Goal: Task Accomplishment & Management: Manage account settings

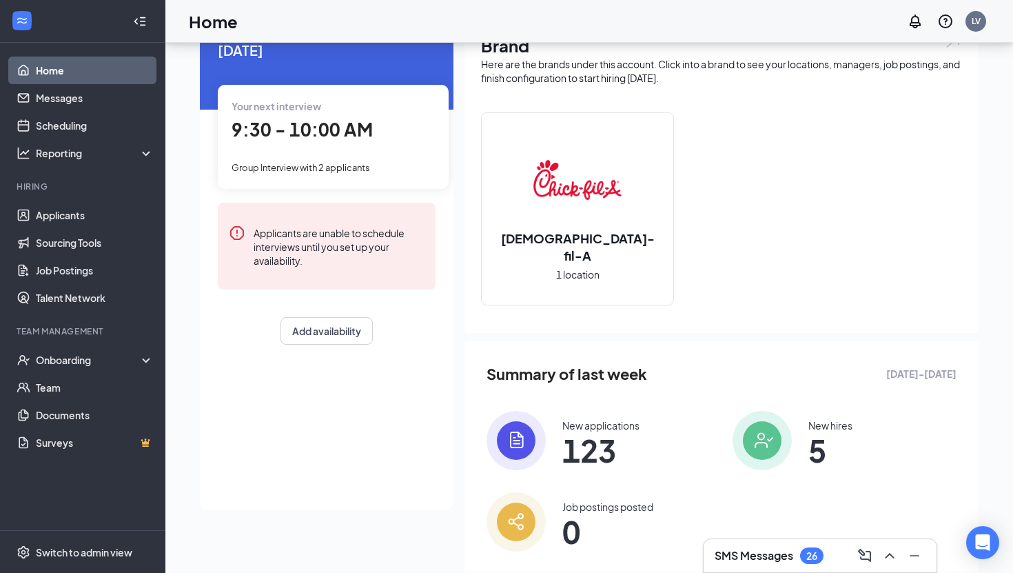
scroll to position [100, 0]
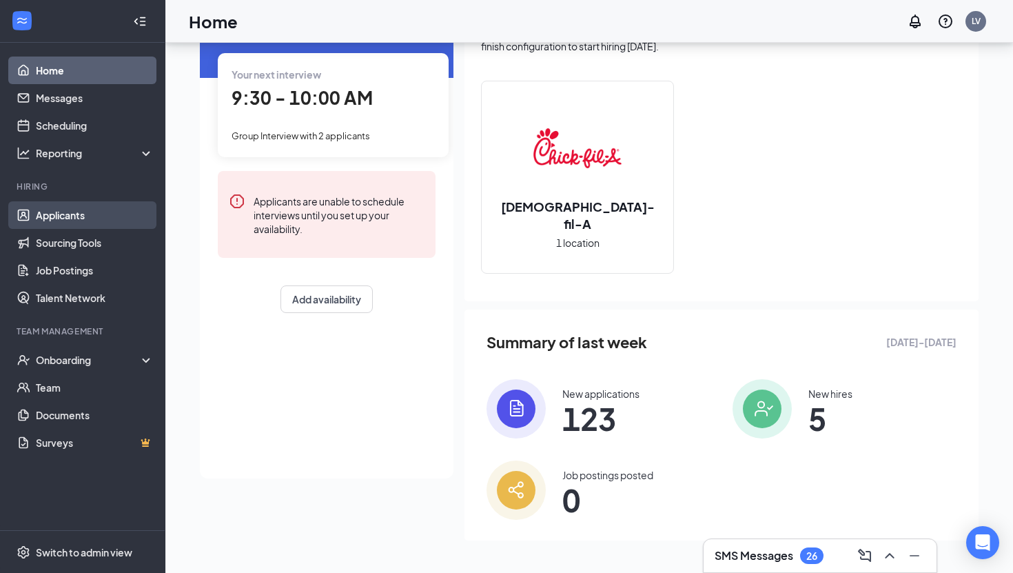
click at [65, 216] on link "Applicants" at bounding box center [95, 215] width 118 height 28
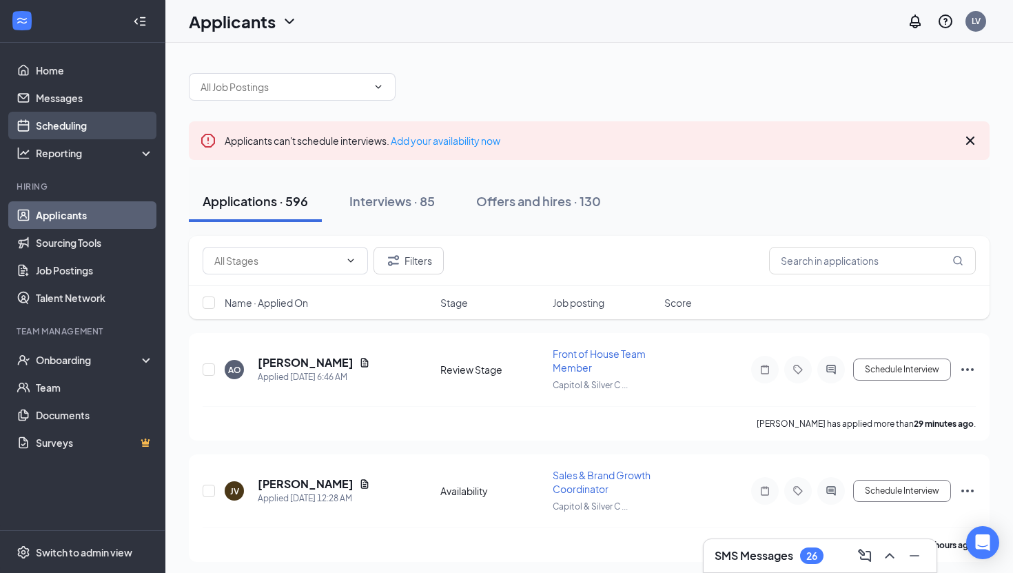
click at [88, 121] on link "Scheduling" at bounding box center [95, 126] width 118 height 28
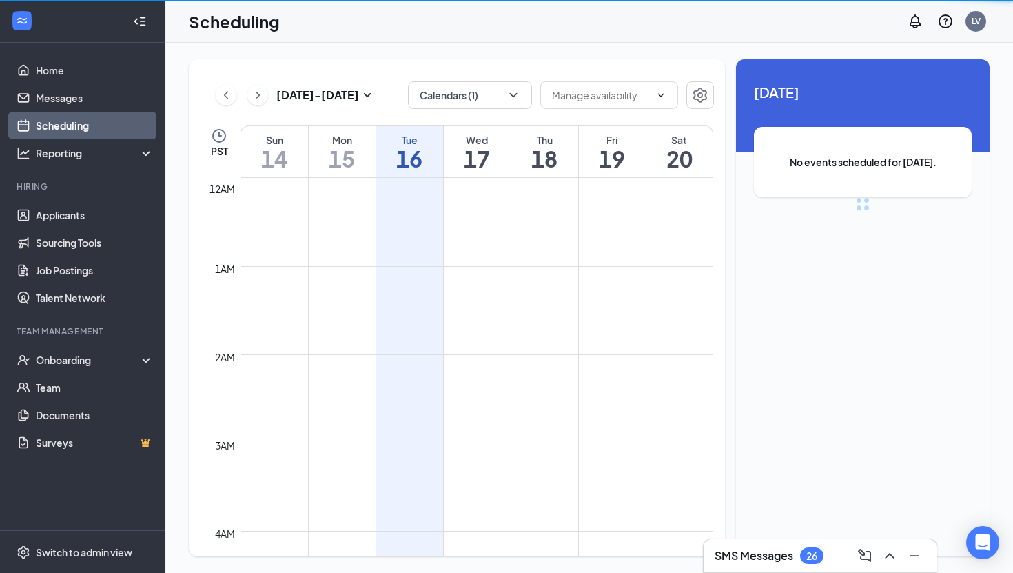
scroll to position [677, 0]
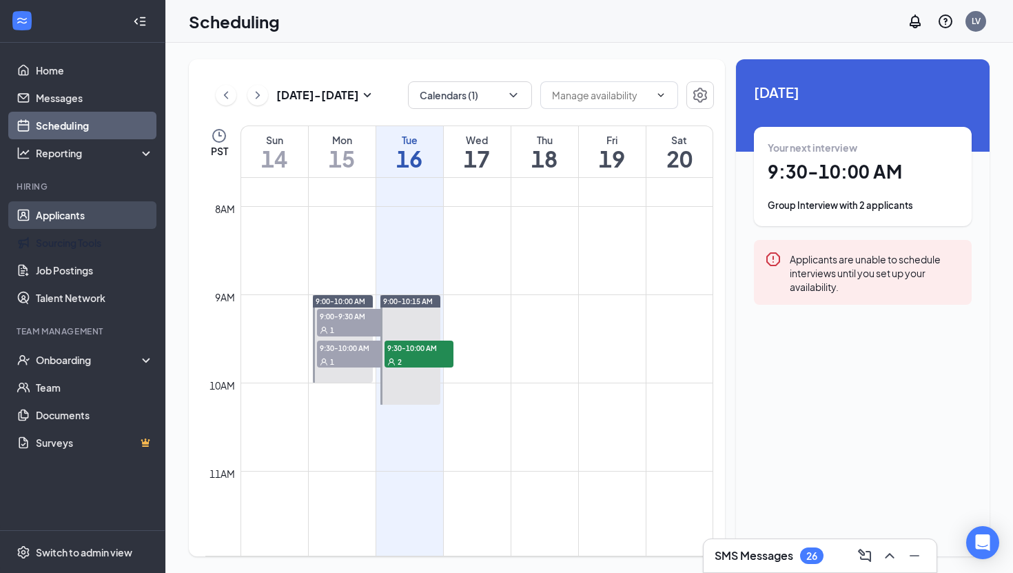
click at [102, 225] on link "Applicants" at bounding box center [95, 215] width 118 height 28
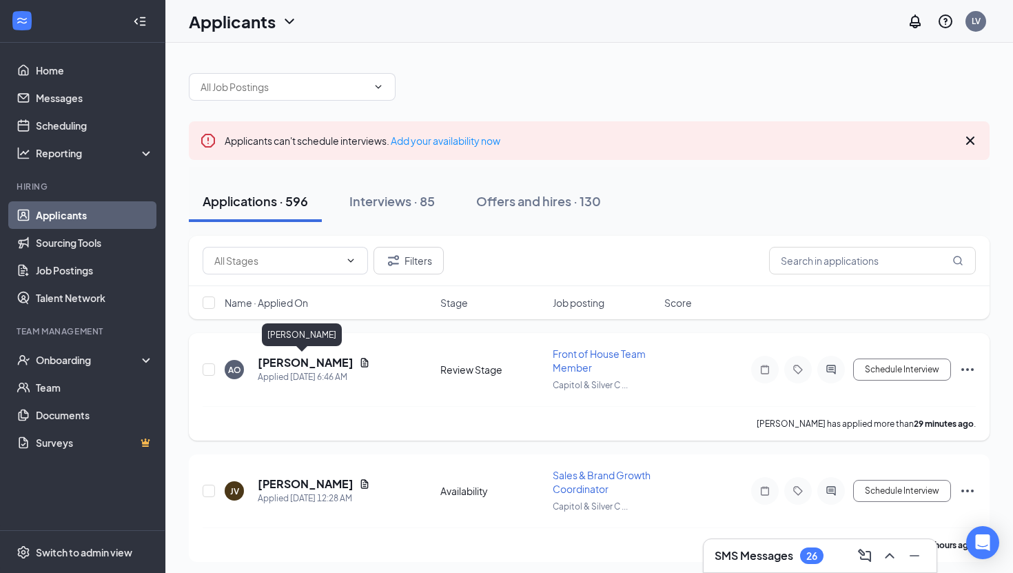
click at [275, 362] on h5 "[PERSON_NAME]" at bounding box center [306, 362] width 96 height 15
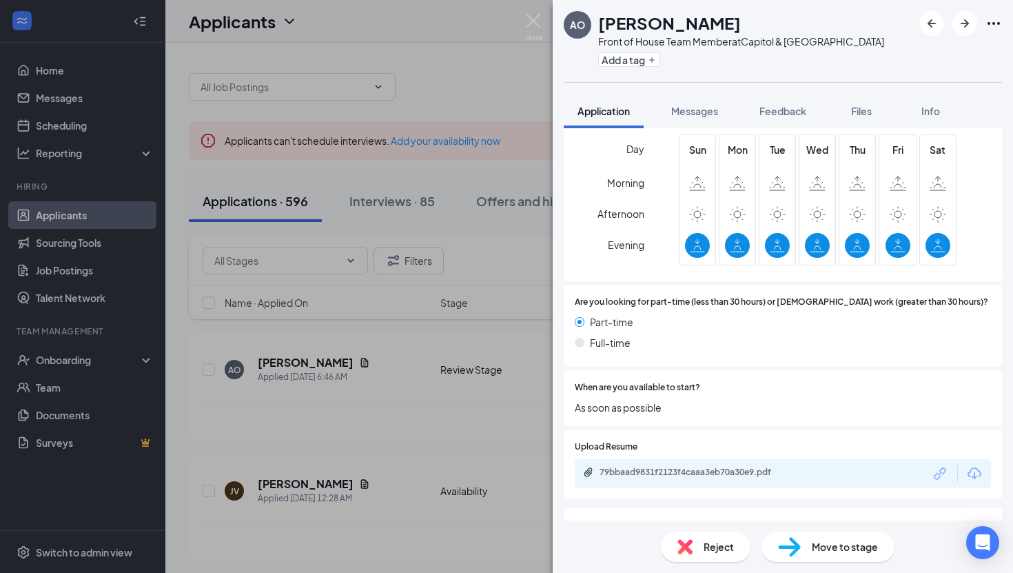
scroll to position [755, 0]
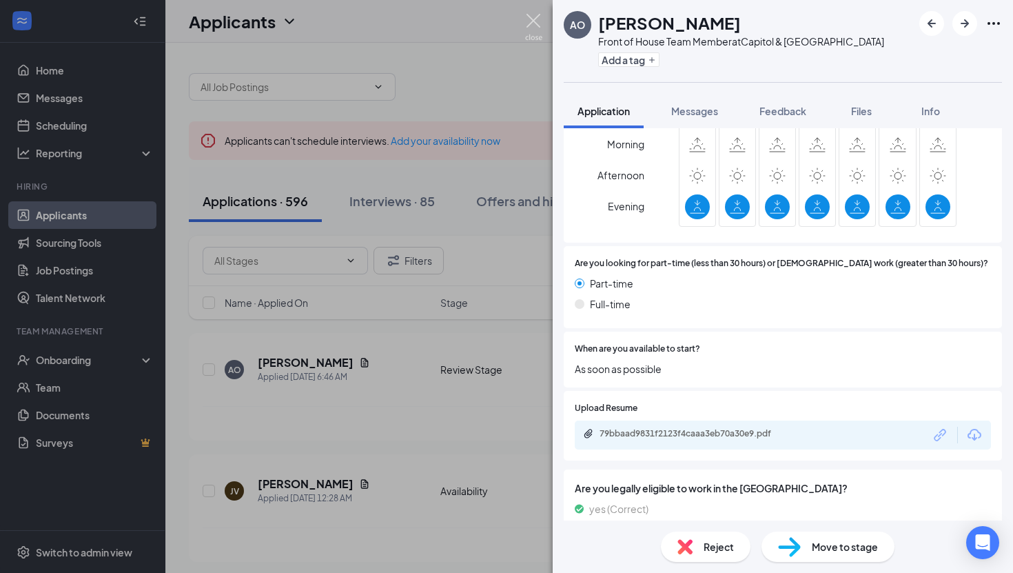
click at [533, 18] on img at bounding box center [533, 27] width 17 height 27
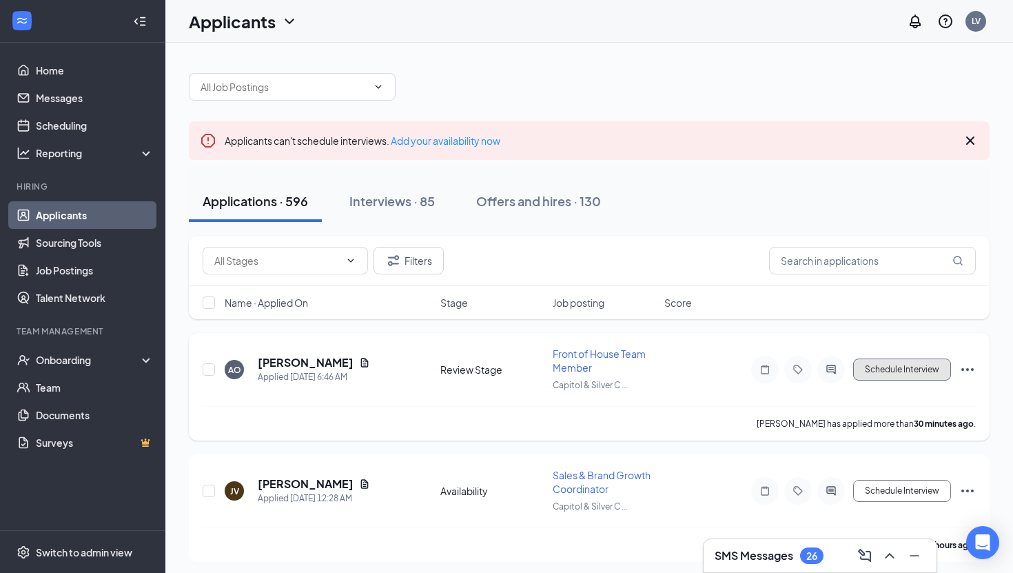
click at [900, 362] on button "Schedule Interview" at bounding box center [902, 369] width 98 height 22
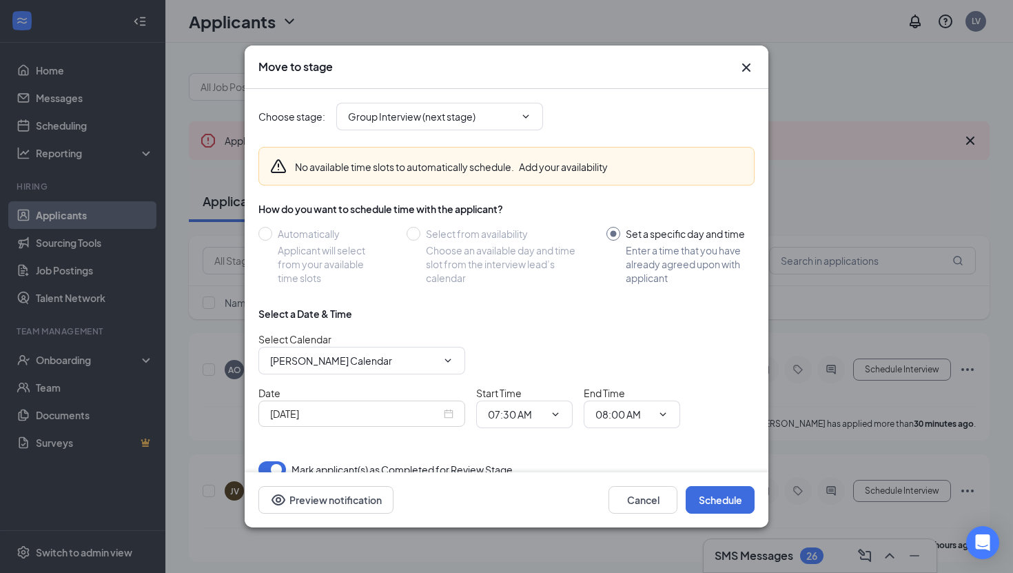
click at [738, 75] on icon "Cross" at bounding box center [746, 67] width 17 height 17
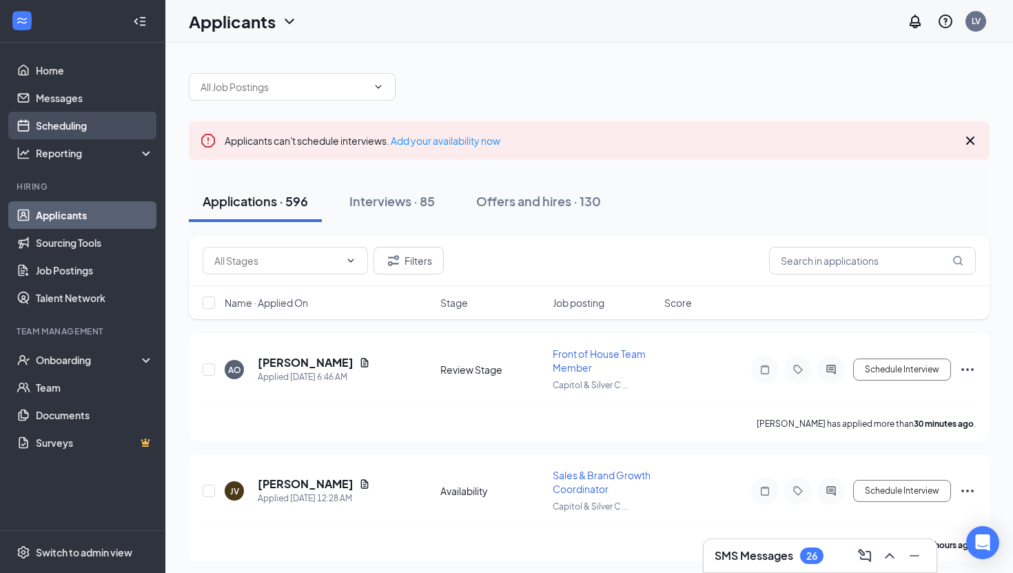
click at [101, 121] on link "Scheduling" at bounding box center [95, 126] width 118 height 28
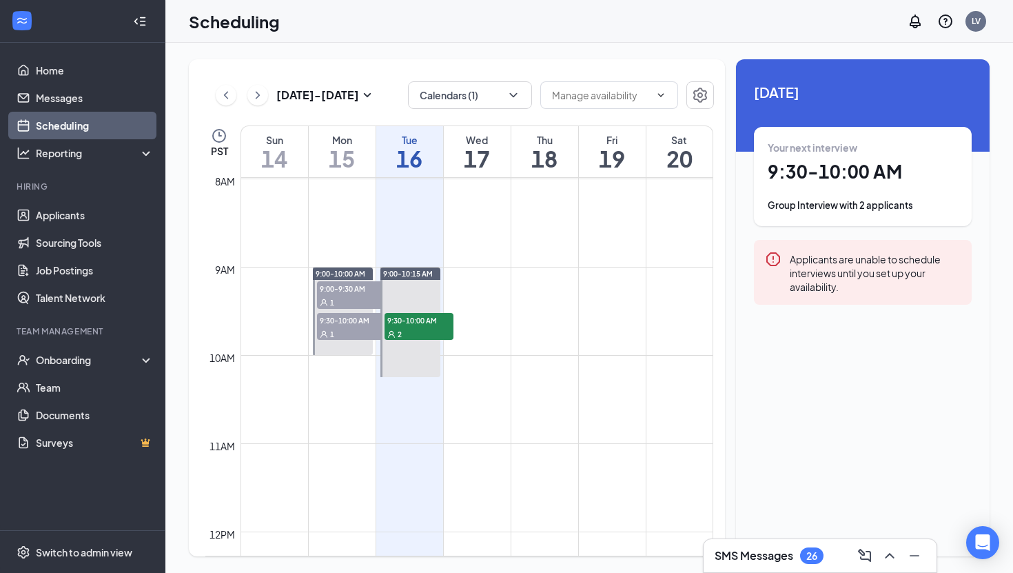
scroll to position [713, 0]
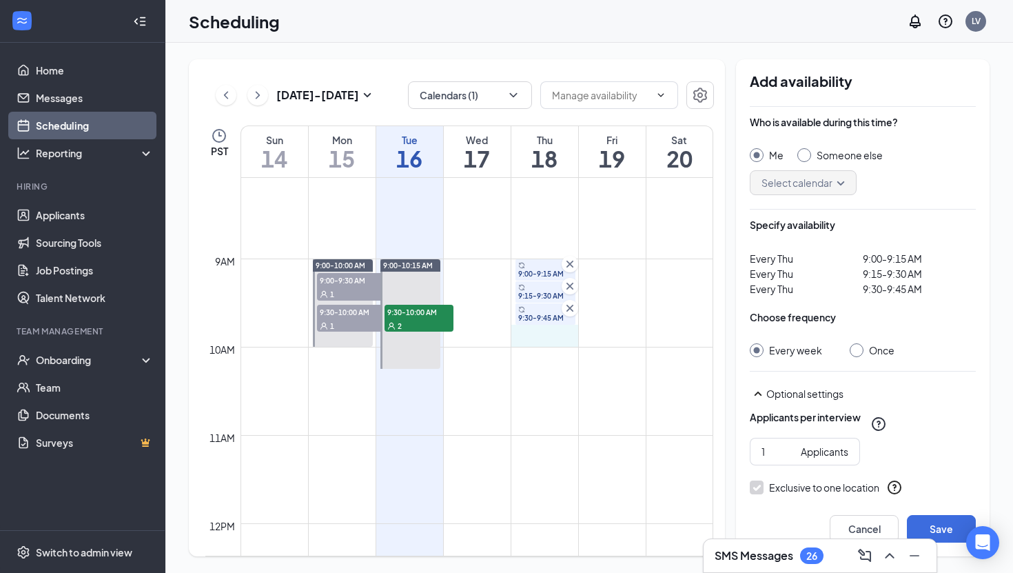
drag, startPoint x: 537, startPoint y: 339, endPoint x: 536, endPoint y: 331, distance: 7.6
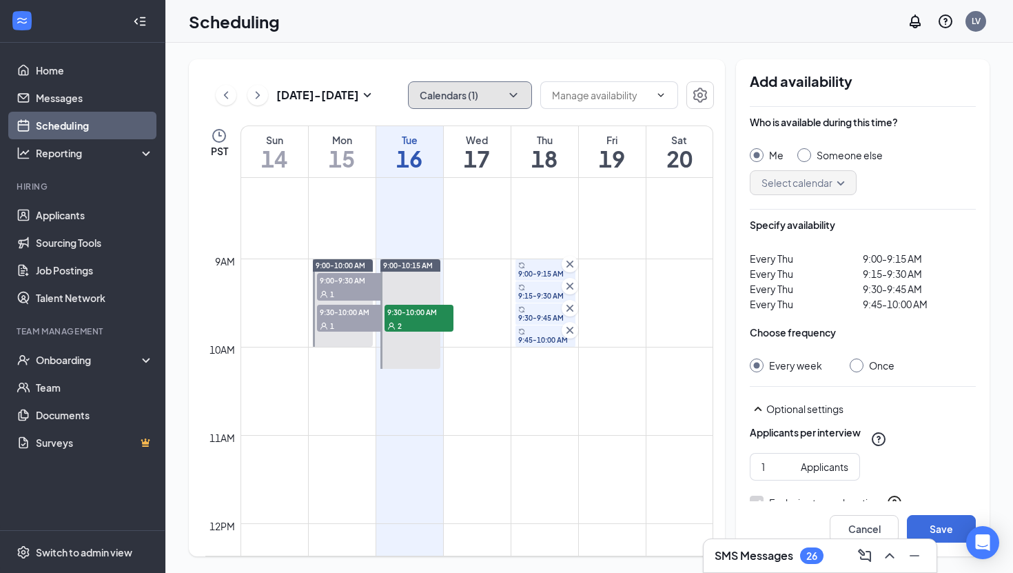
click at [478, 98] on button "Calendars (1)" at bounding box center [470, 95] width 124 height 28
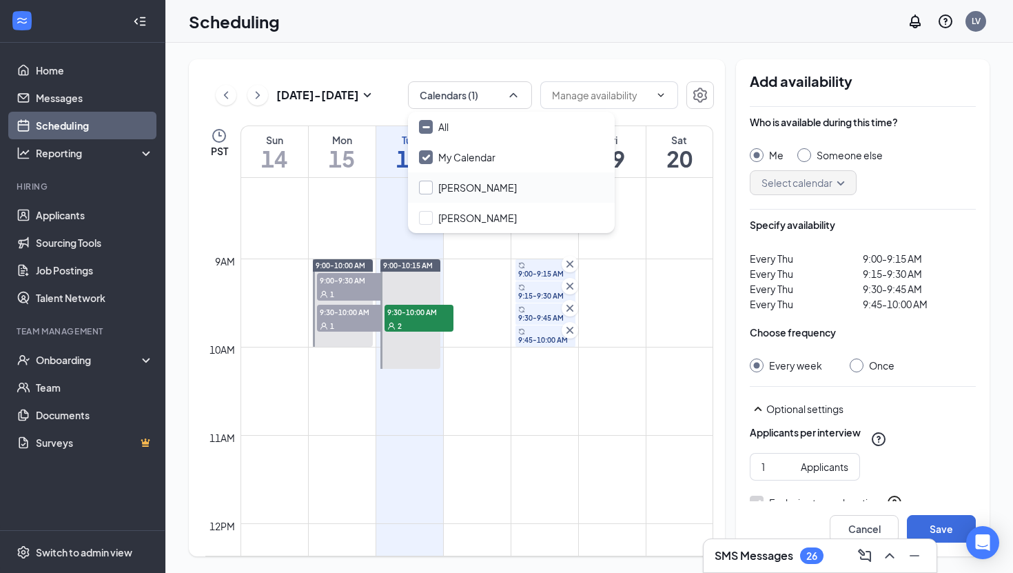
click at [425, 191] on input "[PERSON_NAME]" at bounding box center [468, 188] width 98 height 14
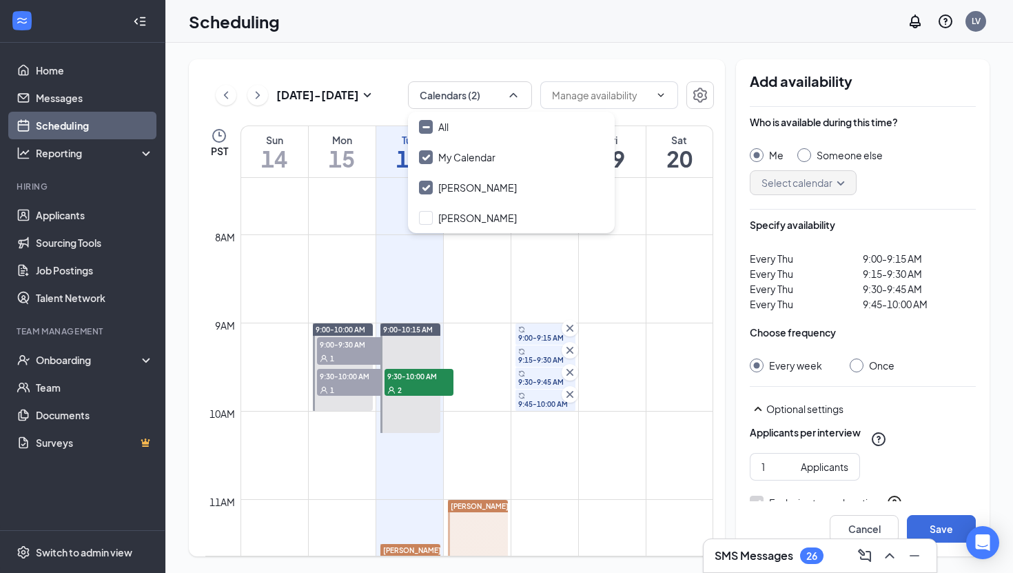
scroll to position [504, 0]
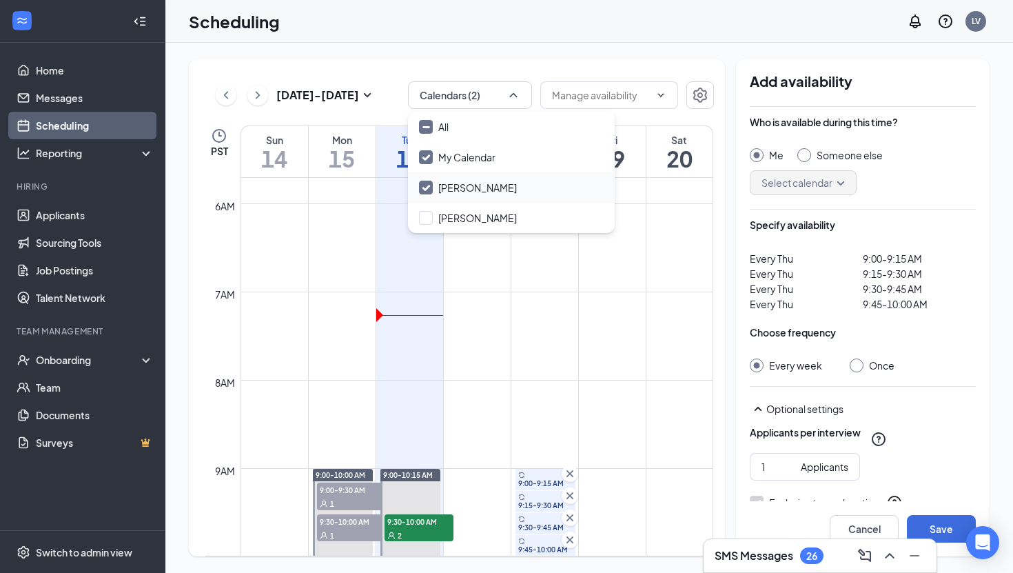
click at [427, 177] on div "[PERSON_NAME]" at bounding box center [511, 187] width 207 height 30
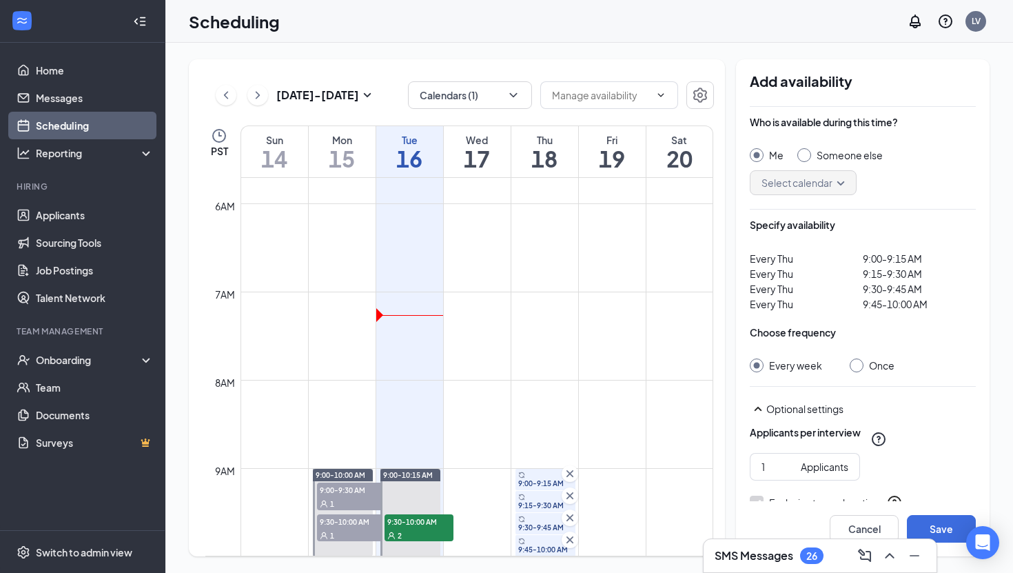
click at [484, 68] on div "[DATE] - [DATE] Calendars (1) PST Sun 14 Mon 15 Tue 16 Wed 17 Thu 18 Fri 19 Sat…" at bounding box center [457, 307] width 536 height 497
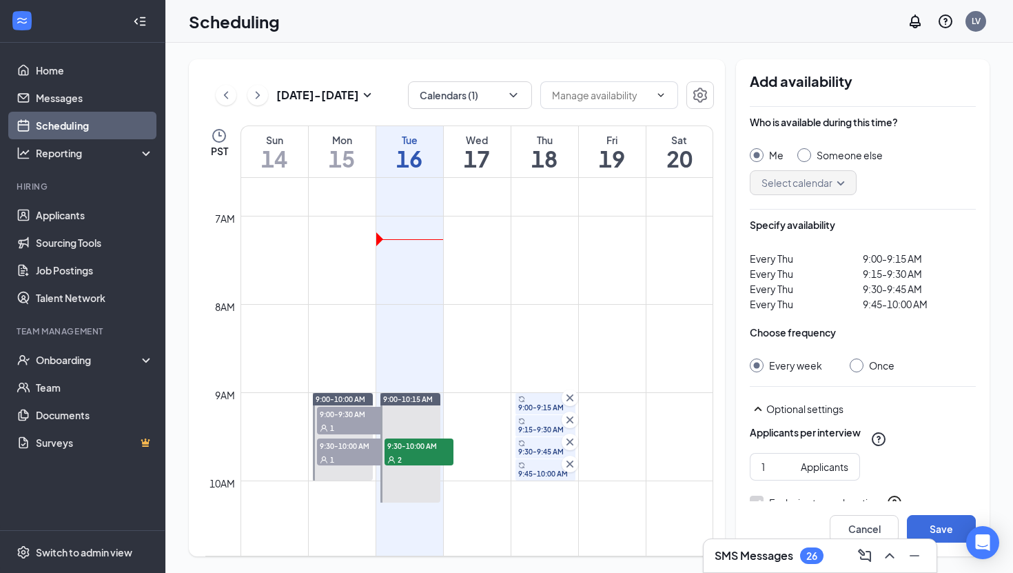
scroll to position [666, 0]
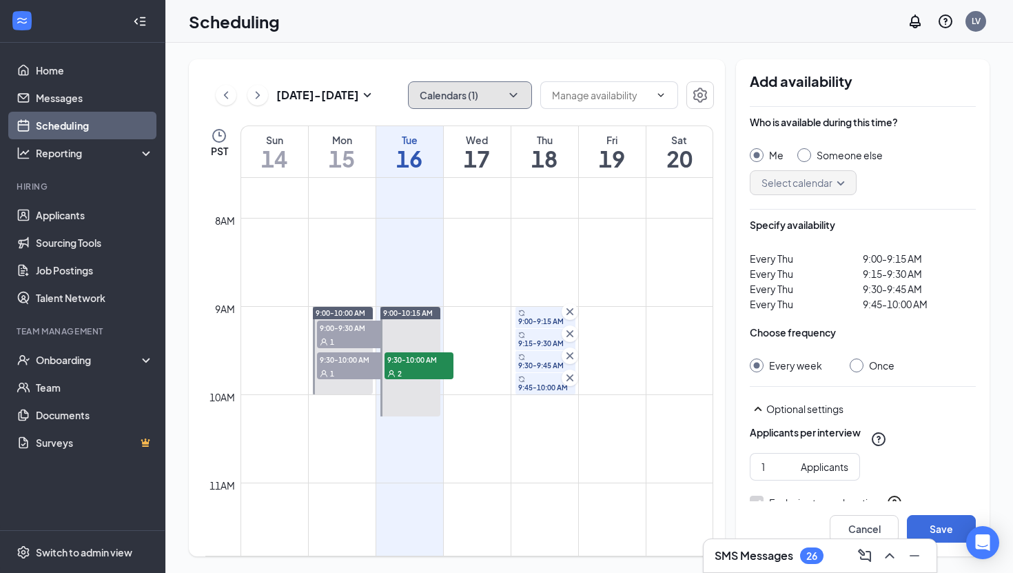
click at [469, 88] on button "Calendars (1)" at bounding box center [470, 95] width 124 height 28
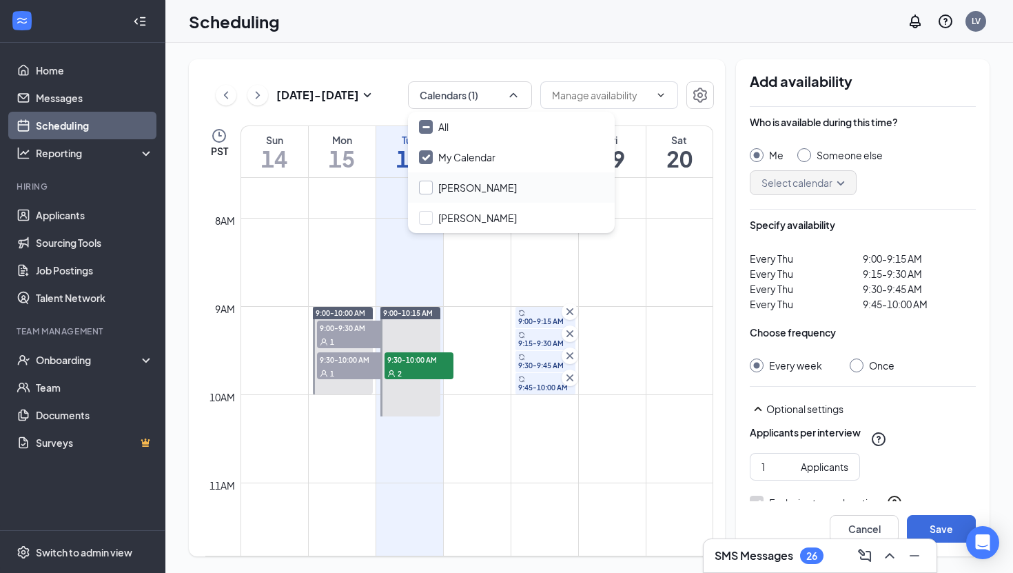
click at [429, 183] on input "[PERSON_NAME]" at bounding box center [468, 188] width 98 height 14
checkbox input "true"
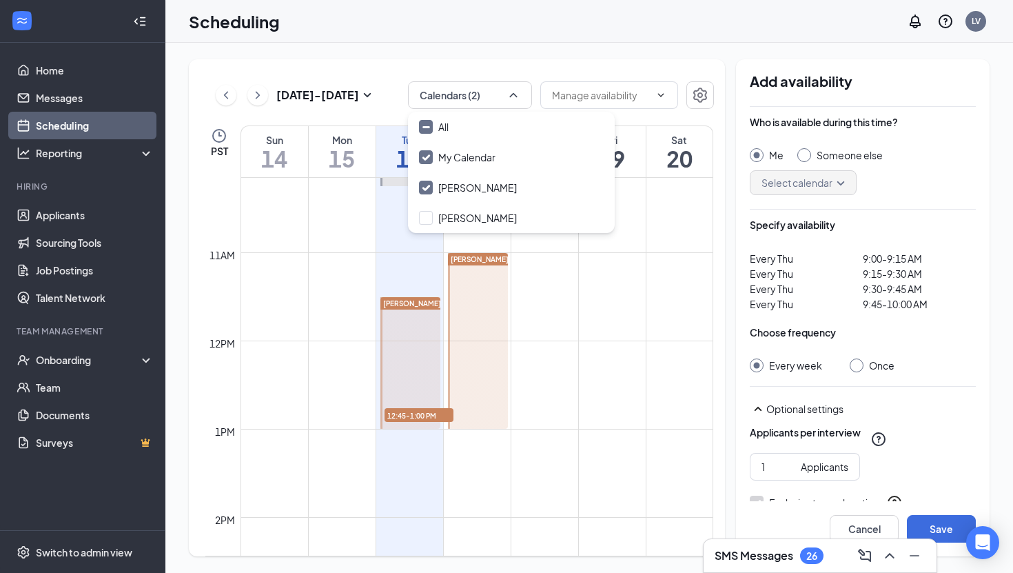
scroll to position [897, 0]
click at [577, 352] on td at bounding box center [477, 351] width 473 height 22
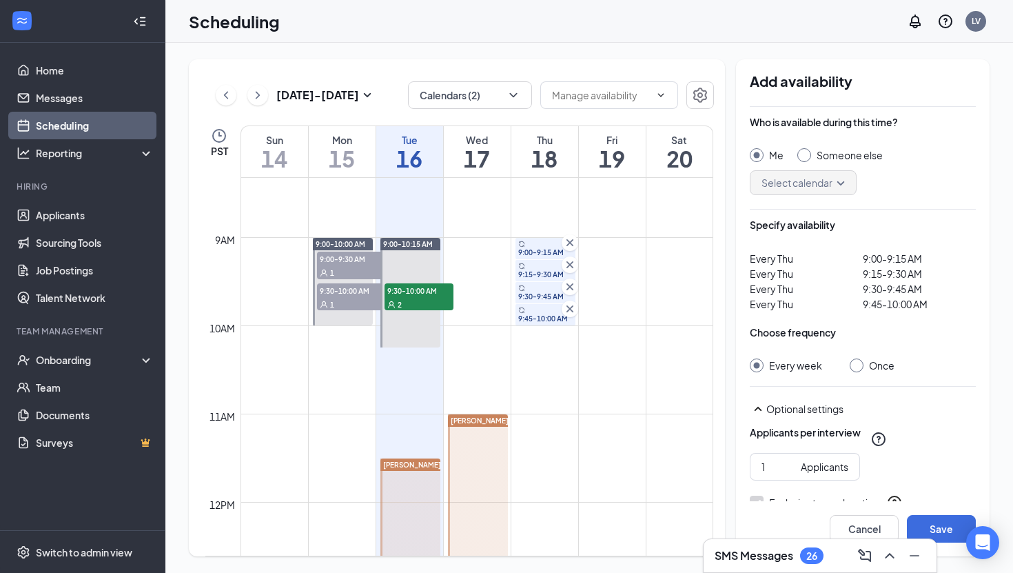
scroll to position [729, 0]
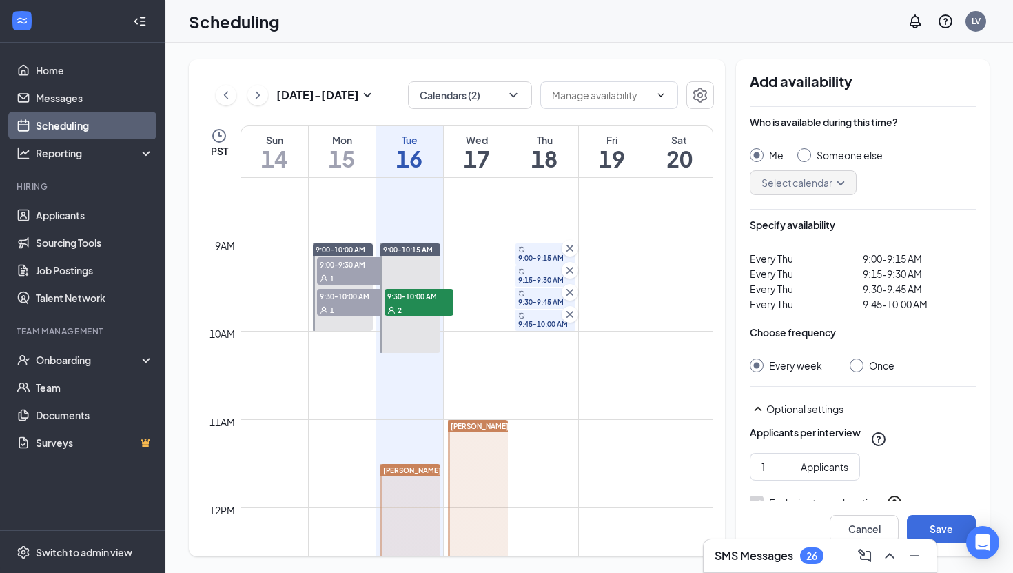
click at [850, 360] on input "Once" at bounding box center [855, 363] width 10 height 10
radio input "true"
radio input "false"
click at [770, 465] on input "1" at bounding box center [778, 466] width 34 height 15
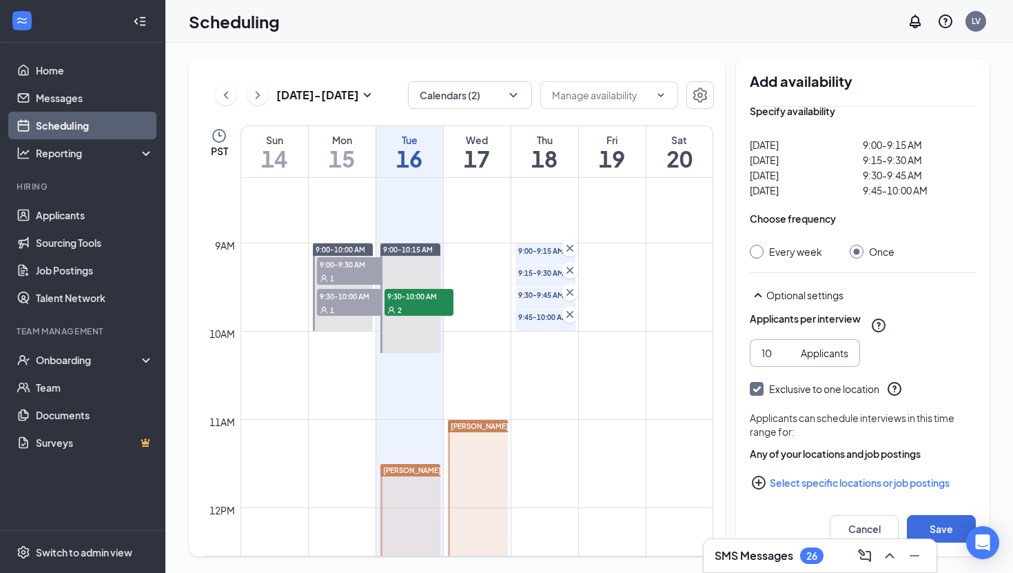
scroll to position [123, 0]
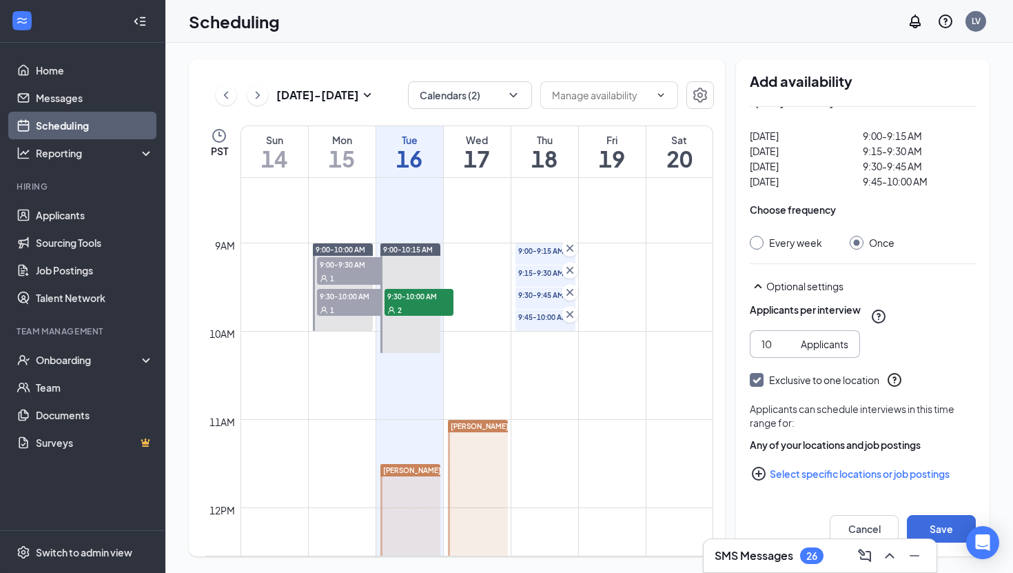
type input "10"
click at [756, 471] on icon "PlusCircle" at bounding box center [758, 473] width 17 height 17
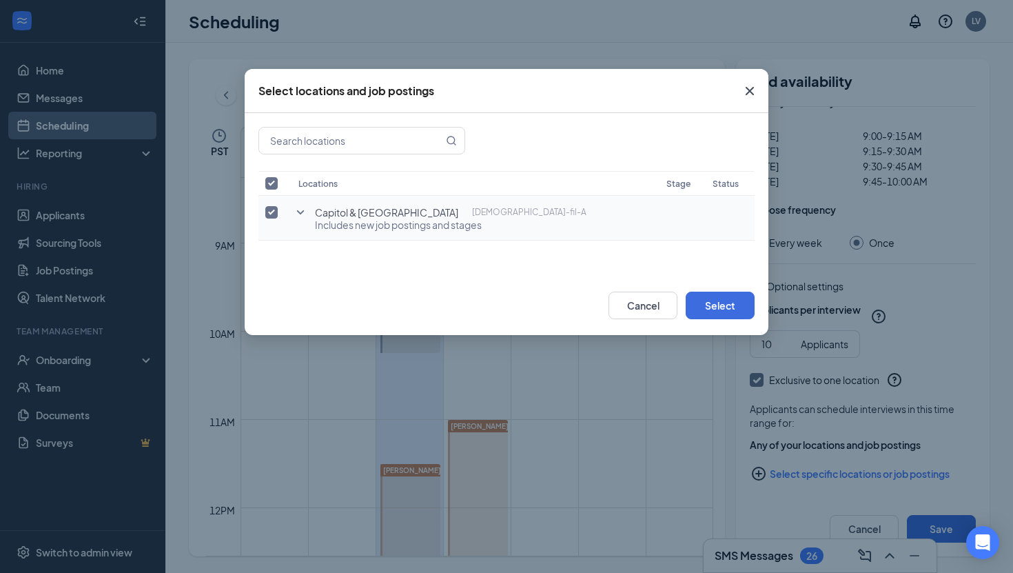
click at [305, 216] on icon "SmallChevronDown" at bounding box center [300, 212] width 17 height 17
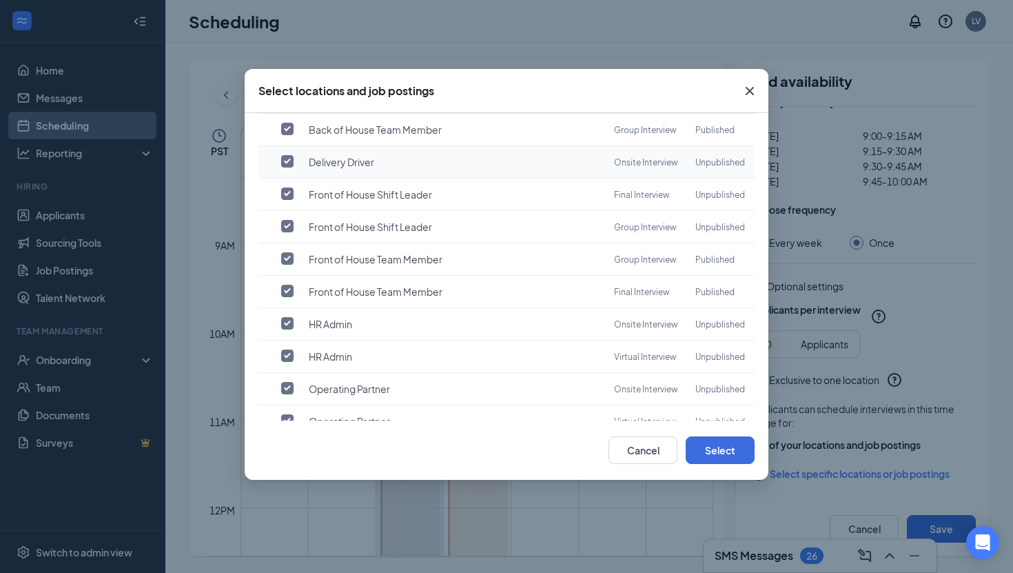
scroll to position [367, 0]
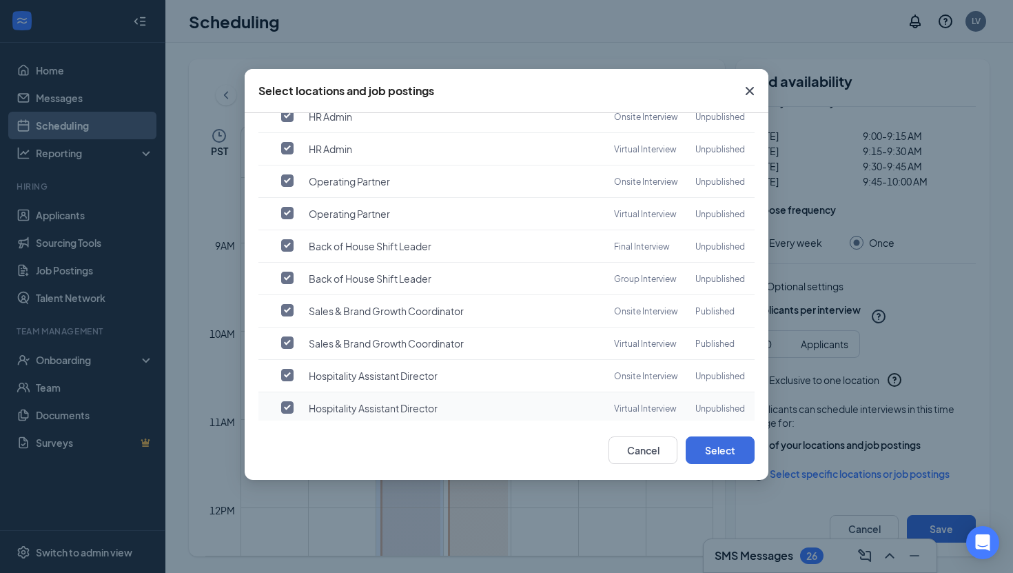
click at [289, 401] on input "checkbox" at bounding box center [287, 407] width 12 height 12
checkbox input "true"
checkbox input "false"
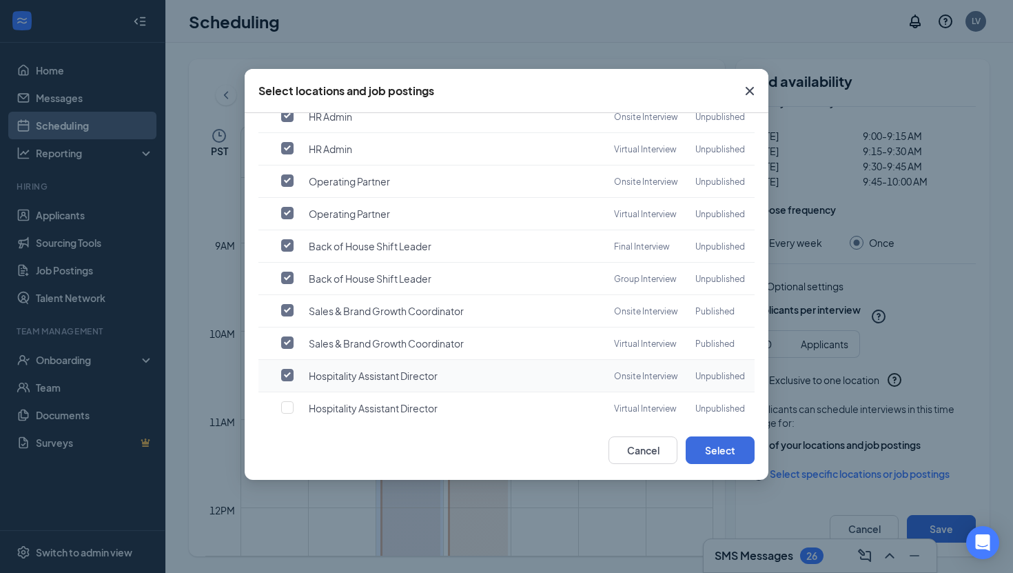
click at [289, 369] on input "checkbox" at bounding box center [287, 375] width 12 height 12
checkbox input "false"
click at [287, 336] on input "checkbox" at bounding box center [287, 342] width 12 height 12
checkbox input "false"
click at [287, 303] on label at bounding box center [290, 310] width 19 height 14
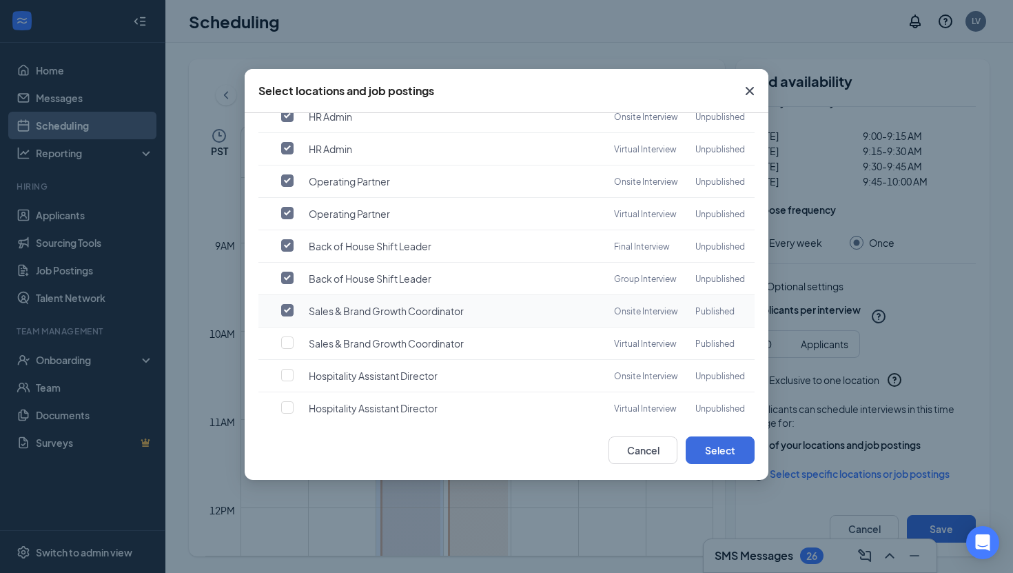
click at [287, 304] on input "checkbox" at bounding box center [287, 310] width 12 height 12
checkbox input "false"
click at [294, 238] on label at bounding box center [290, 245] width 19 height 14
click at [294, 239] on input "checkbox" at bounding box center [287, 245] width 12 height 12
checkbox input "false"
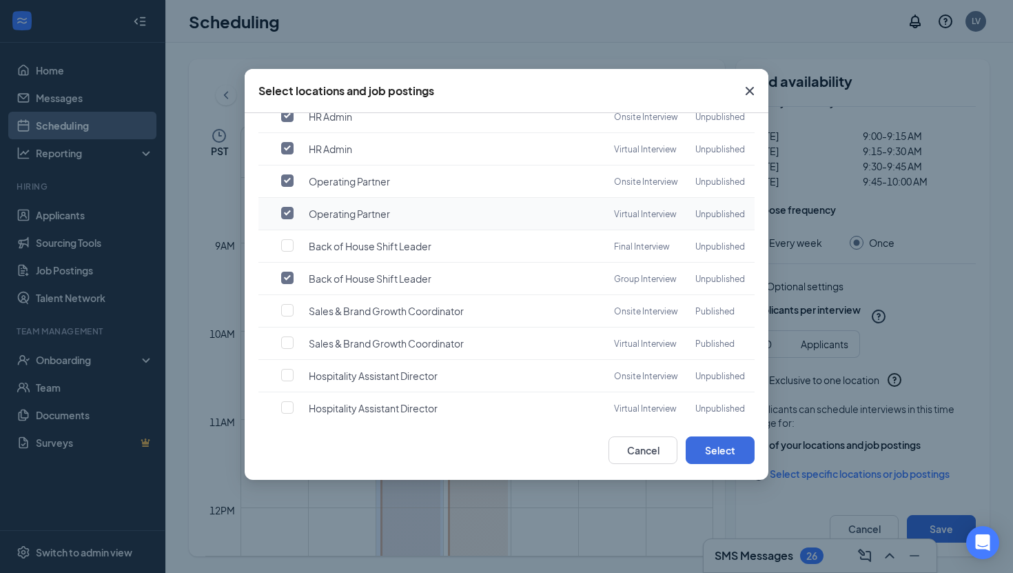
click at [286, 198] on td at bounding box center [274, 214] width 33 height 32
click at [289, 174] on input "checkbox" at bounding box center [287, 180] width 12 height 12
checkbox input "false"
click at [289, 198] on td at bounding box center [274, 214] width 33 height 32
click at [289, 207] on input "checkbox" at bounding box center [287, 213] width 12 height 12
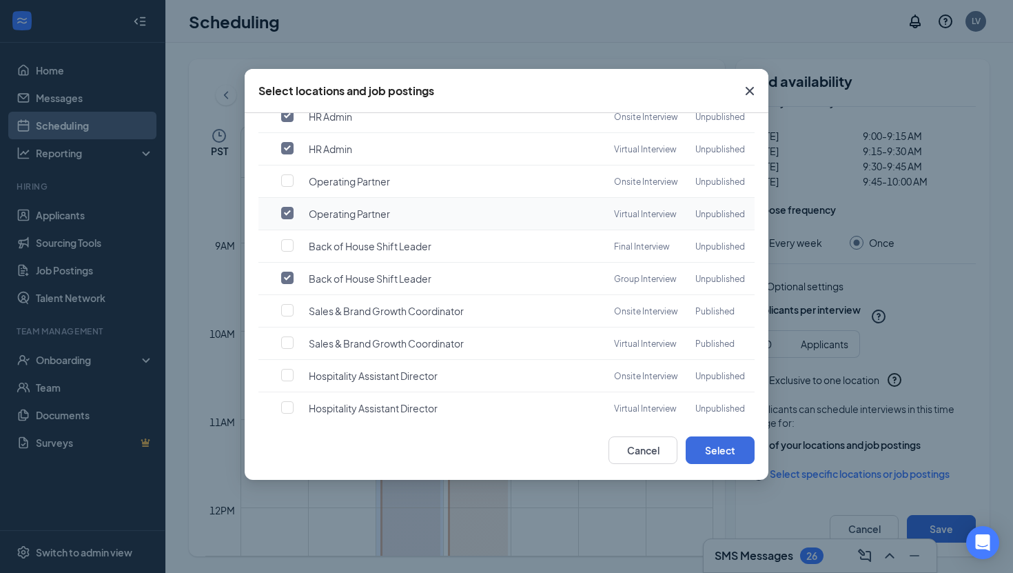
checkbox input "false"
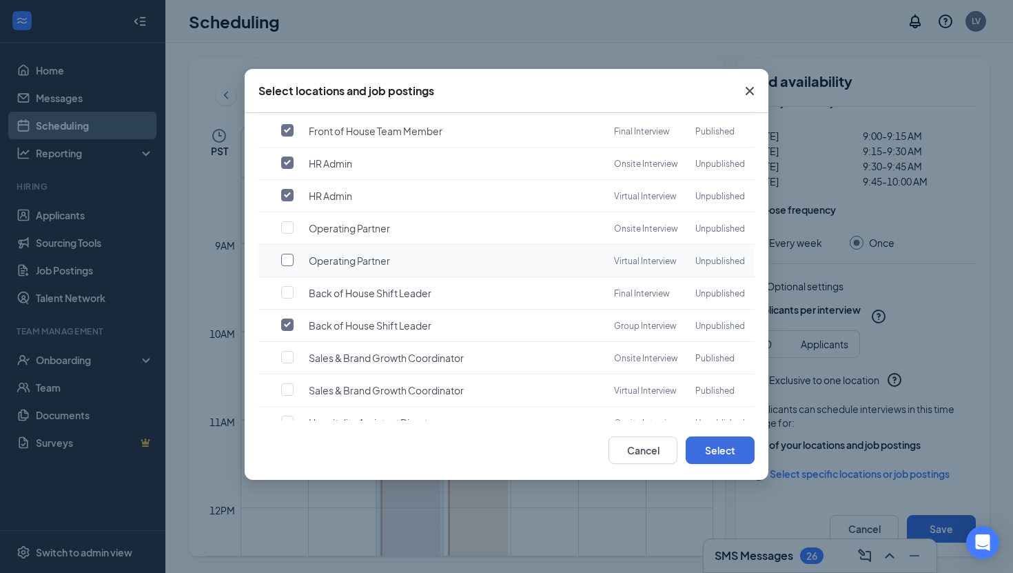
scroll to position [300, 0]
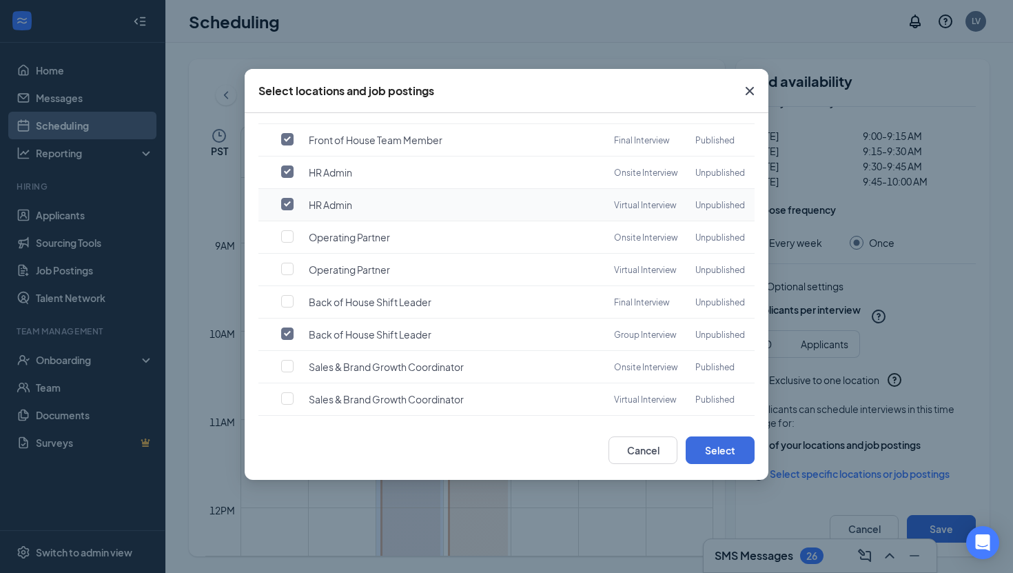
click at [289, 198] on input "checkbox" at bounding box center [287, 204] width 12 height 12
checkbox input "false"
click at [289, 167] on input "checkbox" at bounding box center [287, 171] width 12 height 12
checkbox input "false"
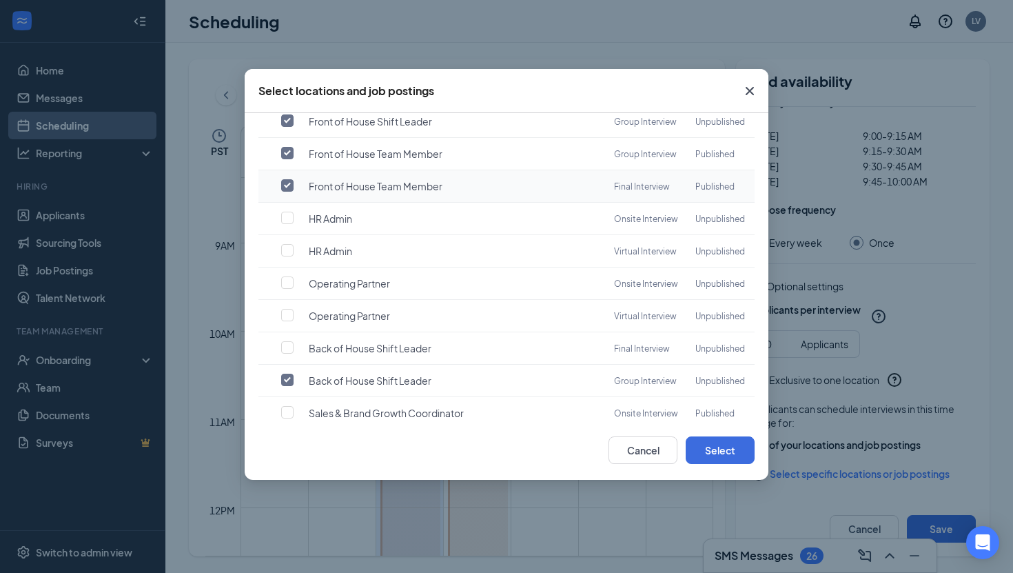
click at [289, 179] on input "checkbox" at bounding box center [287, 185] width 12 height 12
checkbox input "false"
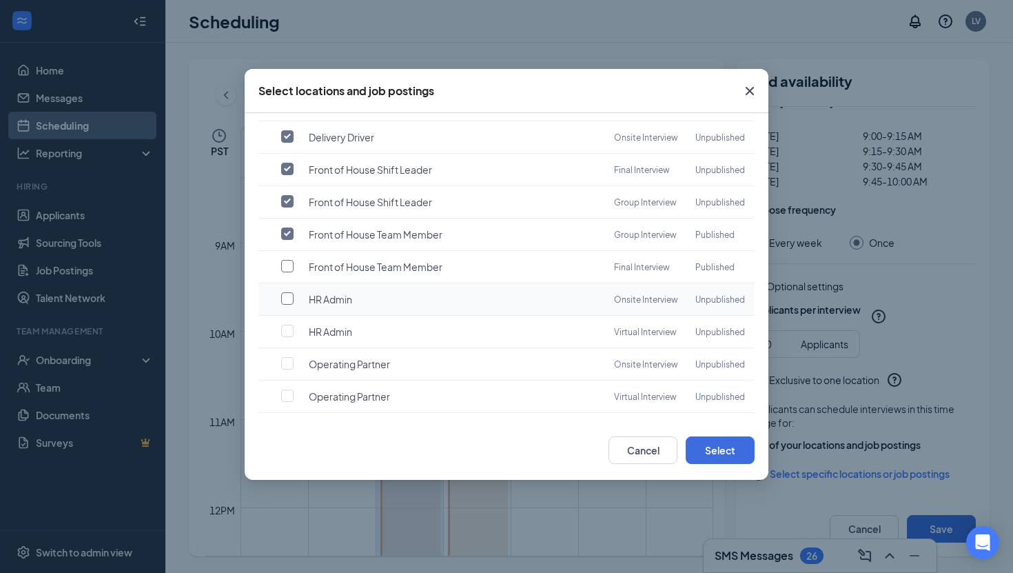
scroll to position [172, 0]
click at [289, 163] on input "checkbox" at bounding box center [287, 169] width 12 height 12
checkbox input "false"
click at [287, 139] on input "checkbox" at bounding box center [287, 137] width 12 height 12
checkbox input "false"
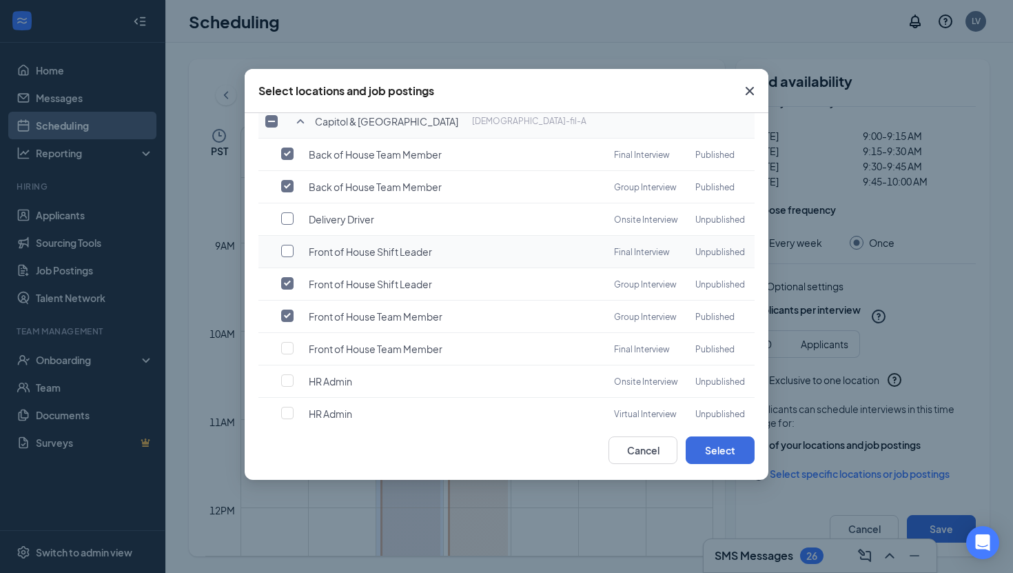
scroll to position [81, 0]
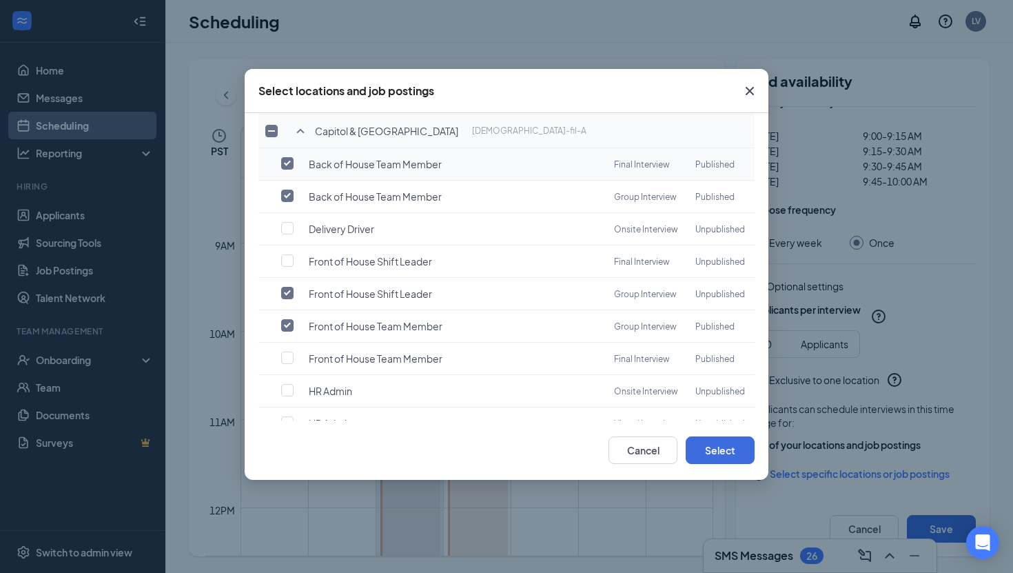
click at [291, 154] on td at bounding box center [274, 164] width 33 height 32
click at [290, 159] on input "checkbox" at bounding box center [287, 163] width 12 height 12
checkbox input "false"
click at [731, 459] on button "Select" at bounding box center [720, 450] width 69 height 28
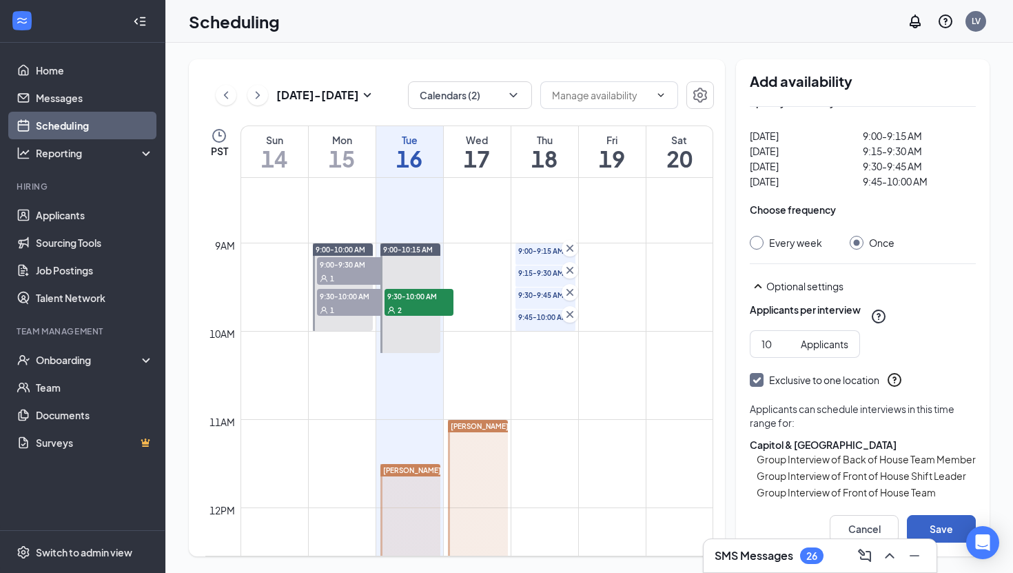
click at [938, 518] on button "Save" at bounding box center [941, 529] width 69 height 28
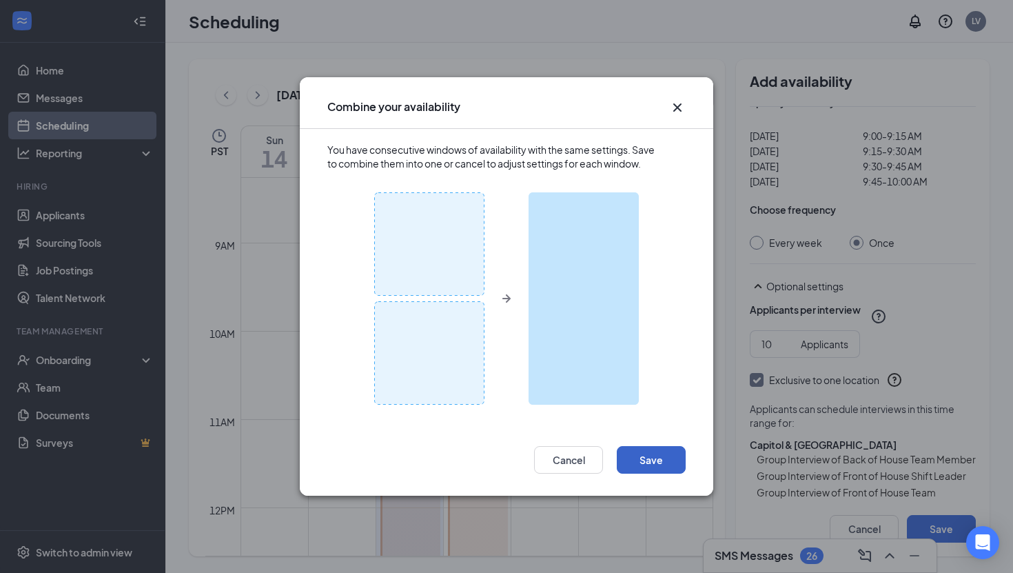
click at [659, 456] on button "Save" at bounding box center [651, 460] width 69 height 28
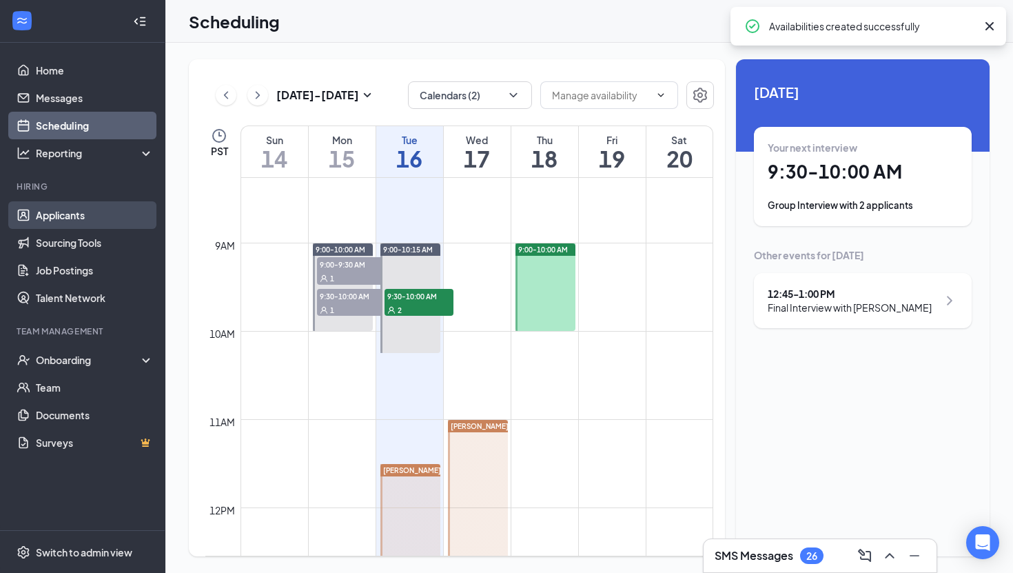
click at [72, 214] on link "Applicants" at bounding box center [95, 215] width 118 height 28
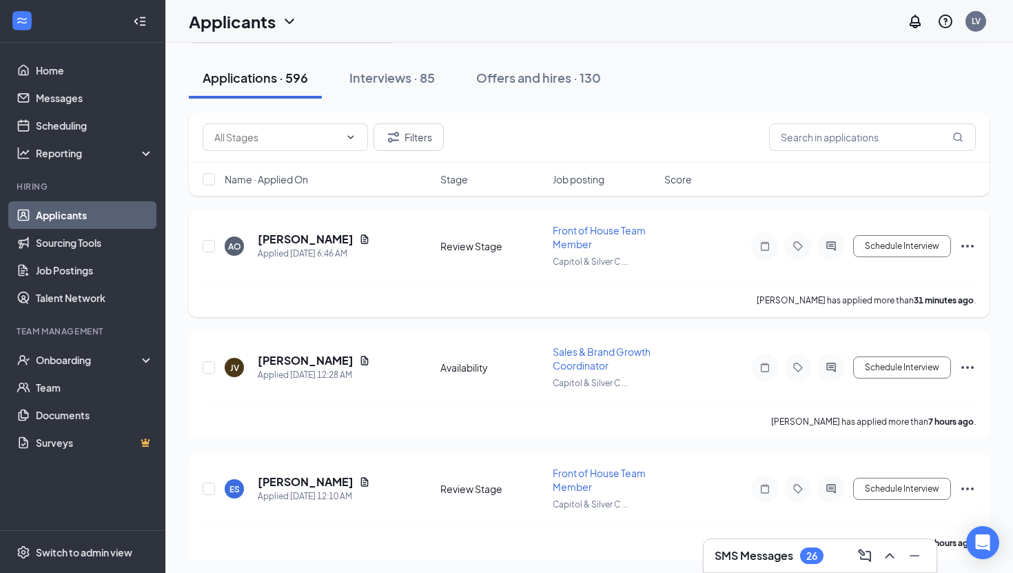
scroll to position [63, 0]
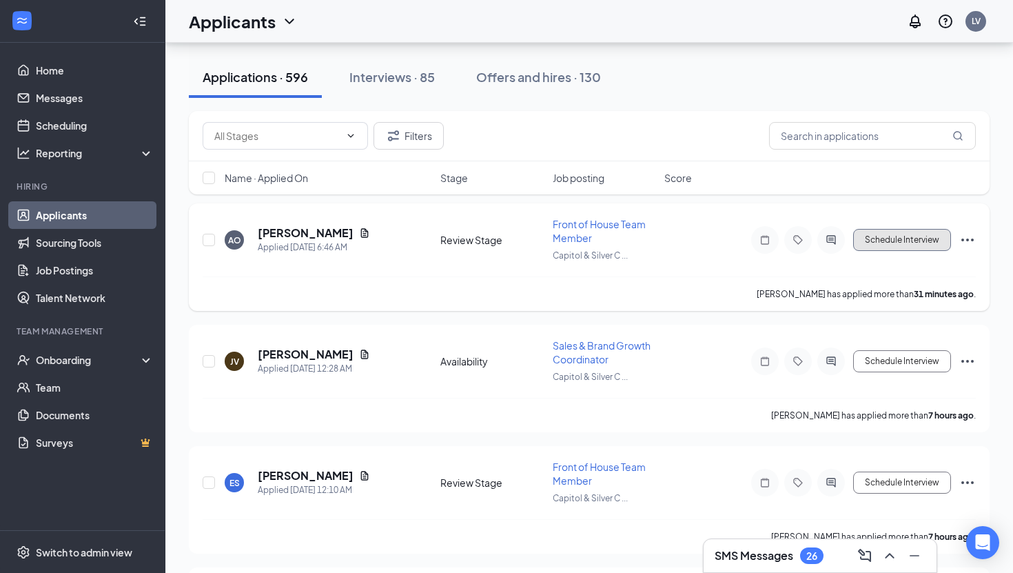
click at [868, 238] on button "Schedule Interview" at bounding box center [902, 240] width 98 height 22
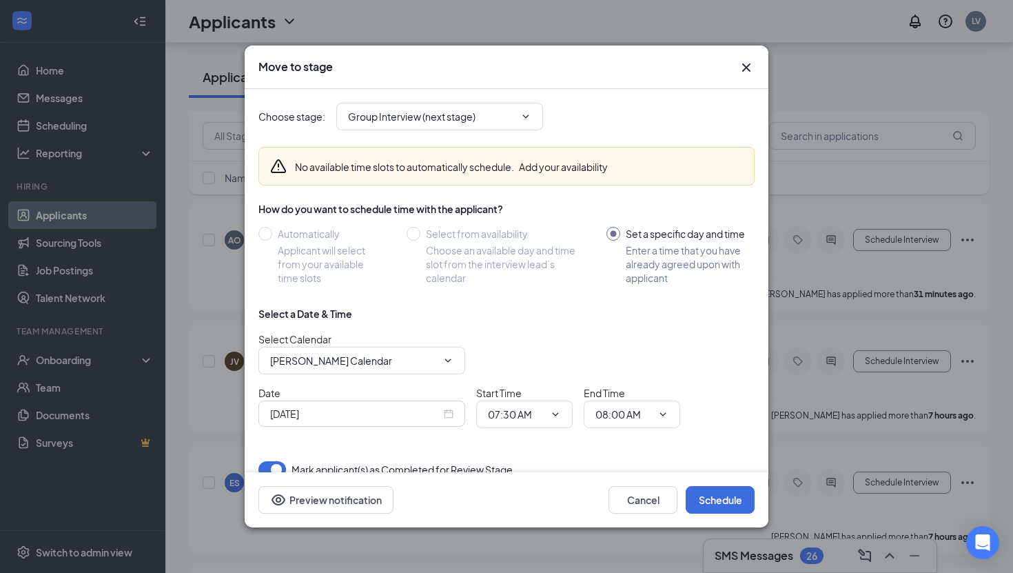
radio input "false"
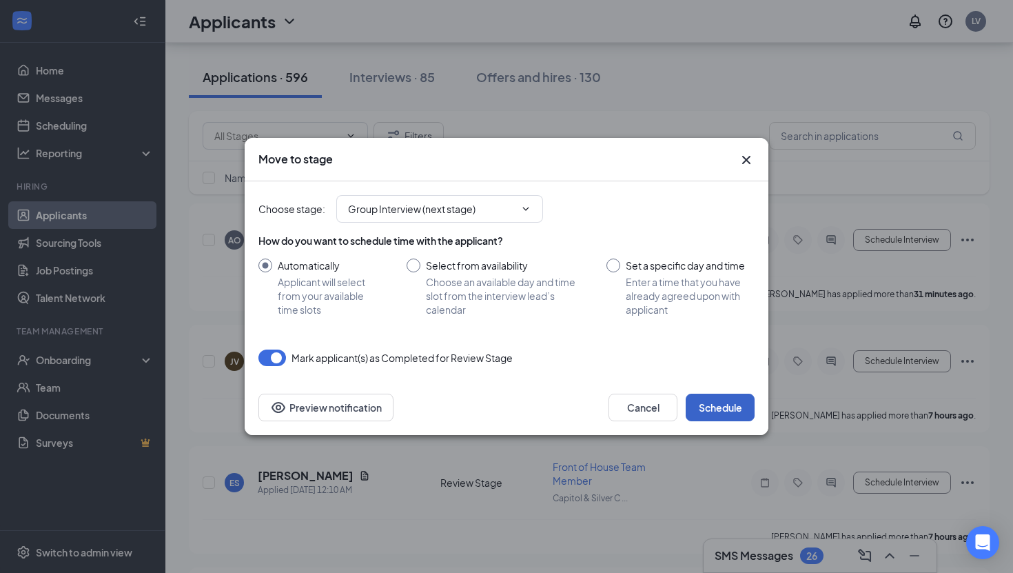
click at [701, 413] on button "Schedule" at bounding box center [720, 407] width 69 height 28
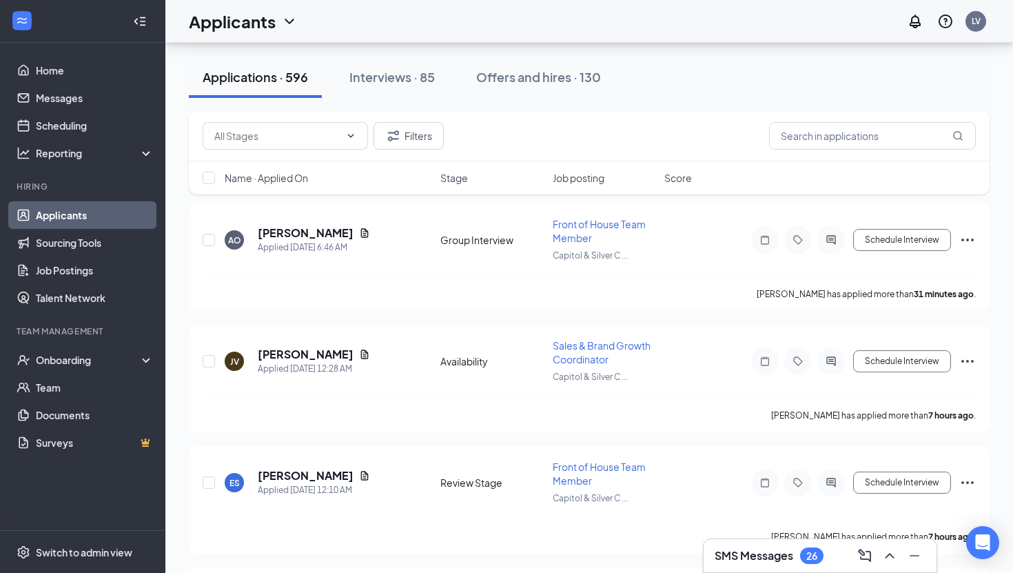
click at [817, 558] on div "26" at bounding box center [811, 556] width 11 height 12
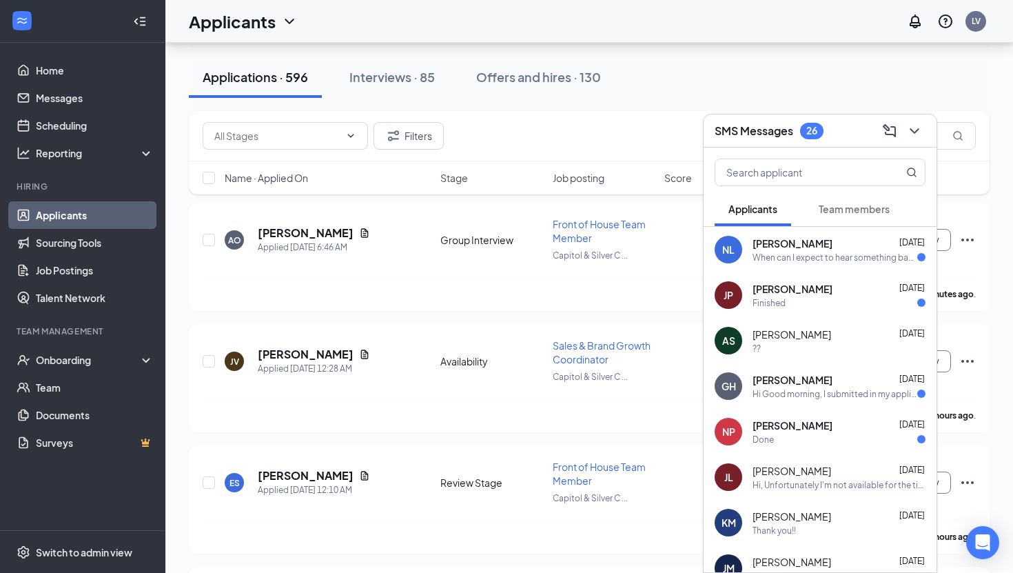
click at [837, 201] on button "Team members" at bounding box center [854, 209] width 99 height 34
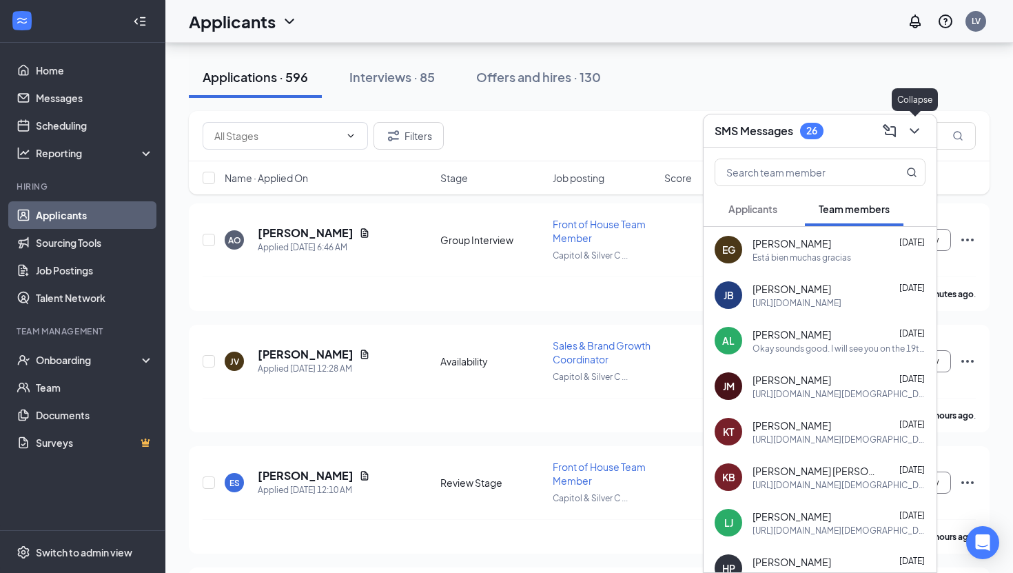
click at [915, 128] on icon "ChevronDown" at bounding box center [914, 131] width 17 height 17
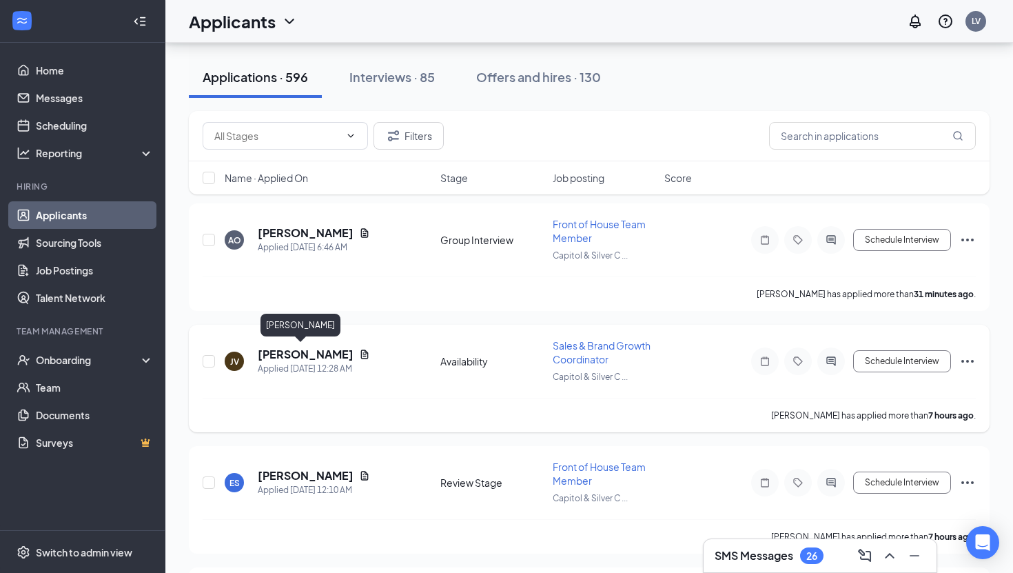
click at [268, 356] on h5 "[PERSON_NAME]" at bounding box center [306, 354] width 96 height 15
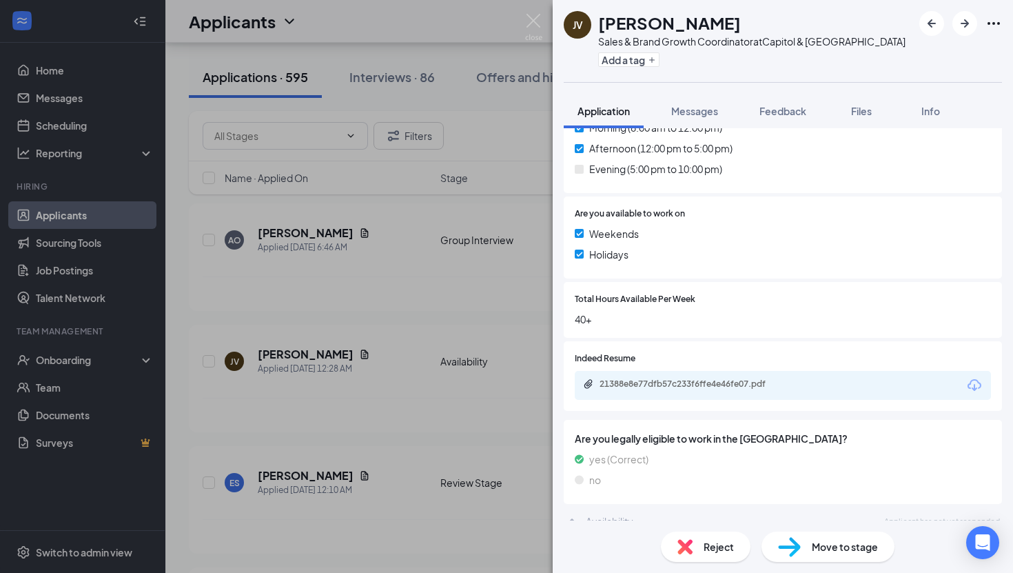
scroll to position [499, 0]
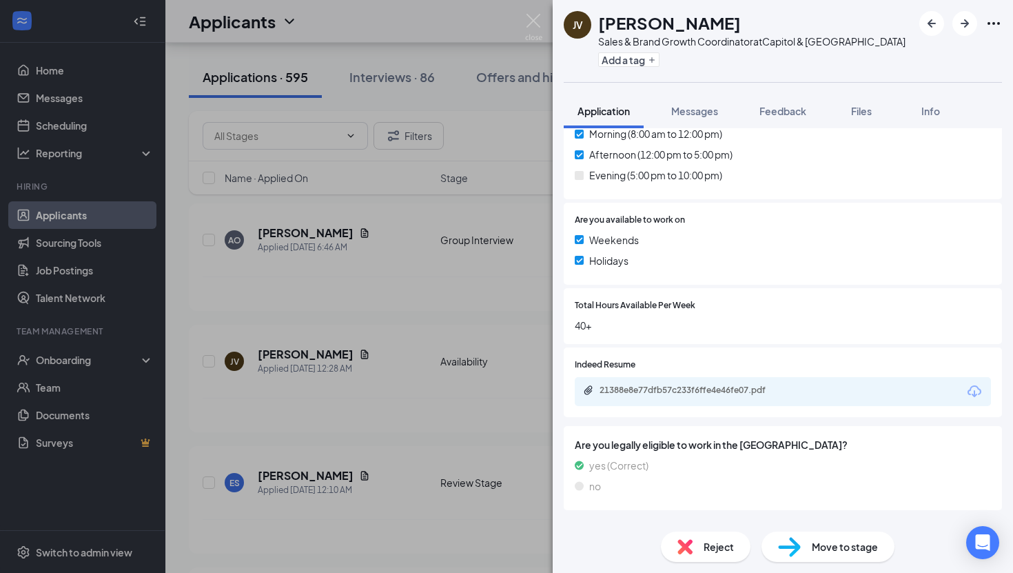
click at [542, 14] on div "JV [PERSON_NAME] & Brand Growth Coordinator at [GEOGRAPHIC_DATA] Add a tag Appl…" at bounding box center [506, 286] width 1013 height 573
click at [539, 24] on img at bounding box center [533, 27] width 17 height 27
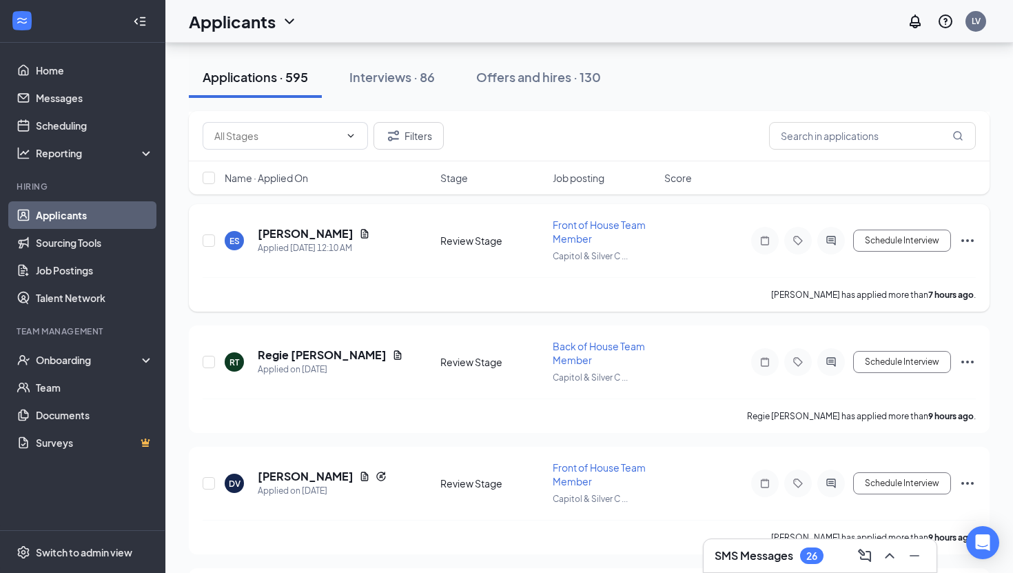
scroll to position [186, 0]
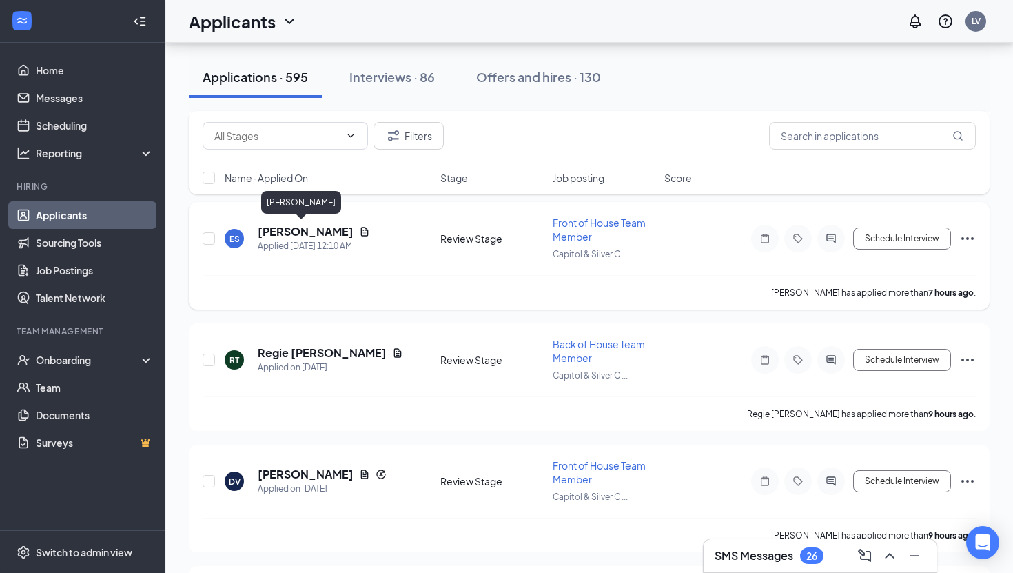
click at [301, 227] on h5 "[PERSON_NAME]" at bounding box center [306, 231] width 96 height 15
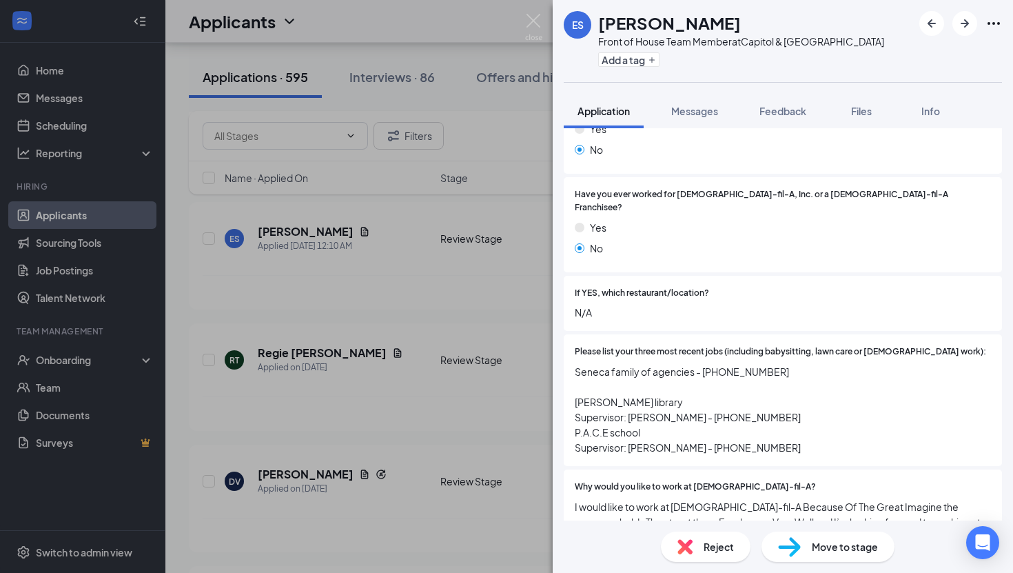
scroll to position [322, 0]
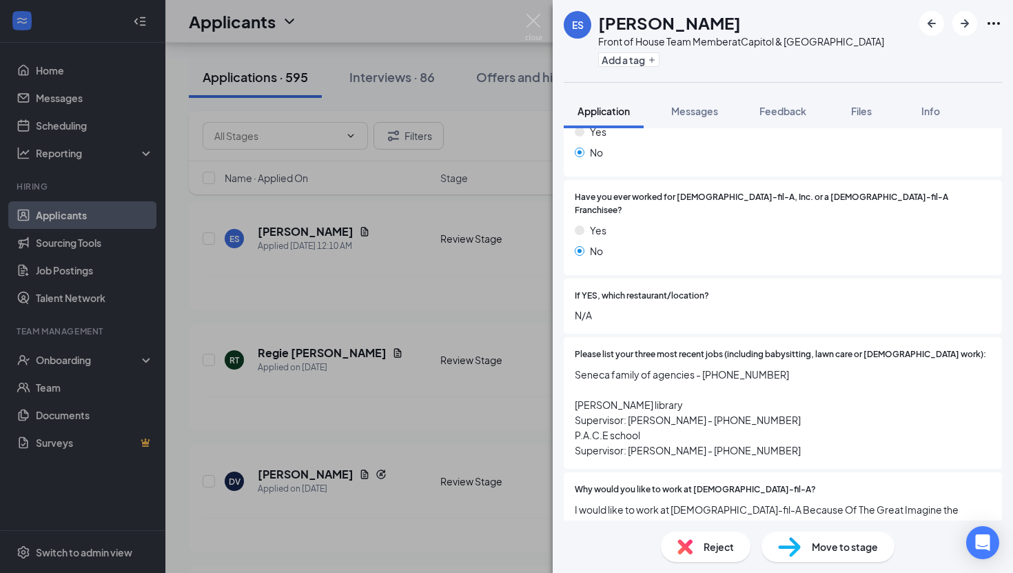
click at [832, 543] on span "Move to stage" at bounding box center [845, 546] width 66 height 15
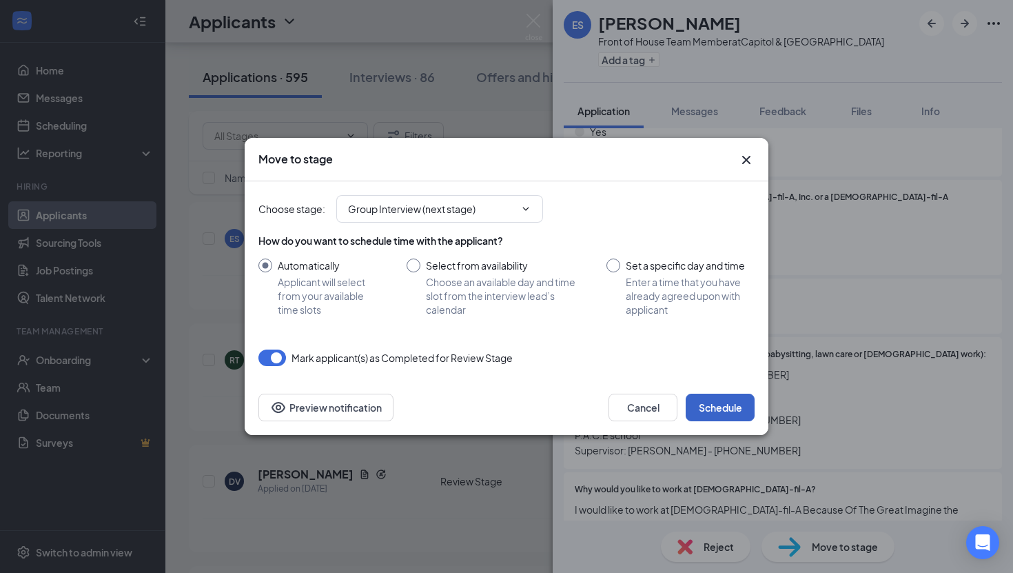
click at [720, 411] on button "Schedule" at bounding box center [720, 407] width 69 height 28
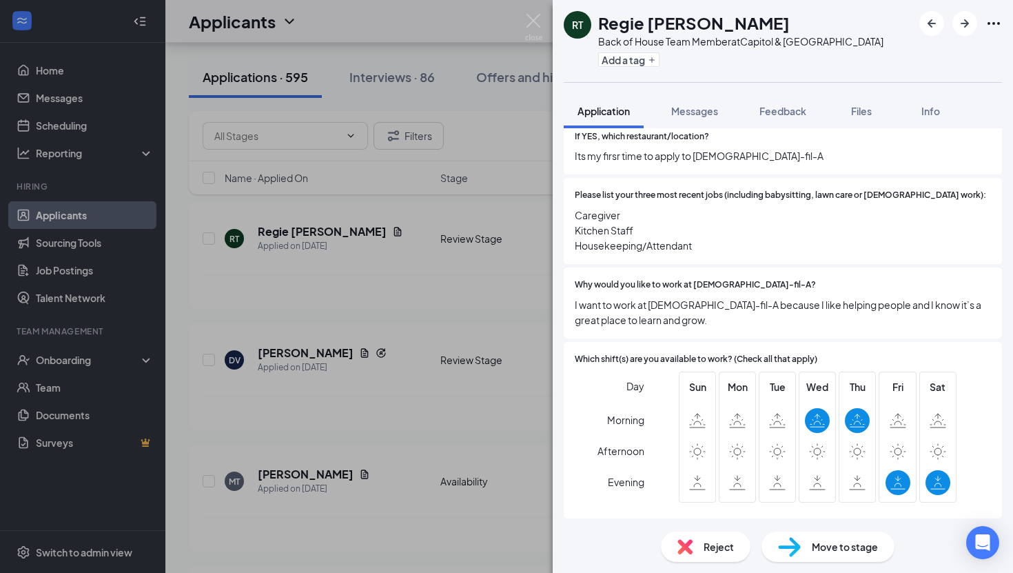
scroll to position [531, 0]
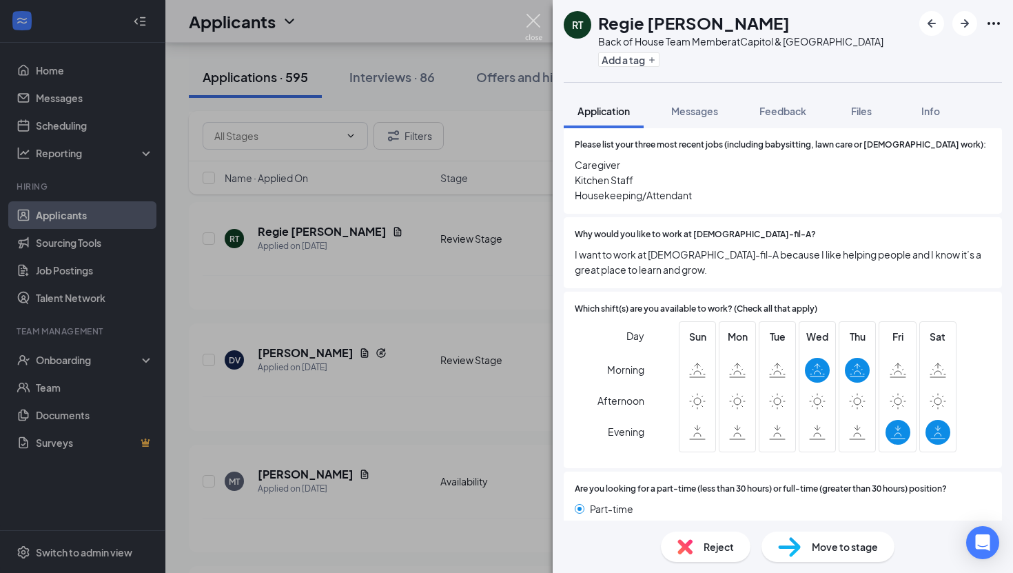
click at [533, 14] on img at bounding box center [533, 27] width 17 height 27
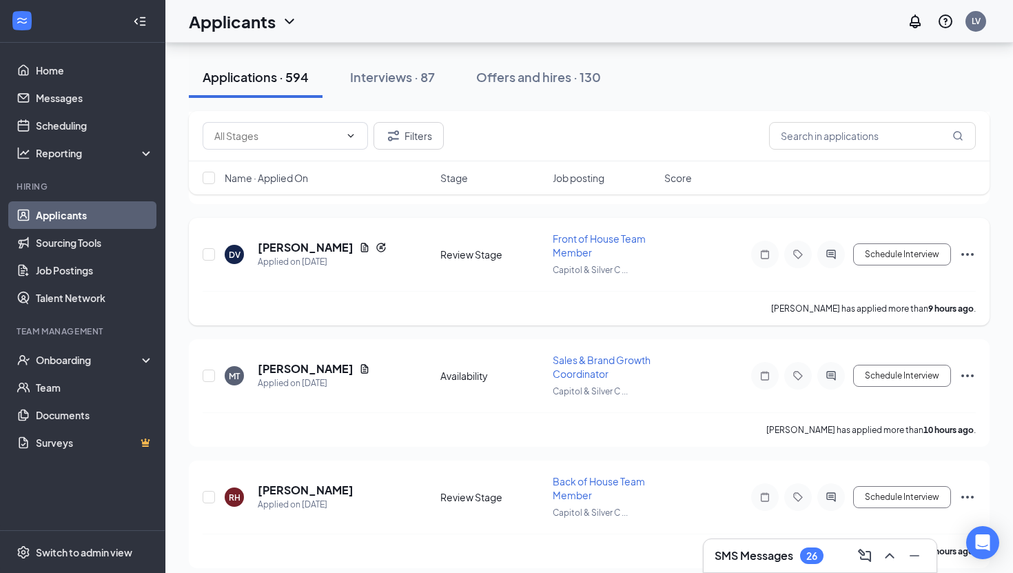
scroll to position [293, 0]
click at [298, 245] on h5 "[PERSON_NAME]" at bounding box center [306, 245] width 96 height 15
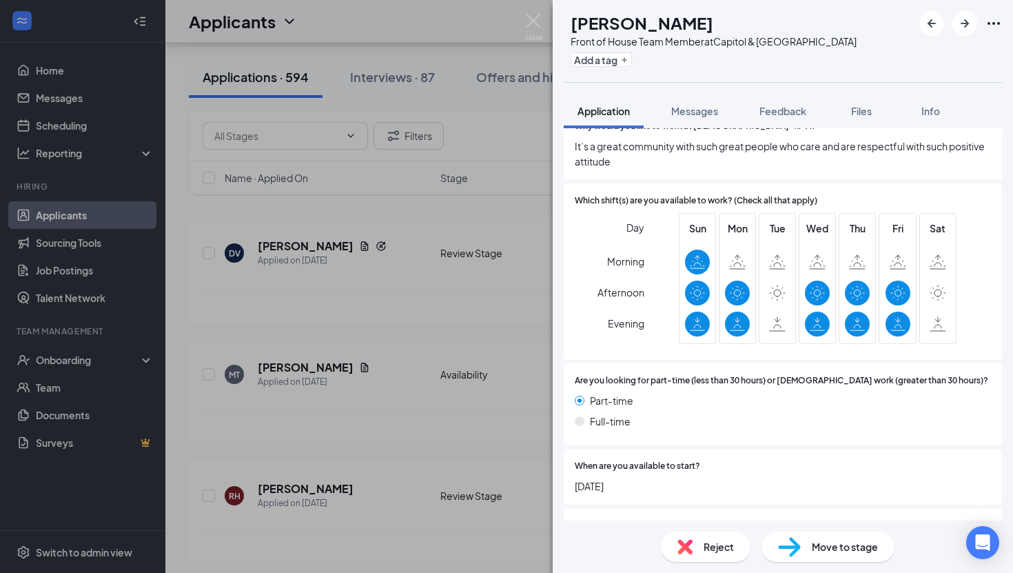
scroll to position [693, 0]
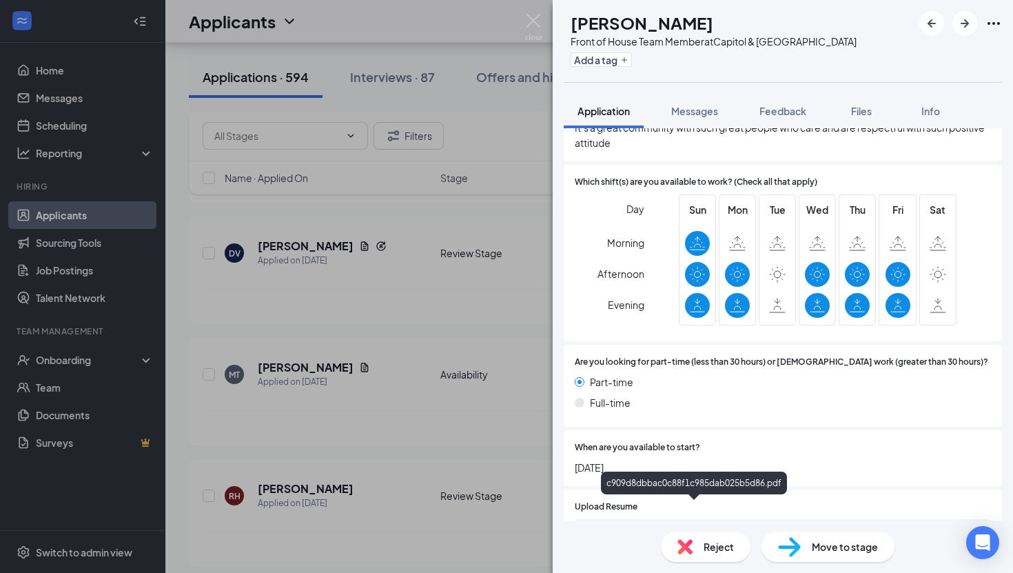
click at [792, 527] on div "c909d8dbbac0c88f1c985dab025b5d86.pdf" at bounding box center [696, 532] width 193 height 11
click at [546, 22] on div "DV [PERSON_NAME] Front of House Team Member at [GEOGRAPHIC_DATA] Add a tag Appl…" at bounding box center [506, 286] width 1013 height 573
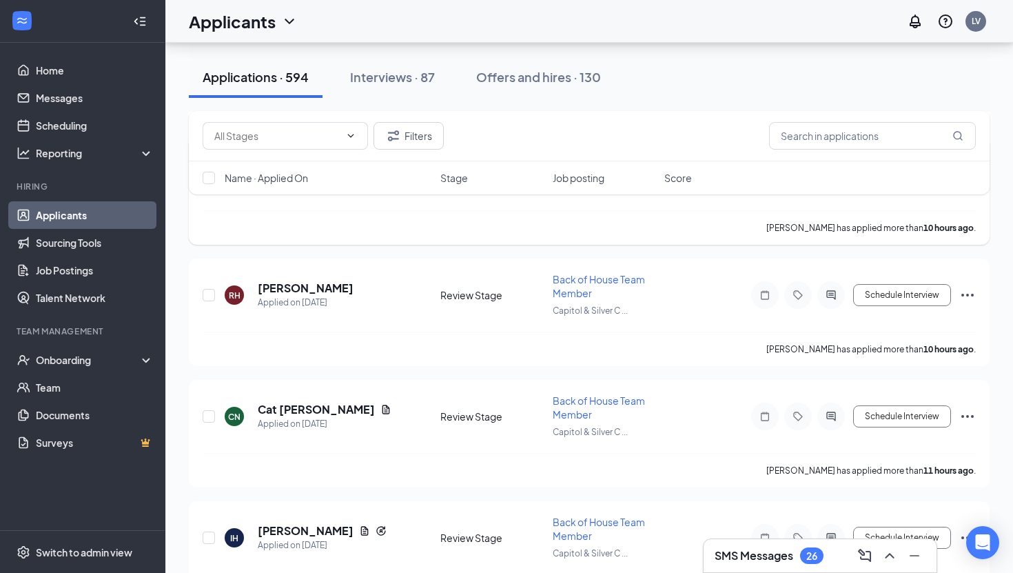
scroll to position [518, 0]
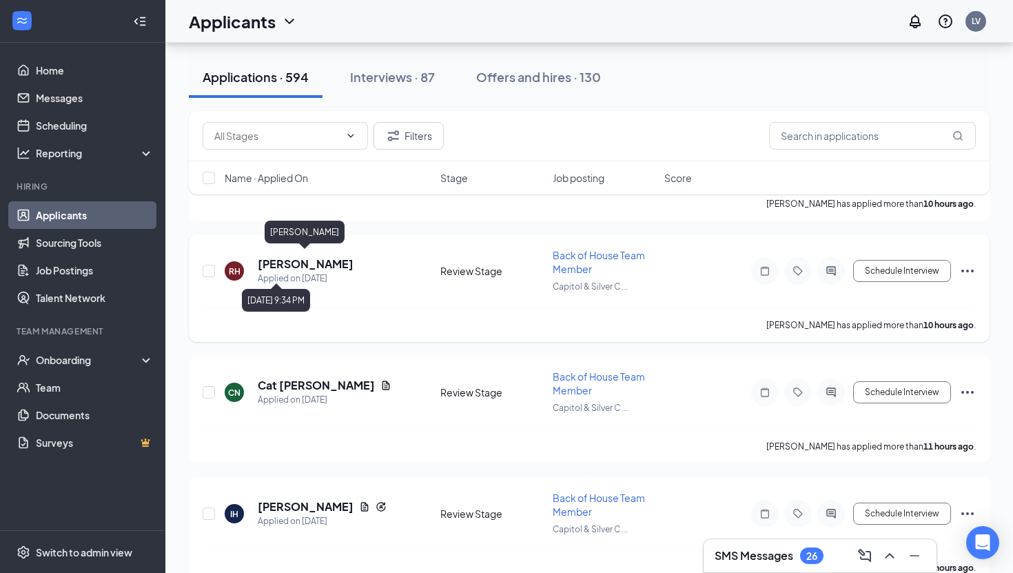
click at [300, 272] on div "Applied on [DATE]" at bounding box center [306, 279] width 96 height 14
click at [299, 260] on h5 "[PERSON_NAME]" at bounding box center [306, 263] width 96 height 15
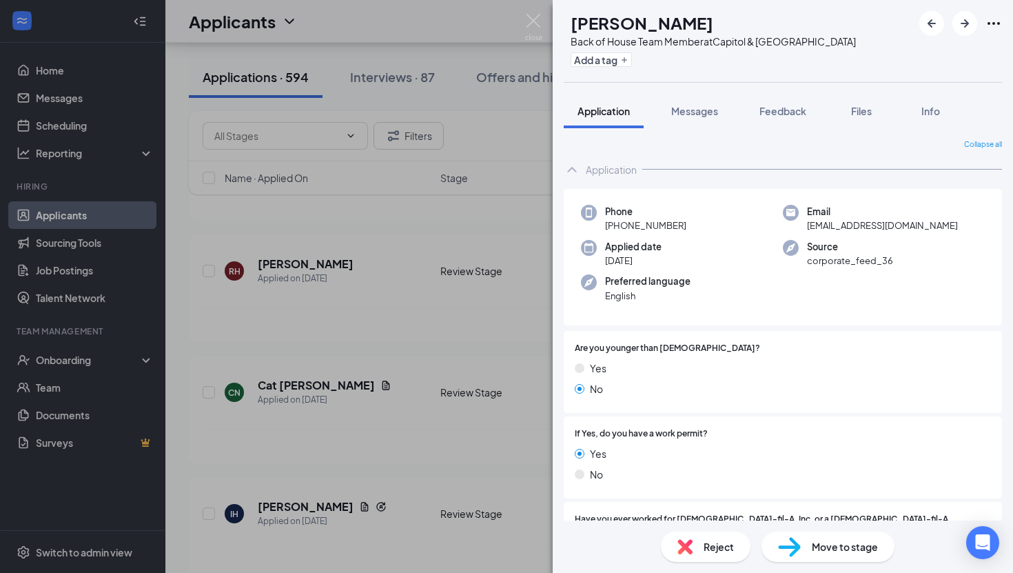
scroll to position [5, 0]
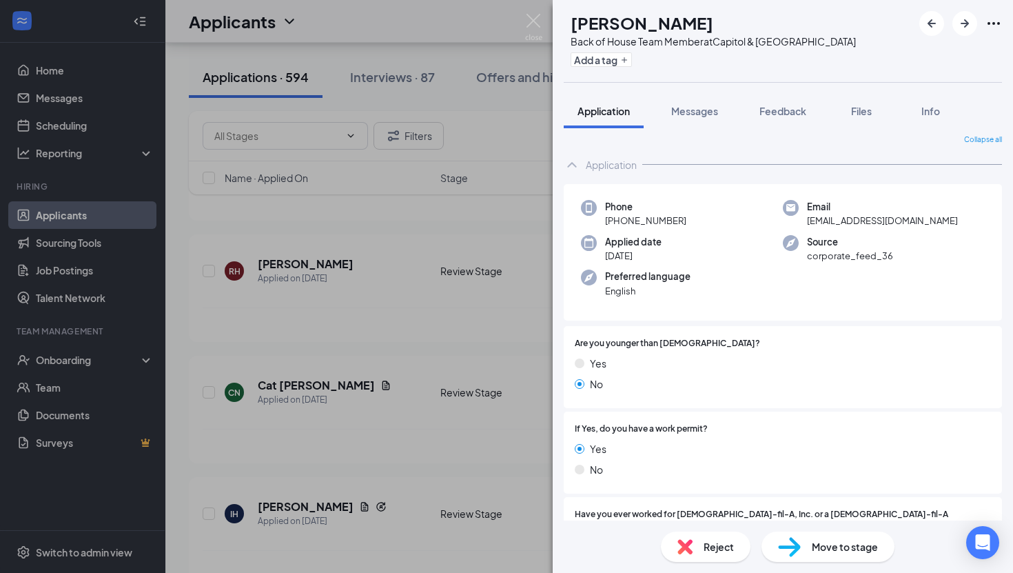
click at [527, 11] on div "[PERSON_NAME] Back of House Team Member at [GEOGRAPHIC_DATA] Add a tag Applicat…" at bounding box center [506, 286] width 1013 height 573
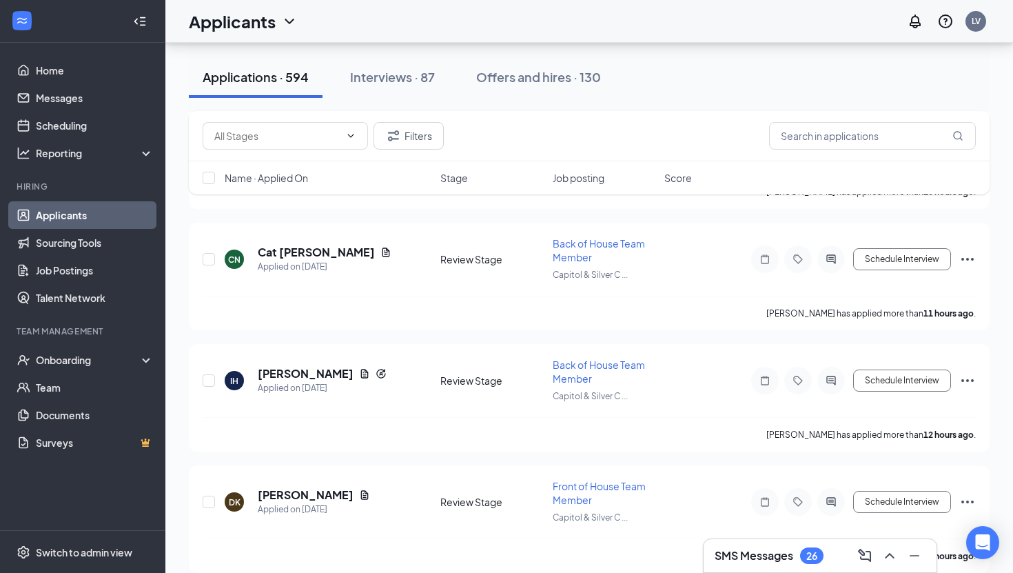
scroll to position [655, 0]
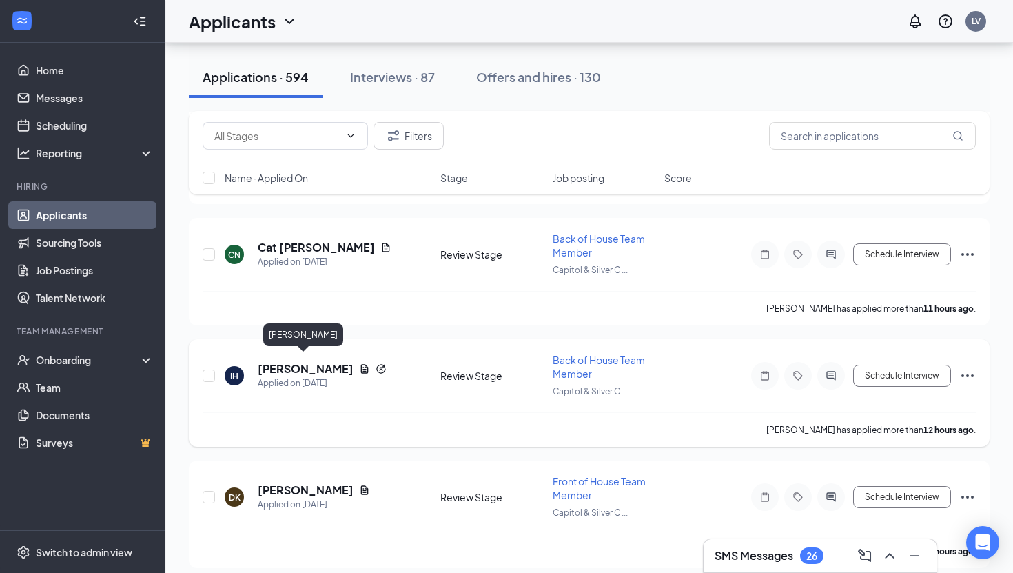
click at [315, 364] on h5 "[PERSON_NAME]" at bounding box center [306, 368] width 96 height 15
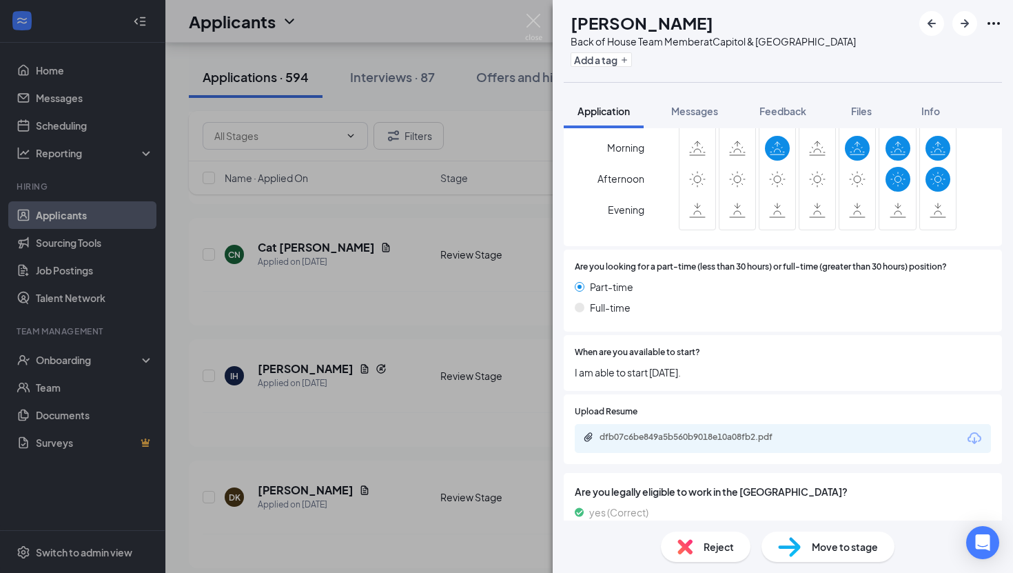
scroll to position [816, 0]
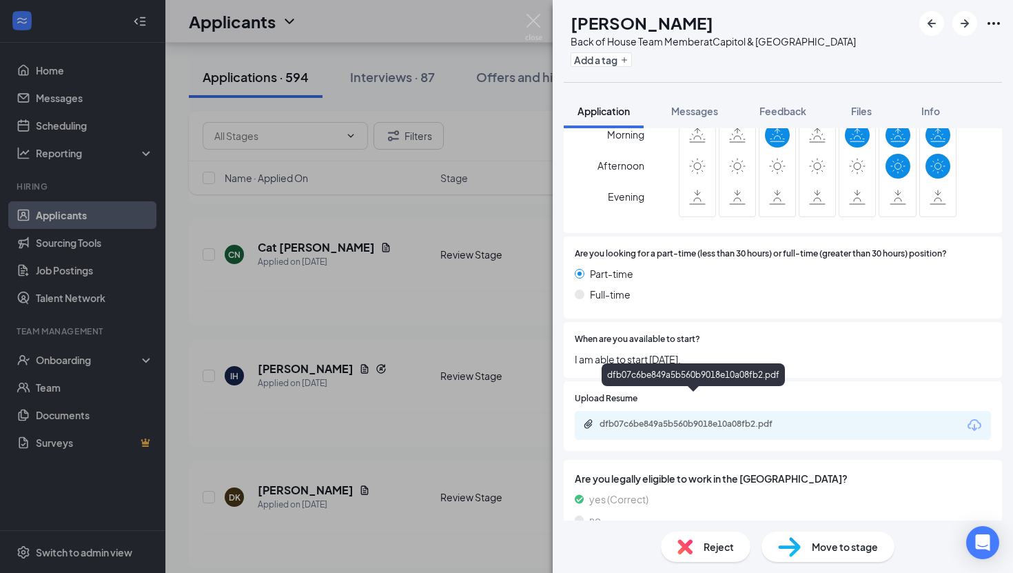
click at [709, 418] on div "dfb07c6be849a5b560b9018e10a08fb2.pdf" at bounding box center [696, 423] width 193 height 11
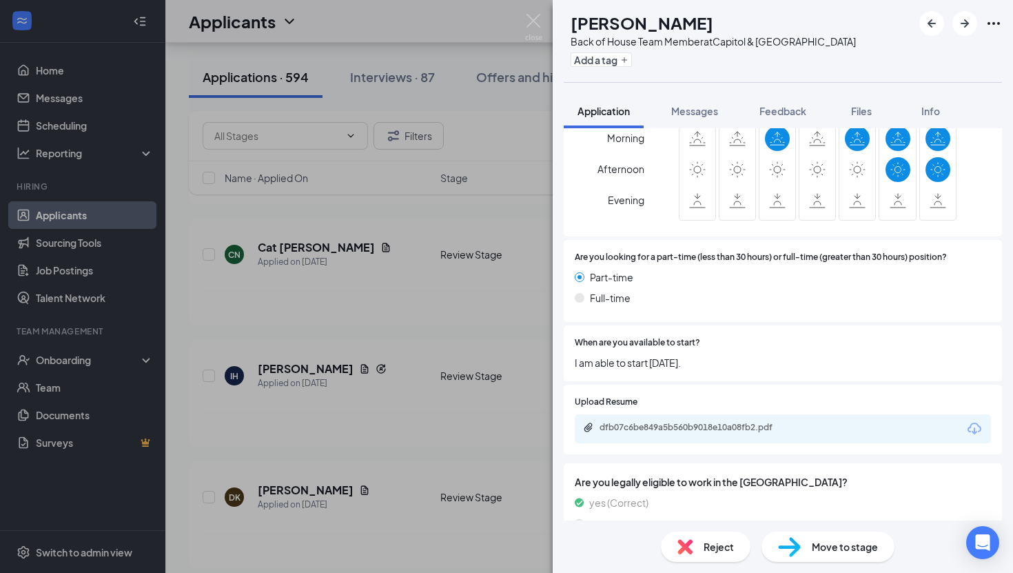
click at [810, 544] on div "Move to stage" at bounding box center [827, 546] width 133 height 30
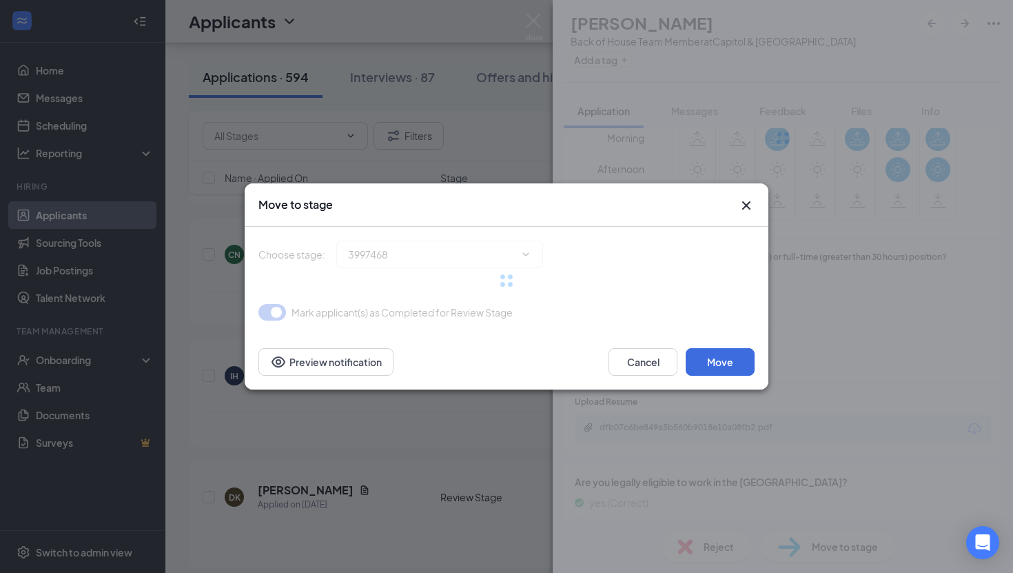
type input "Group Interview (next stage)"
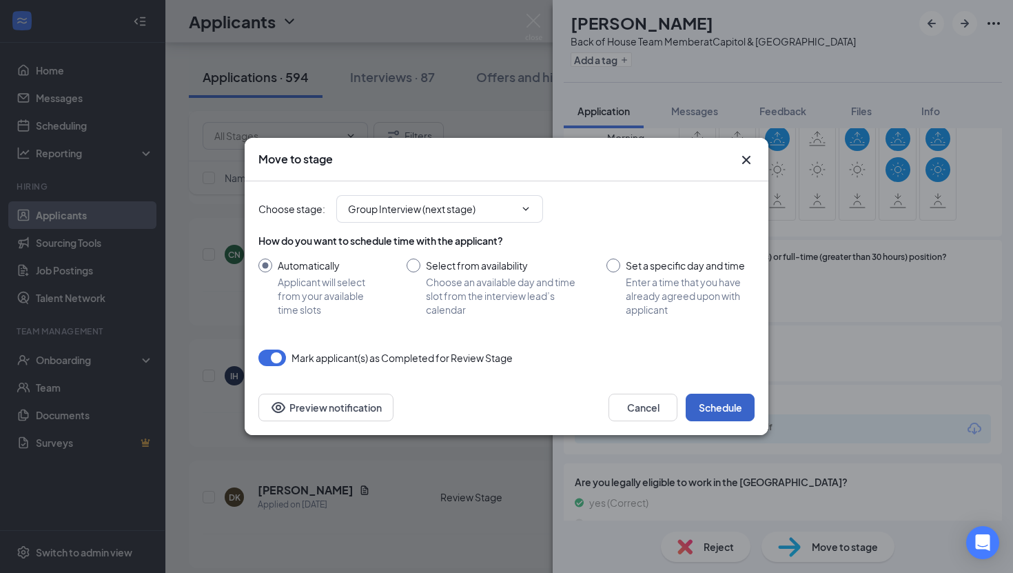
click at [731, 411] on button "Schedule" at bounding box center [720, 407] width 69 height 28
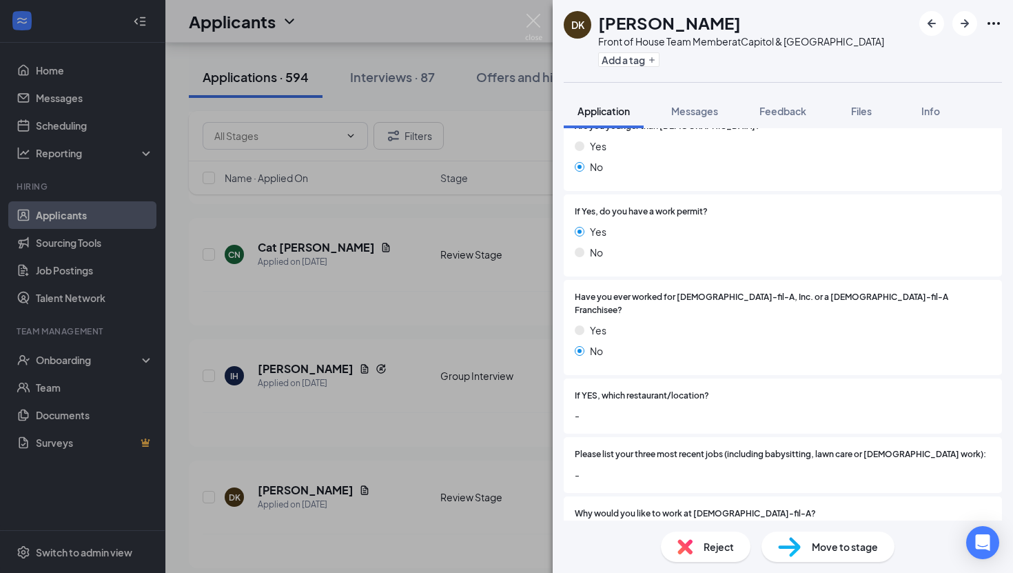
scroll to position [482, 0]
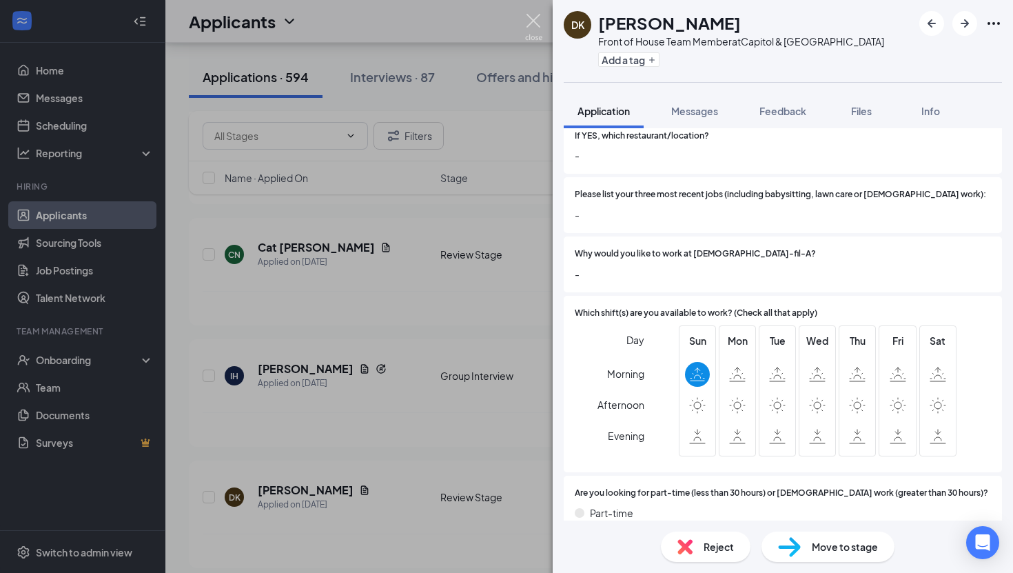
click at [530, 21] on img at bounding box center [533, 27] width 17 height 27
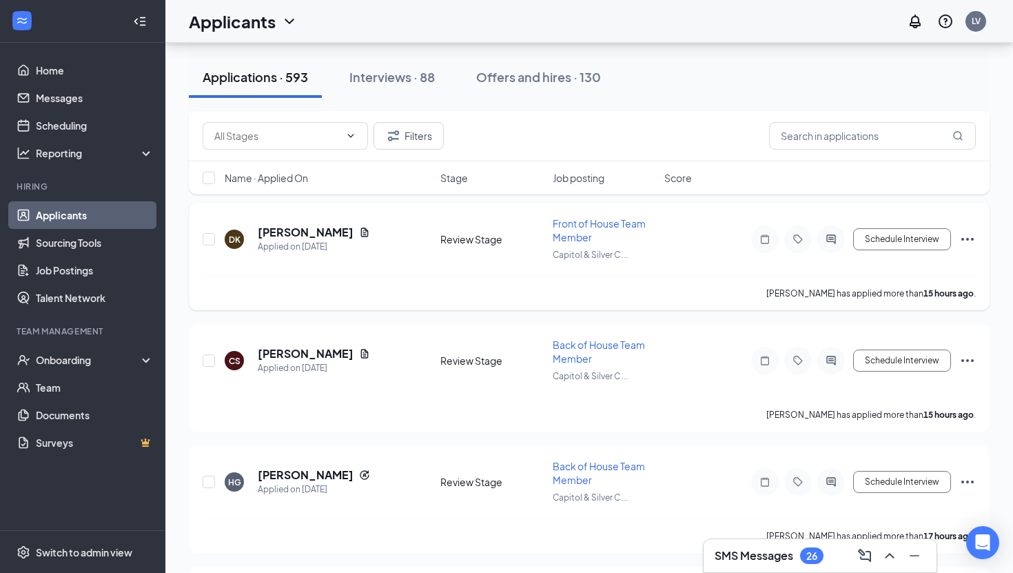
scroll to position [797, 0]
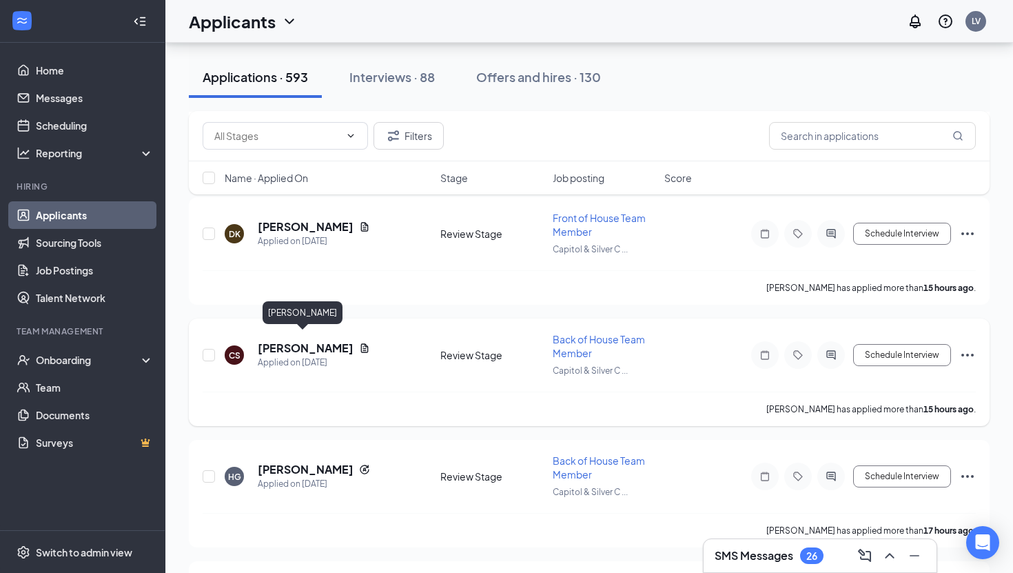
click at [296, 345] on h5 "[PERSON_NAME]" at bounding box center [306, 347] width 96 height 15
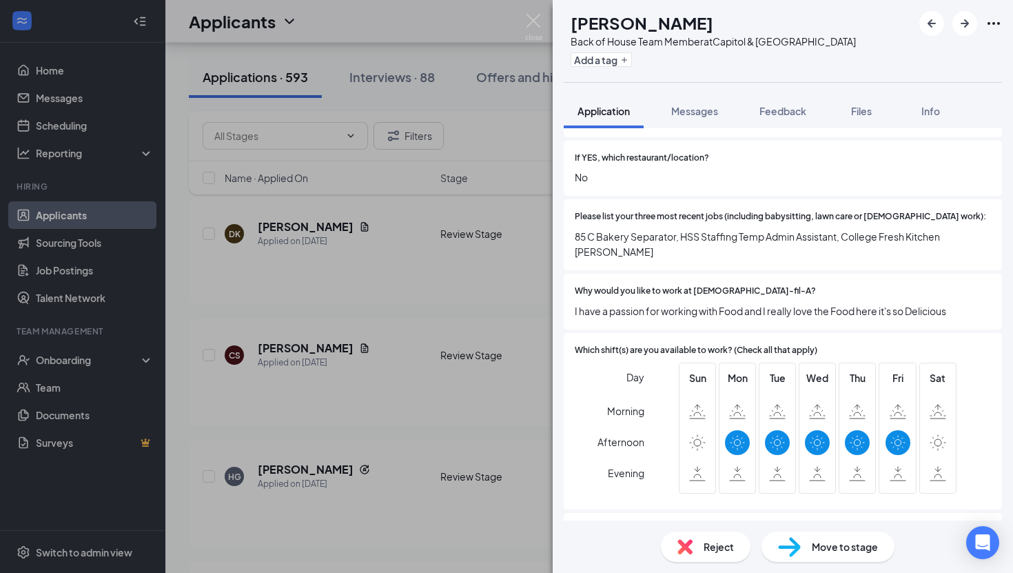
scroll to position [470, 0]
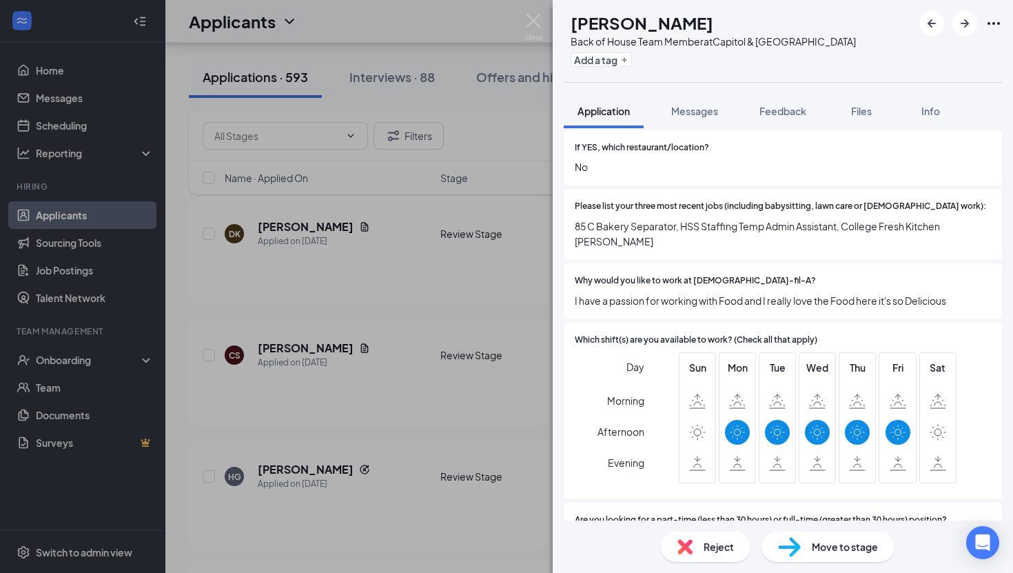
click at [812, 539] on span "Move to stage" at bounding box center [845, 546] width 66 height 15
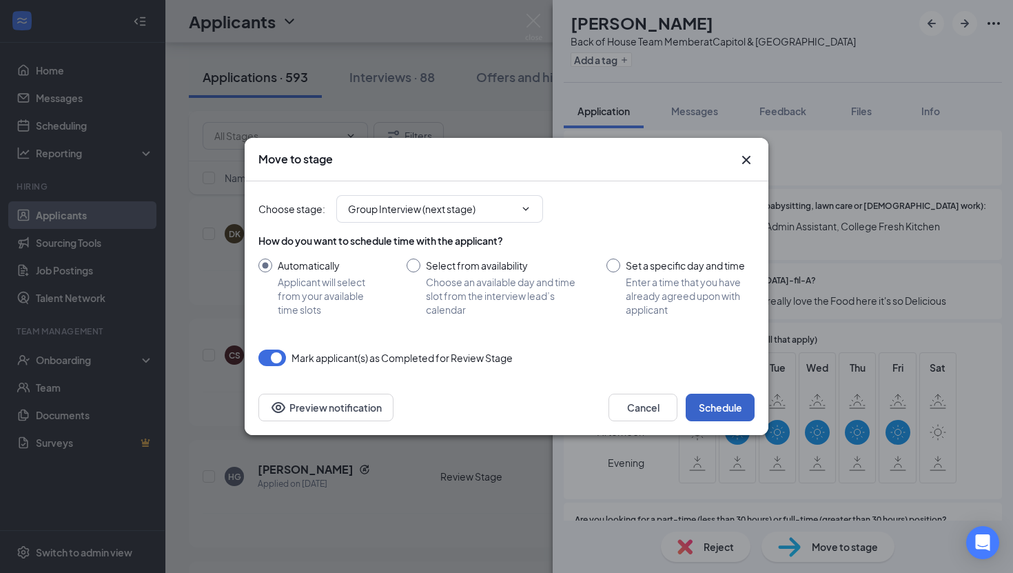
click at [715, 408] on button "Schedule" at bounding box center [720, 407] width 69 height 28
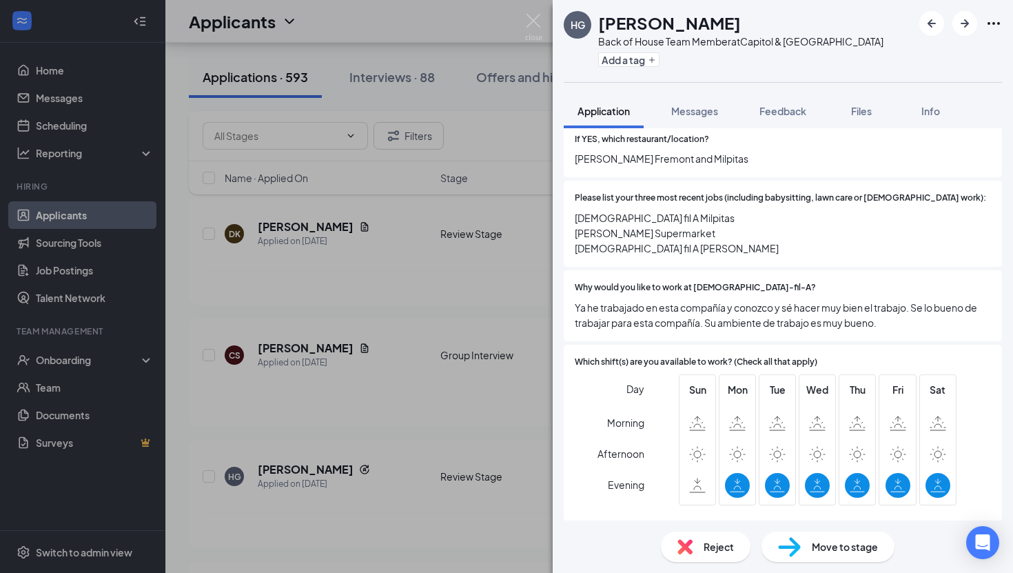
scroll to position [541, 0]
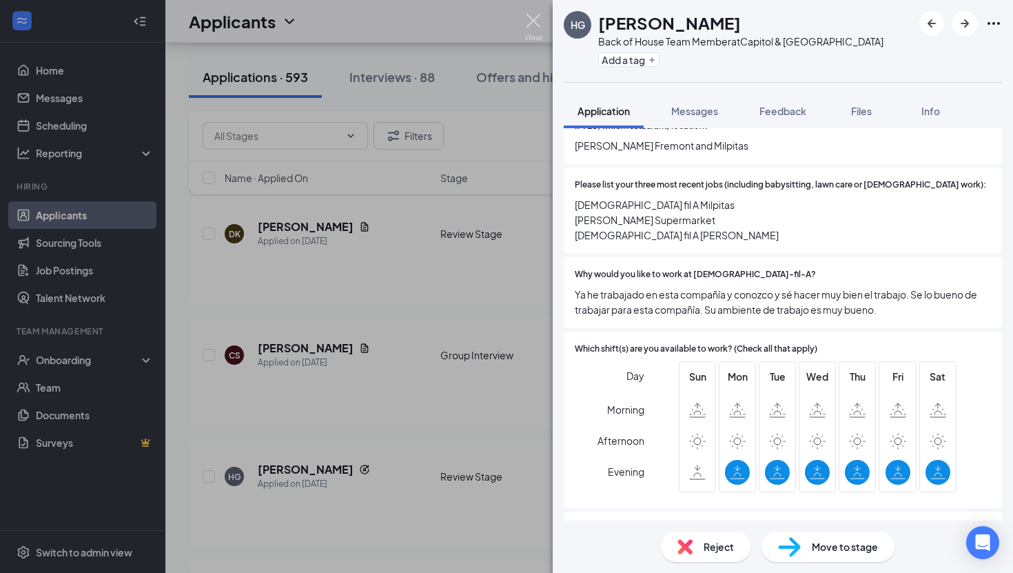
click at [538, 20] on img at bounding box center [533, 27] width 17 height 27
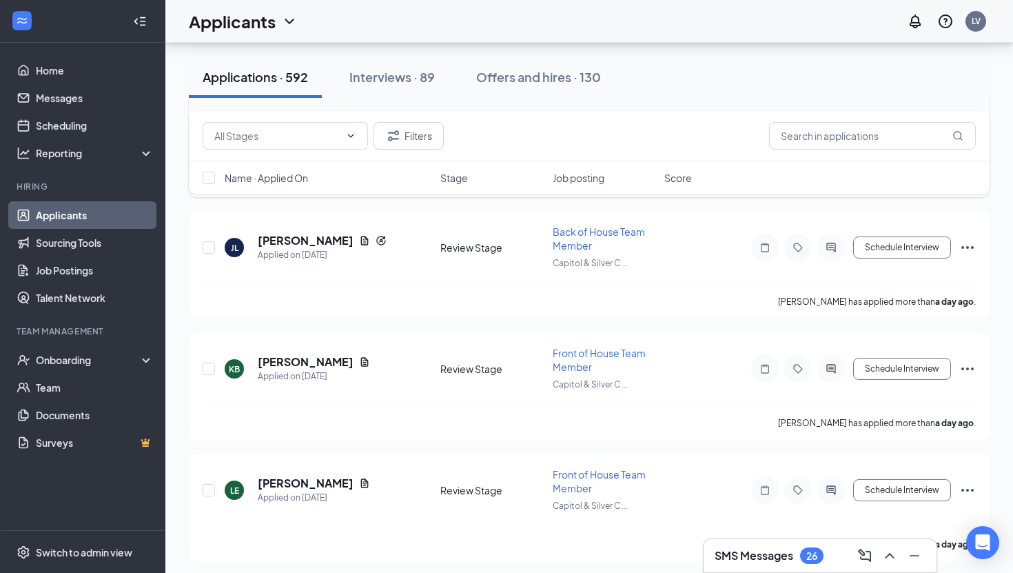
scroll to position [1028, 0]
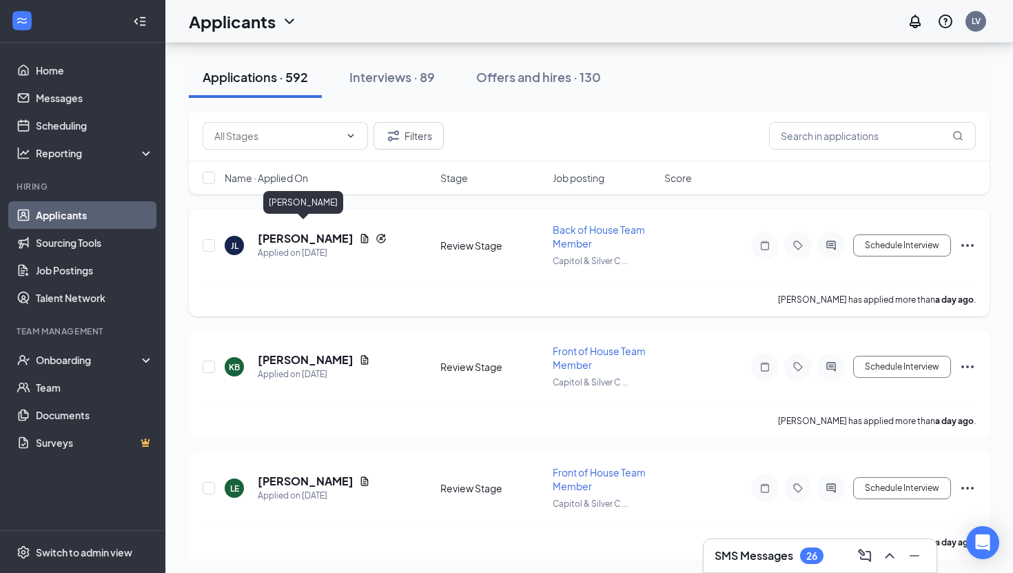
click at [320, 231] on h5 "[PERSON_NAME]" at bounding box center [306, 238] width 96 height 15
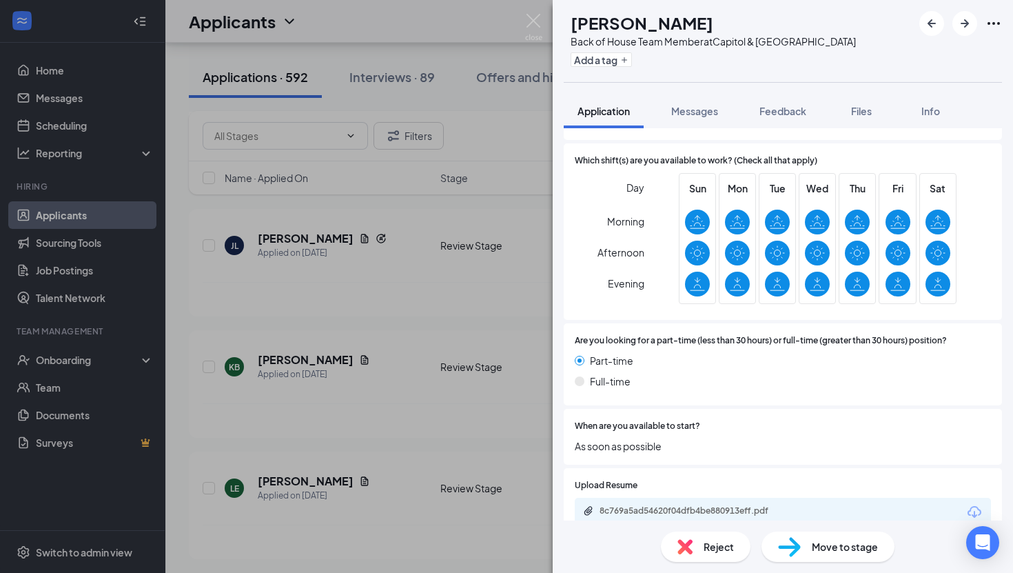
scroll to position [788, 0]
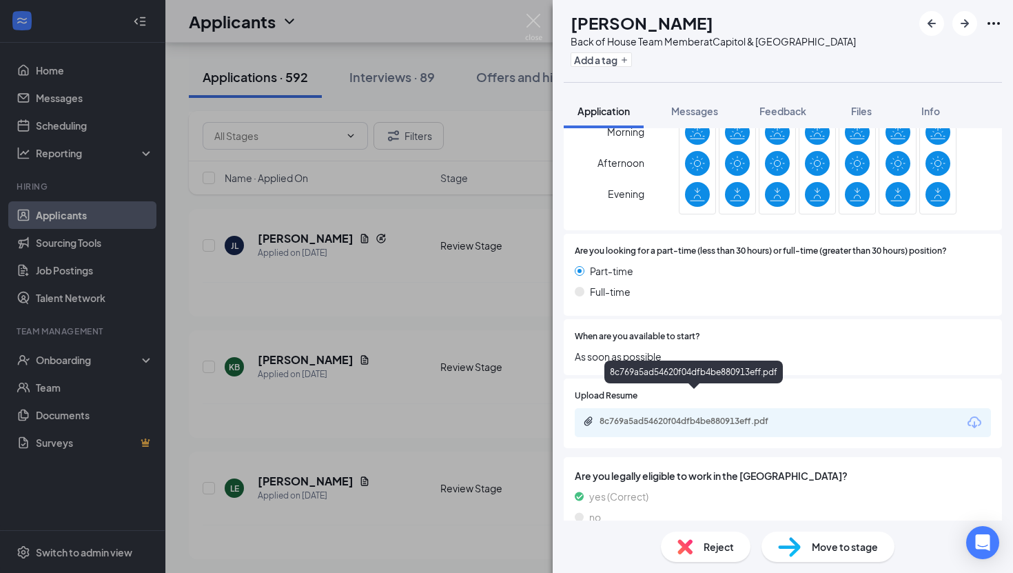
click at [646, 385] on div "8c769a5ad54620f04dfb4be880913eff.pdf" at bounding box center [693, 374] width 178 height 28
click at [654, 416] on div "8c769a5ad54620f04dfb4be880913eff.pdf" at bounding box center [696, 421] width 193 height 11
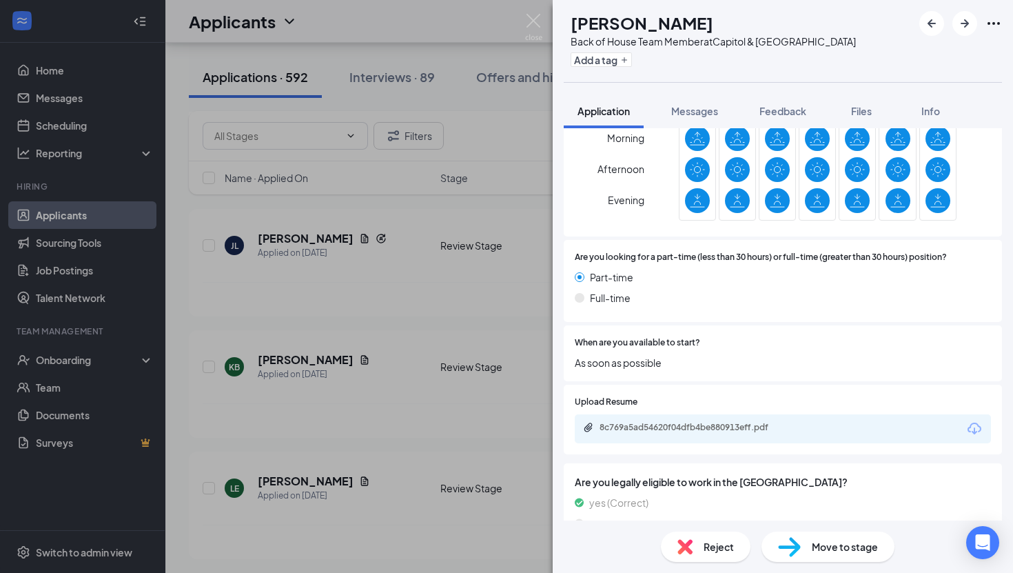
click at [822, 554] on div "Move to stage" at bounding box center [827, 546] width 133 height 30
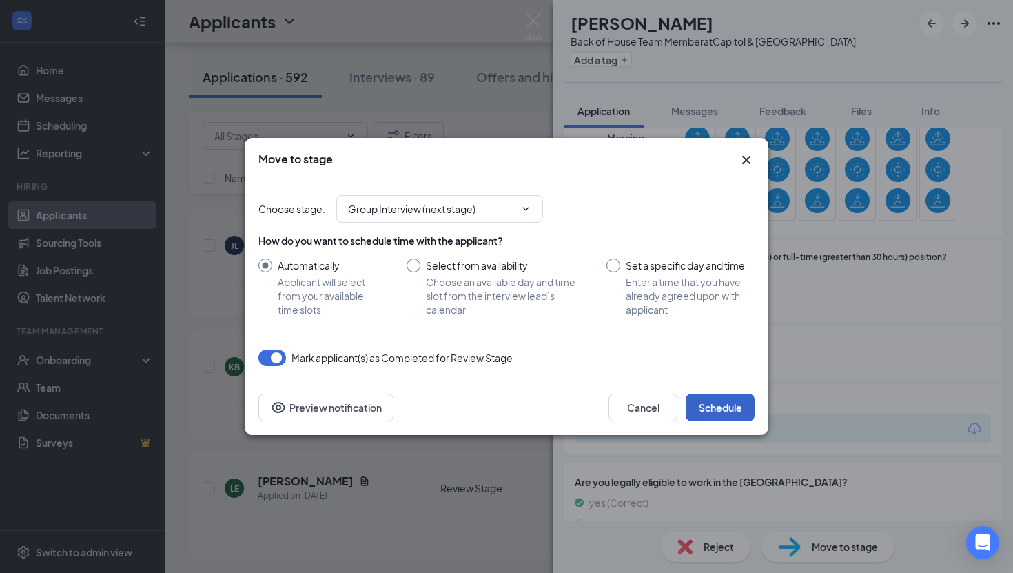
click at [704, 414] on button "Schedule" at bounding box center [720, 407] width 69 height 28
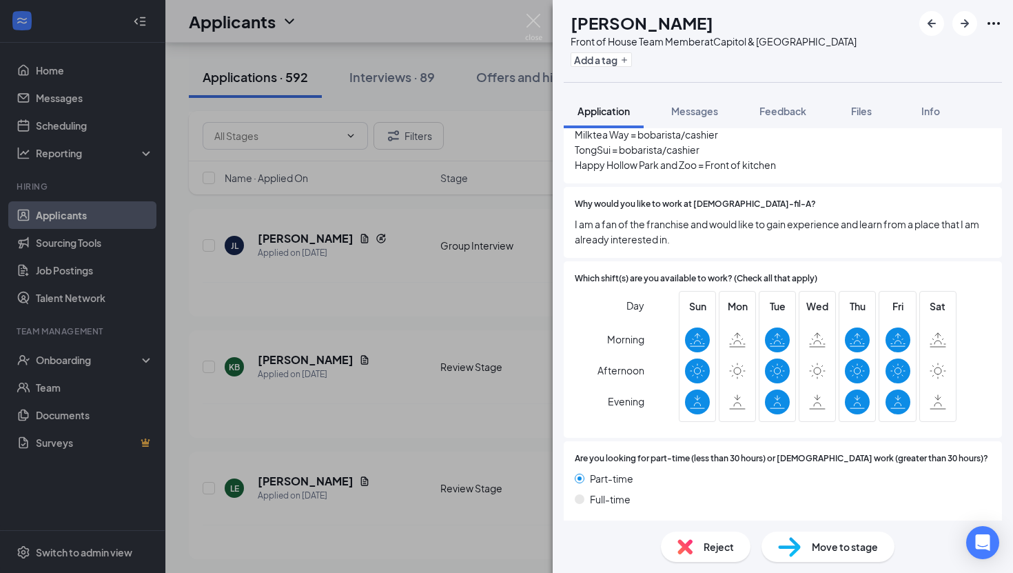
scroll to position [616, 0]
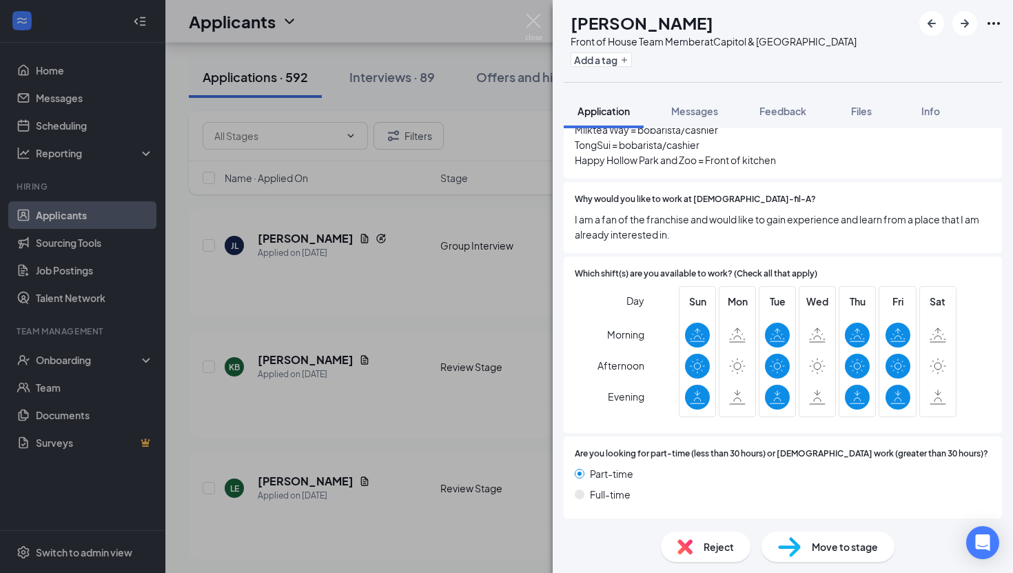
click at [821, 545] on span "Move to stage" at bounding box center [845, 546] width 66 height 15
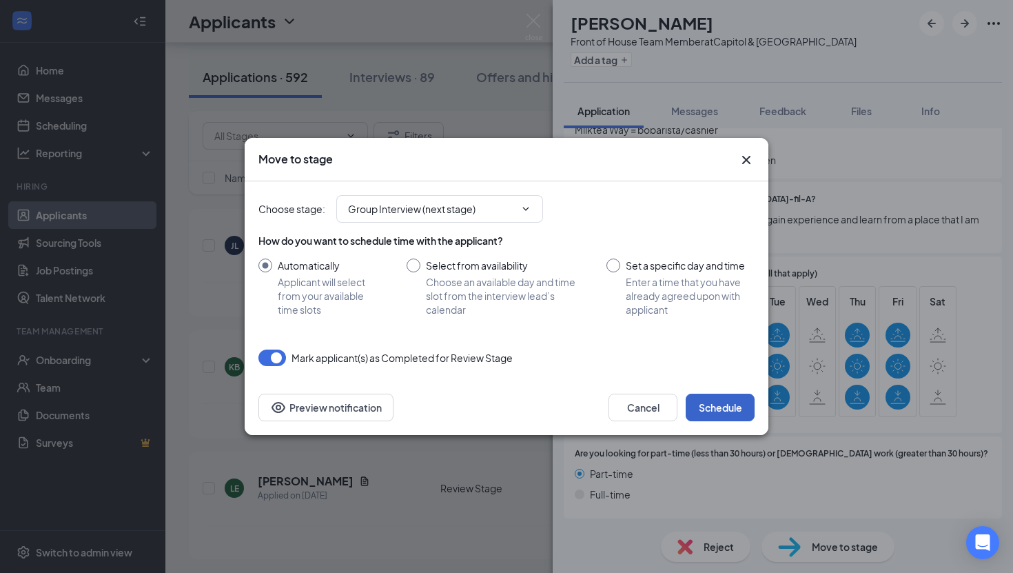
click at [714, 408] on button "Schedule" at bounding box center [720, 407] width 69 height 28
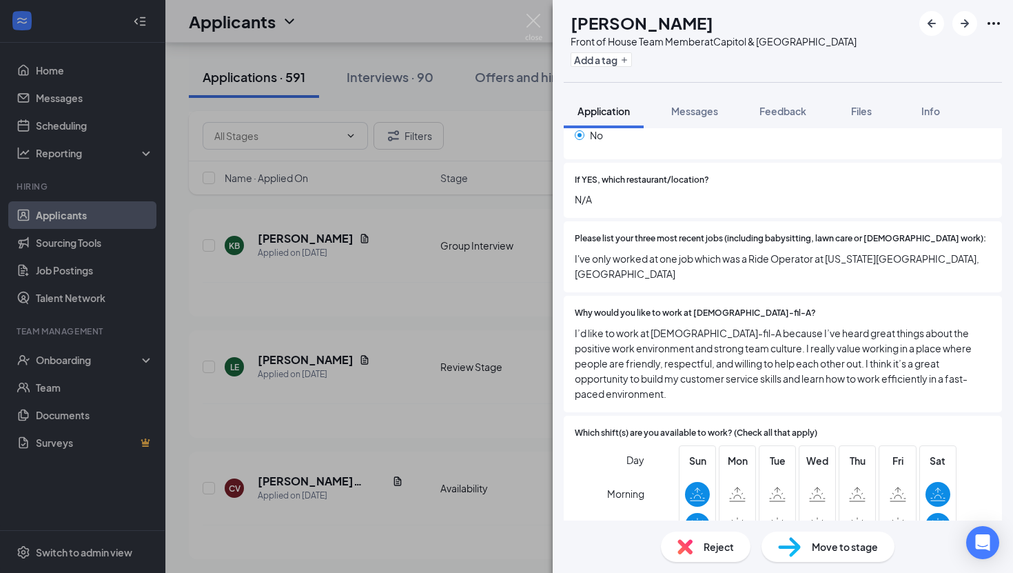
scroll to position [476, 0]
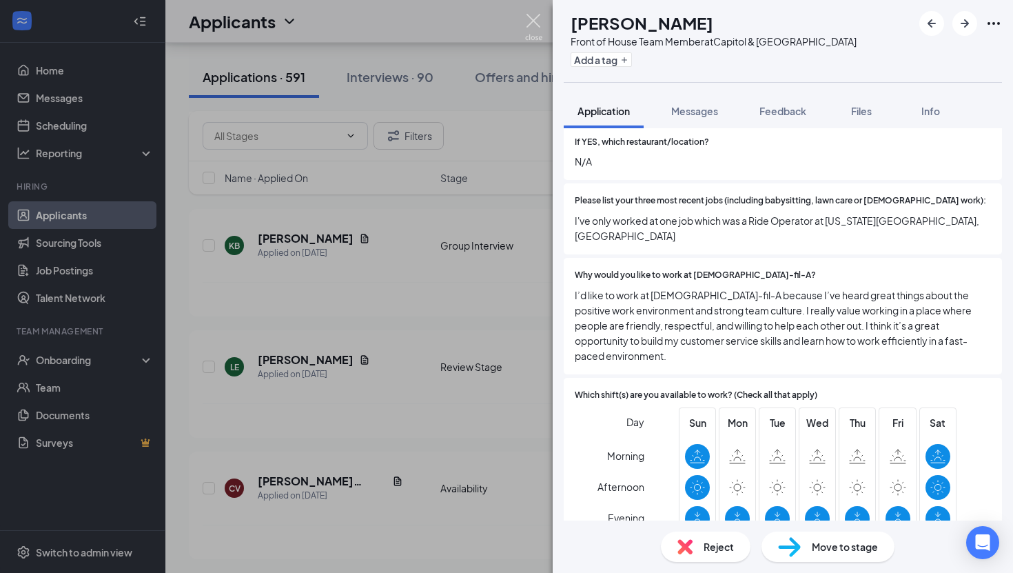
click at [539, 19] on img at bounding box center [533, 27] width 17 height 27
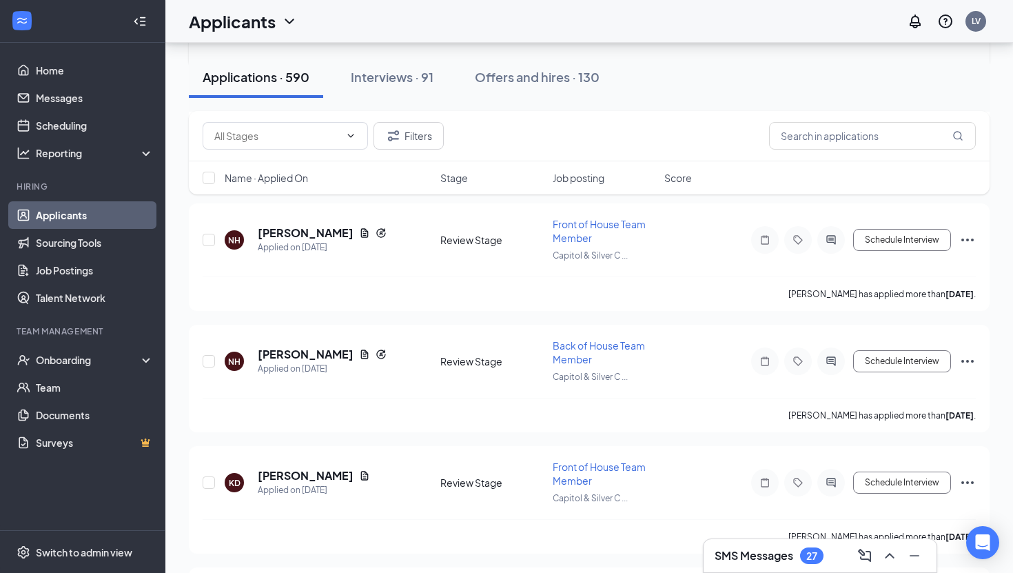
scroll to position [1279, 0]
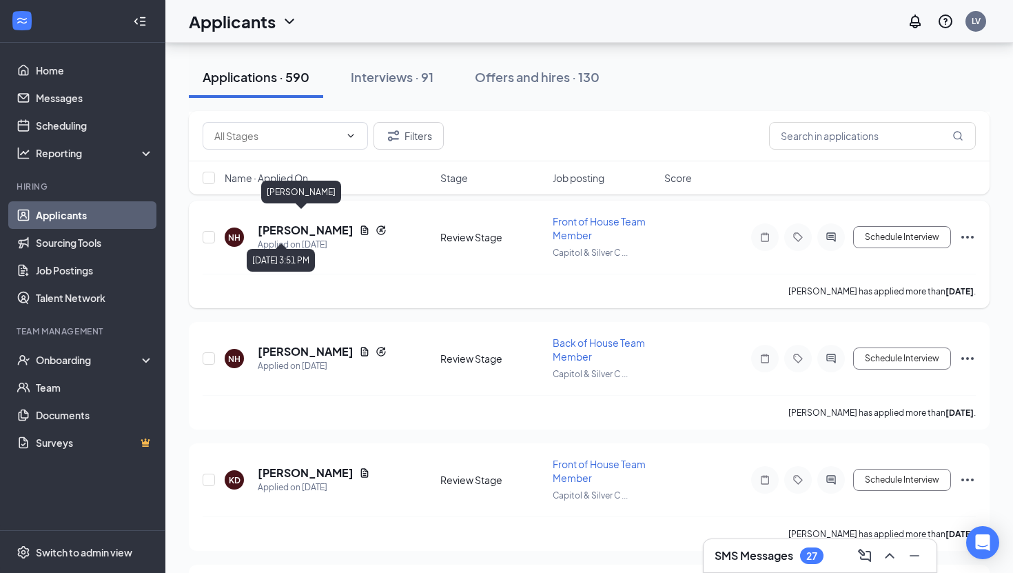
click at [304, 225] on h5 "[PERSON_NAME]" at bounding box center [306, 230] width 96 height 15
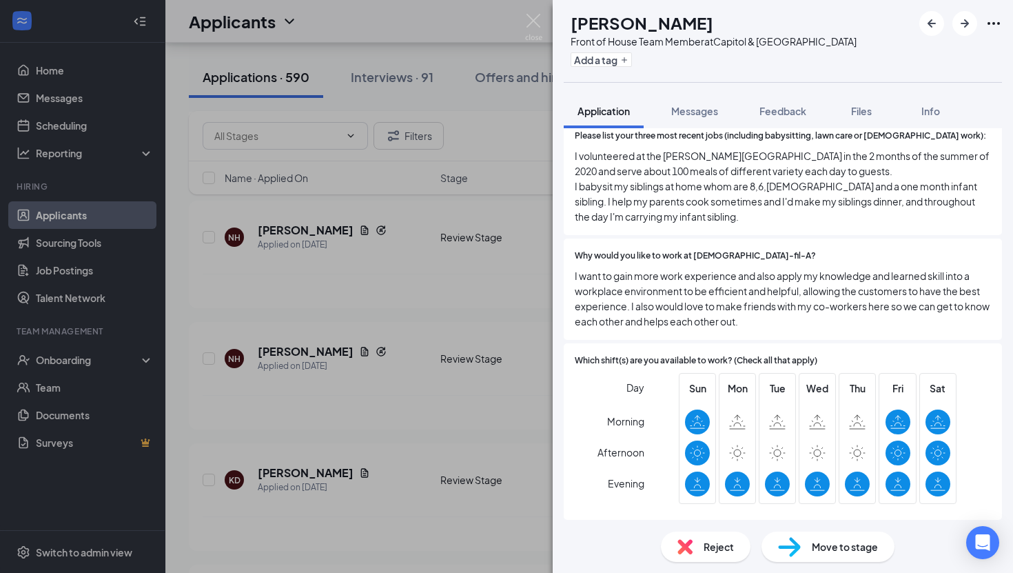
scroll to position [597, 0]
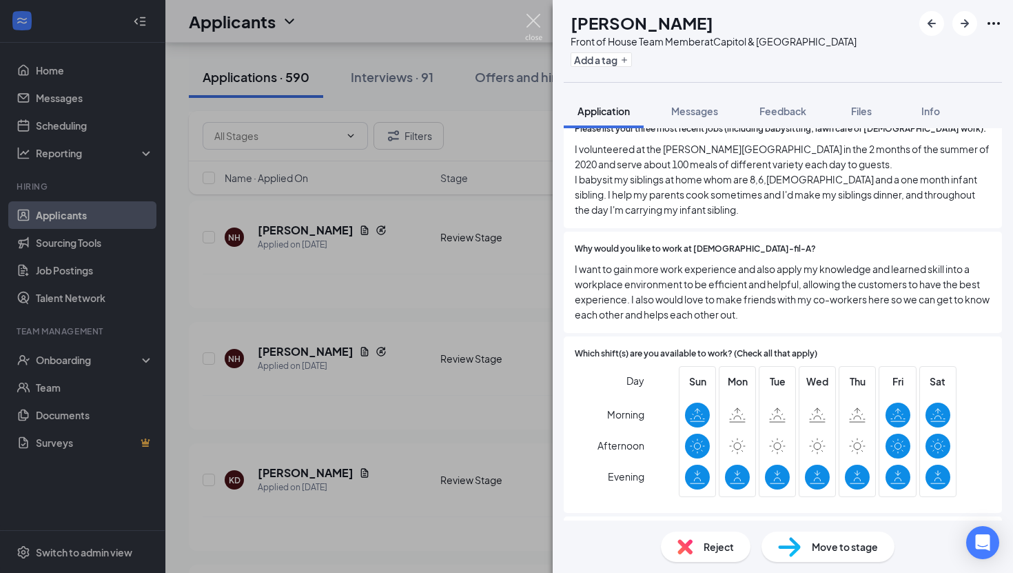
click at [533, 17] on img at bounding box center [533, 27] width 17 height 27
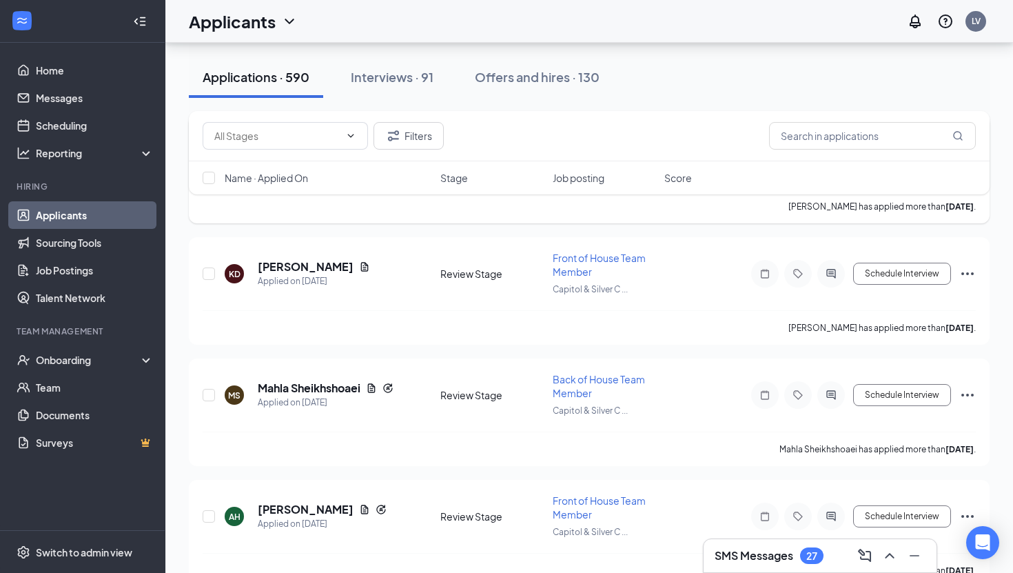
scroll to position [1486, 0]
click at [284, 258] on h5 "[PERSON_NAME]" at bounding box center [306, 265] width 96 height 15
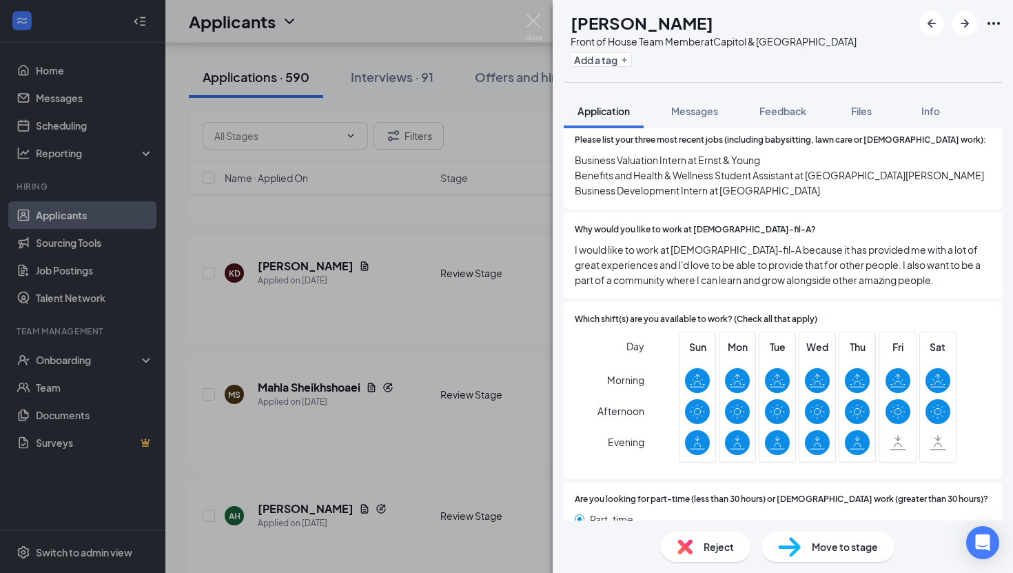
scroll to position [562, 0]
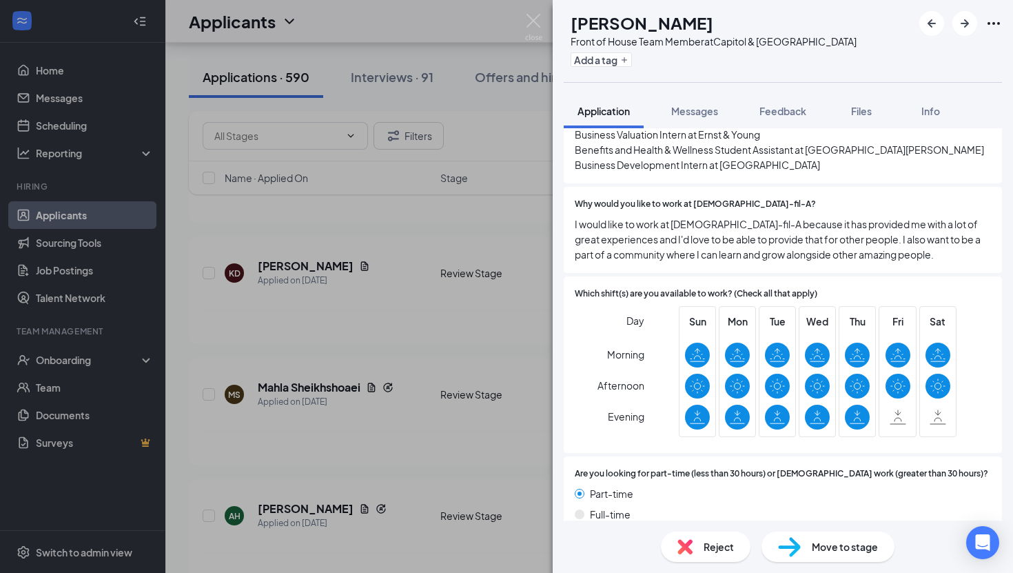
click at [810, 542] on div "Move to stage" at bounding box center [827, 546] width 133 height 30
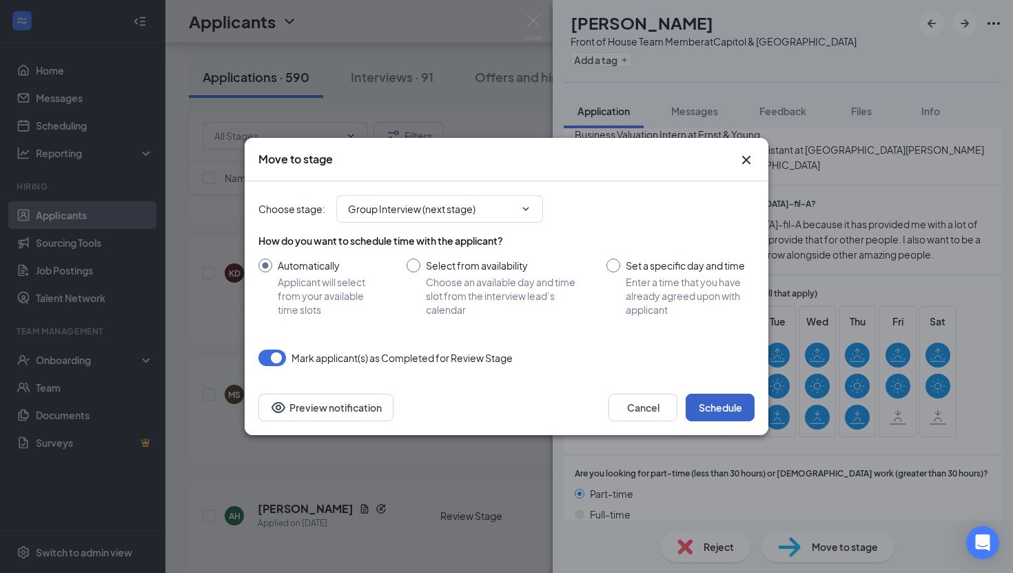
click at [695, 406] on button "Schedule" at bounding box center [720, 407] width 69 height 28
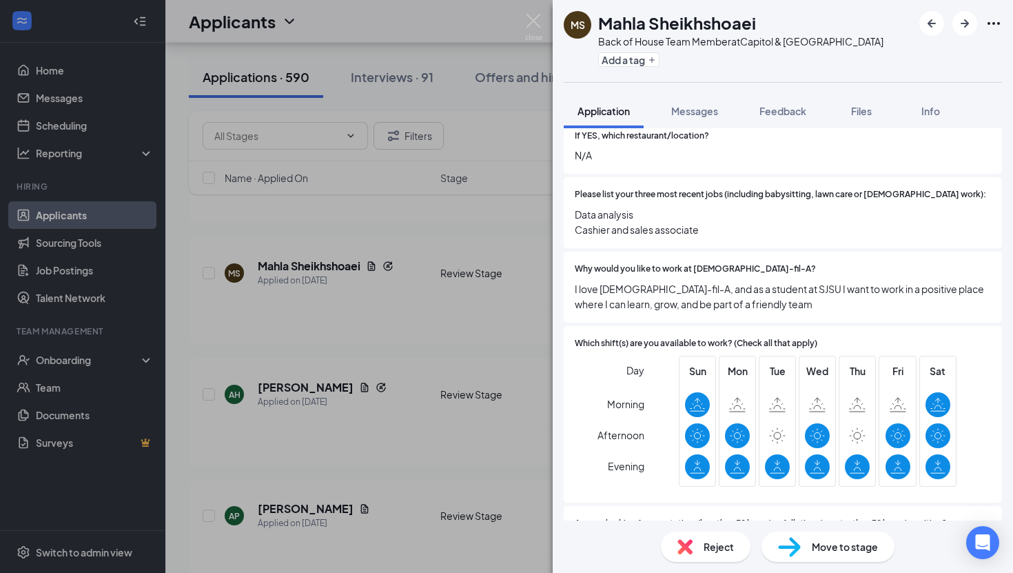
scroll to position [554, 0]
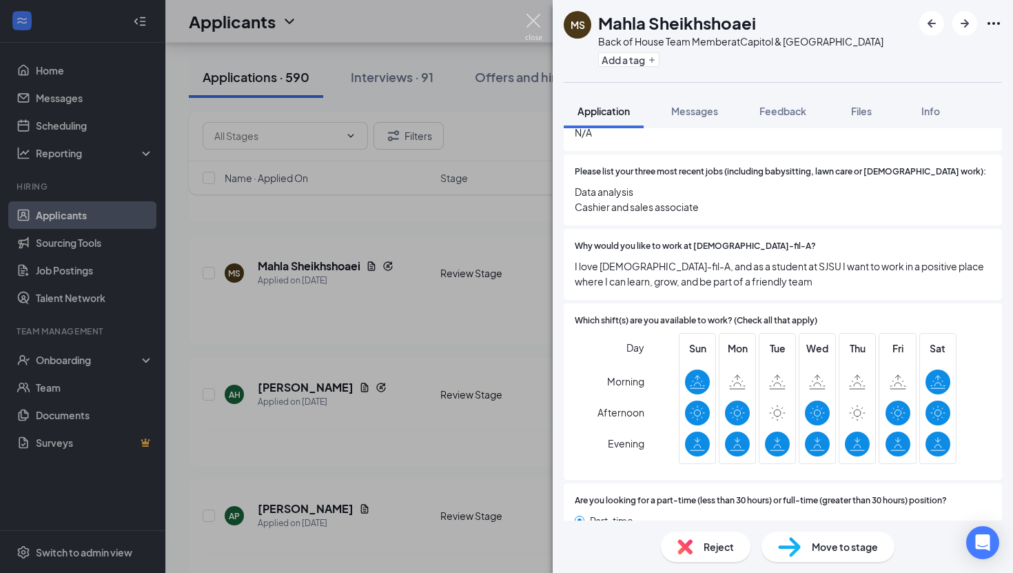
click at [527, 32] on img at bounding box center [533, 27] width 17 height 27
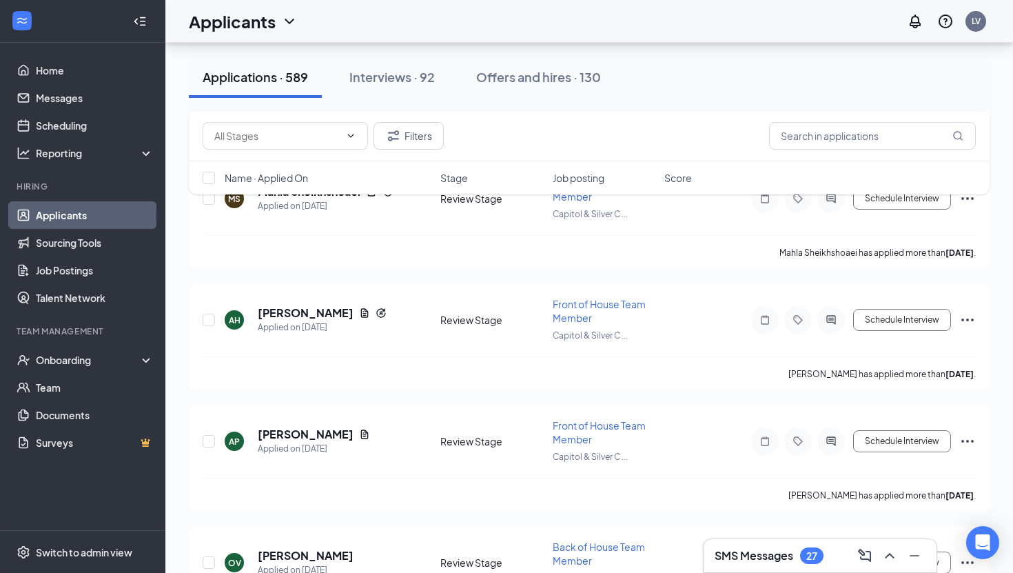
scroll to position [1589, 0]
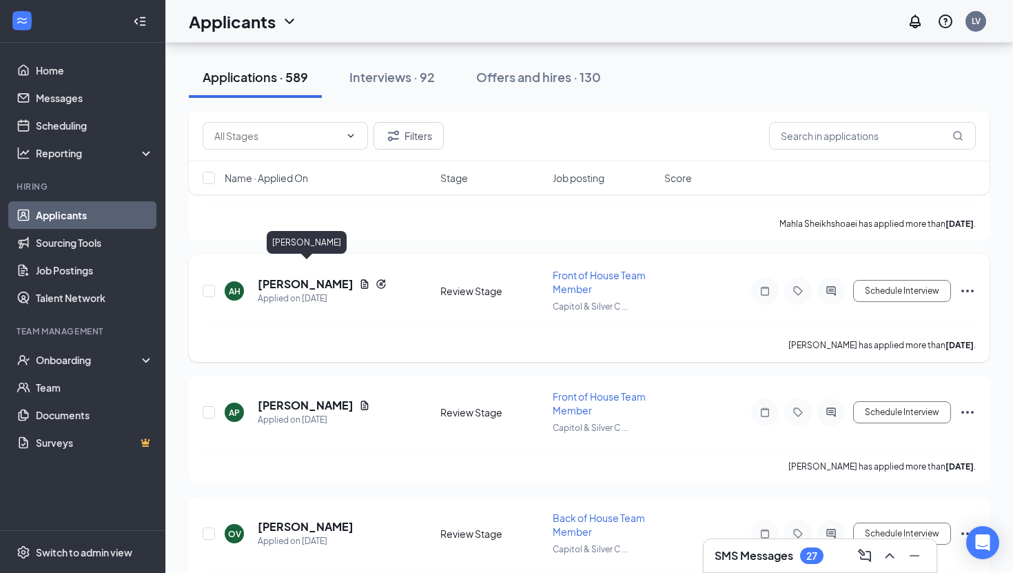
click at [305, 276] on h5 "[PERSON_NAME]" at bounding box center [306, 283] width 96 height 15
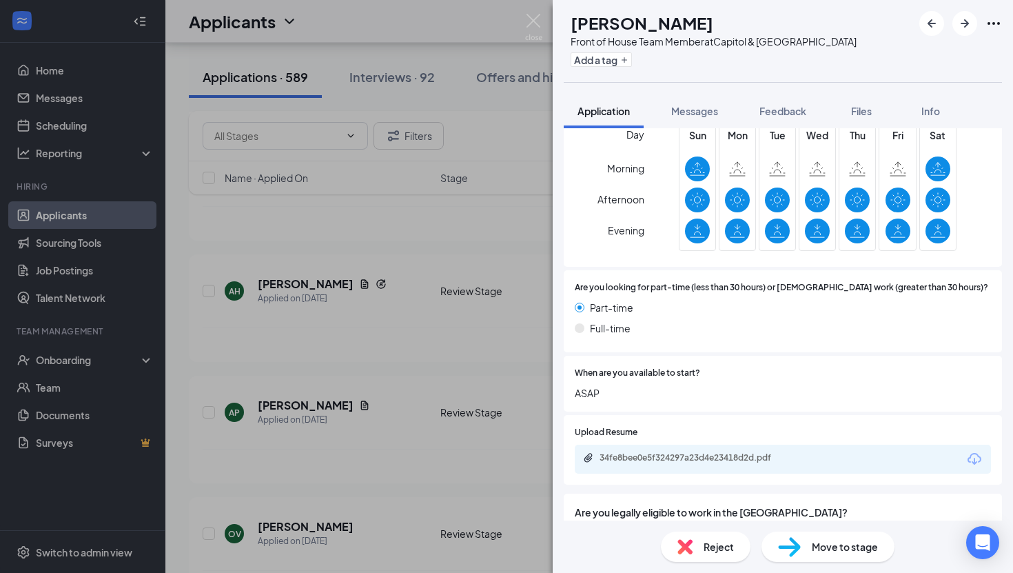
scroll to position [804, 0]
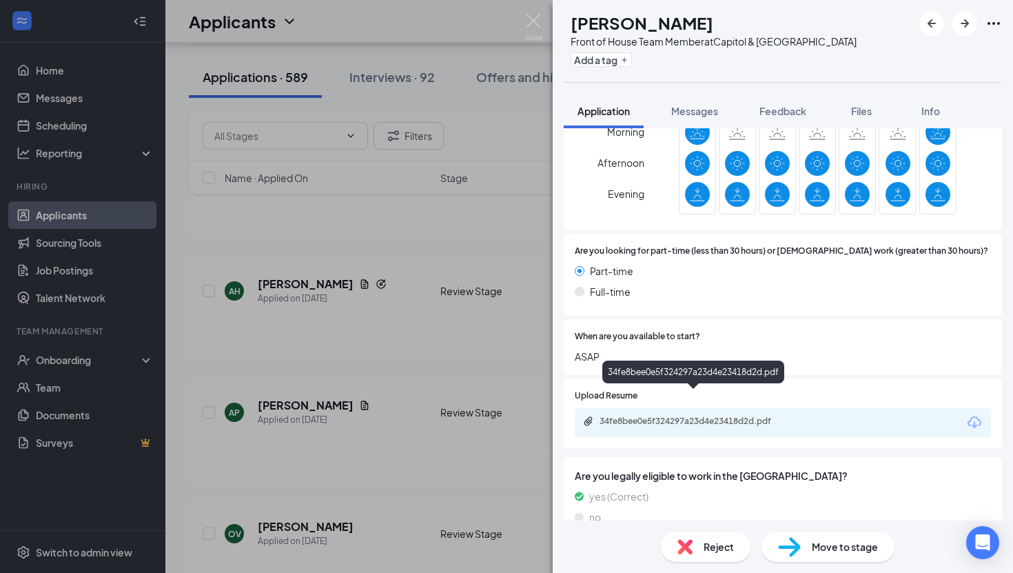
click at [679, 416] on div "34fe8bee0e5f324297a23d4e23418d2d.pdf" at bounding box center [696, 421] width 193 height 11
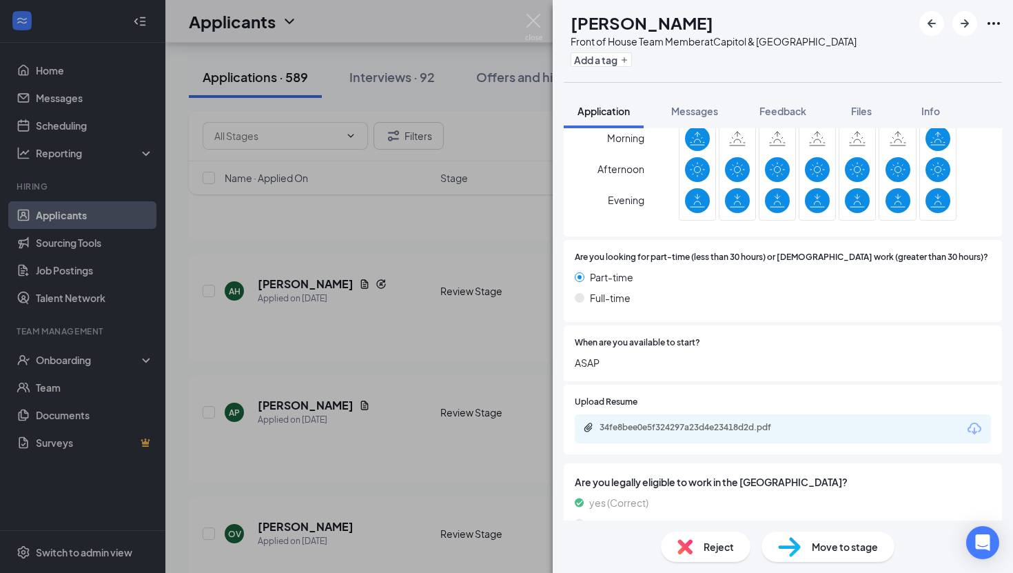
click at [541, 19] on img at bounding box center [533, 27] width 17 height 27
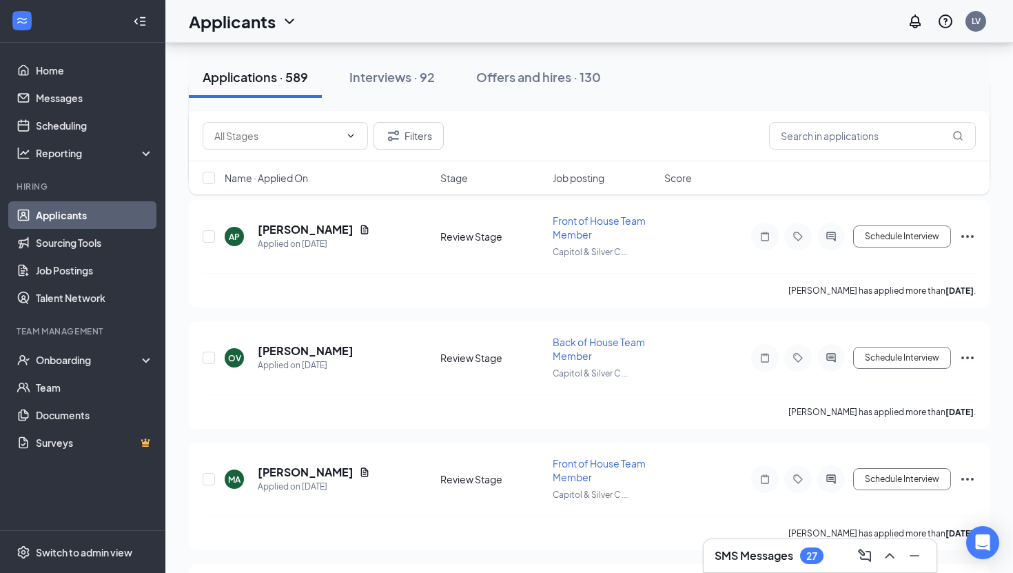
scroll to position [1766, 0]
click at [336, 221] on h5 "[PERSON_NAME]" at bounding box center [306, 228] width 96 height 15
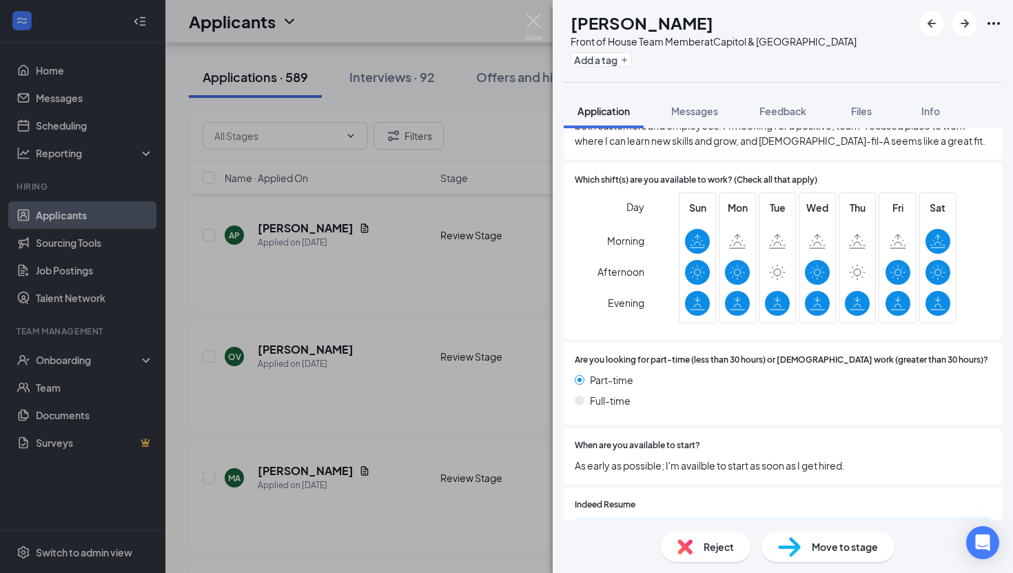
scroll to position [765, 0]
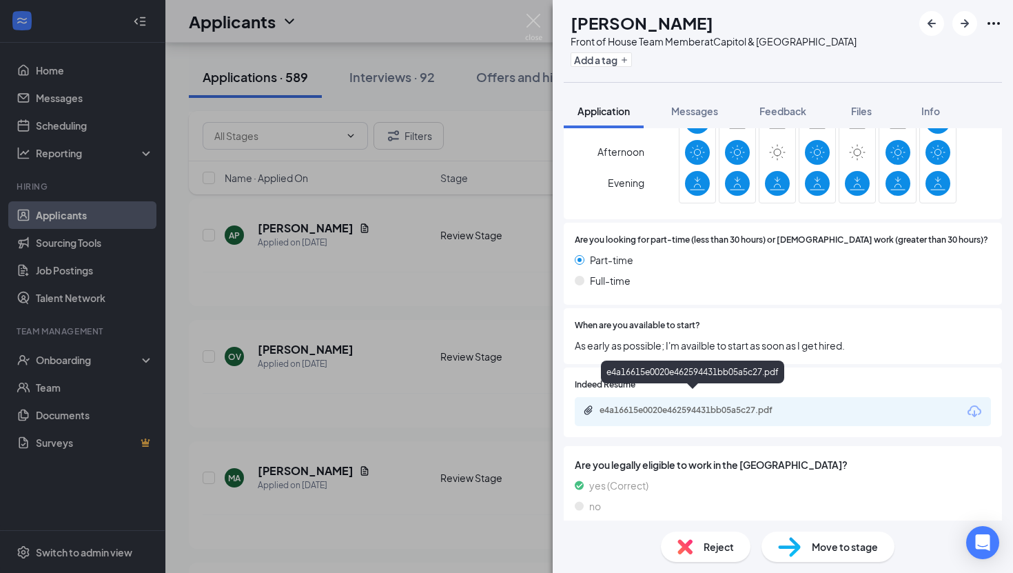
click at [782, 397] on div "e4a16615e0020e462594431bb05a5c27.pdf" at bounding box center [783, 411] width 416 height 29
click at [778, 405] on div "e4a16615e0020e462594431bb05a5c27.pdf" at bounding box center [696, 410] width 193 height 11
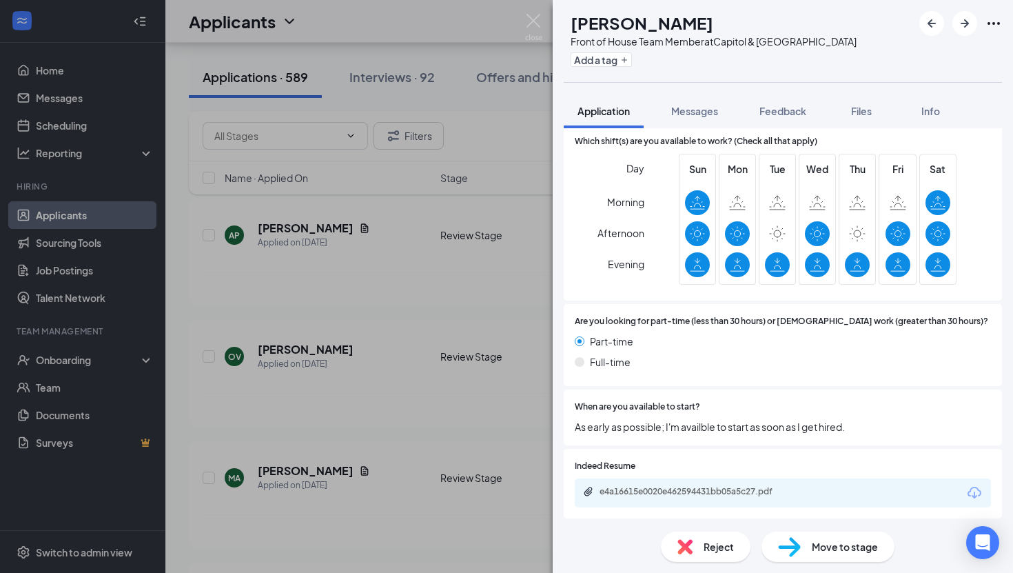
scroll to position [682, 0]
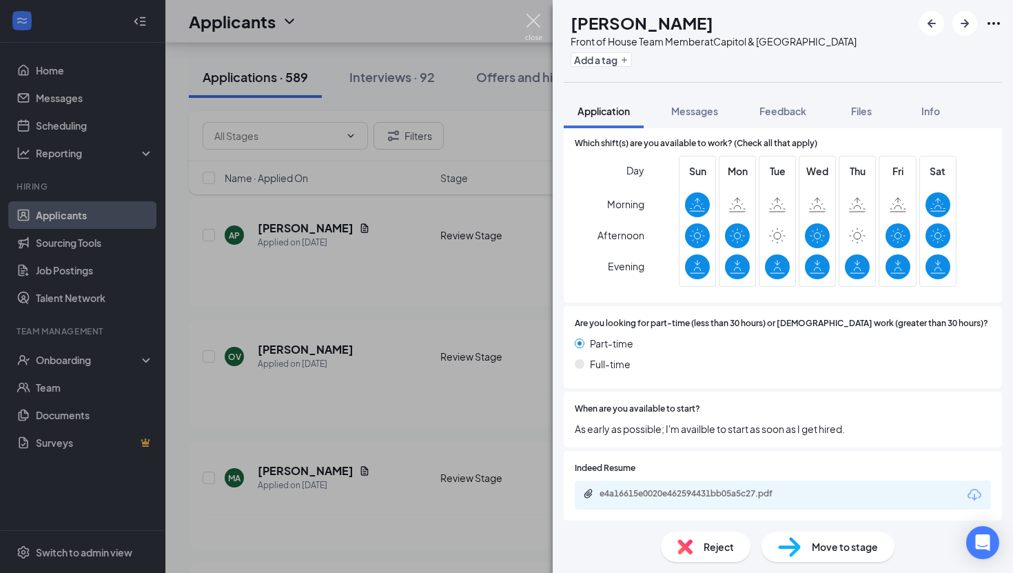
click at [540, 25] on img at bounding box center [533, 27] width 17 height 27
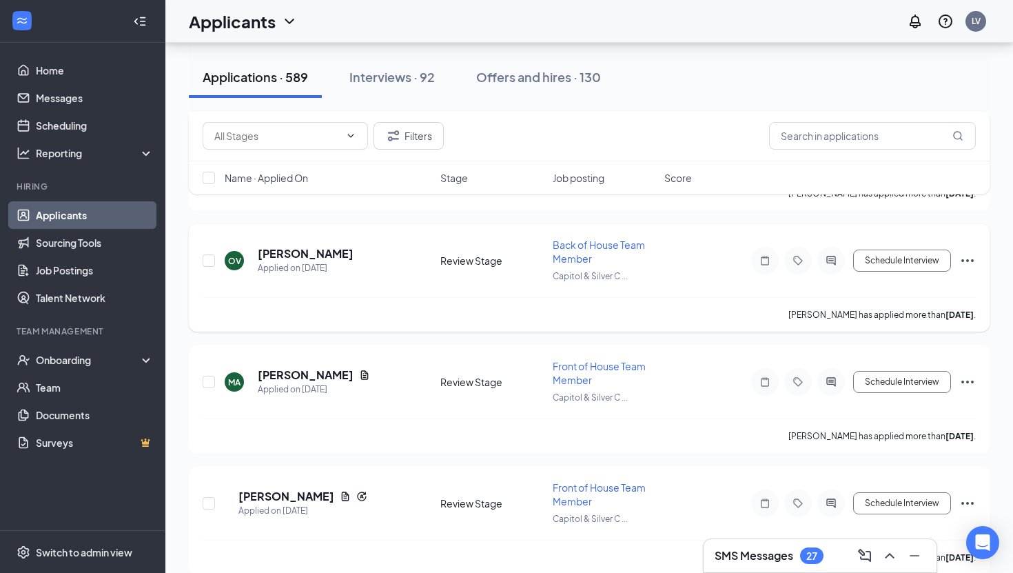
scroll to position [1863, 0]
click at [351, 245] on h5 "[PERSON_NAME]" at bounding box center [306, 252] width 96 height 15
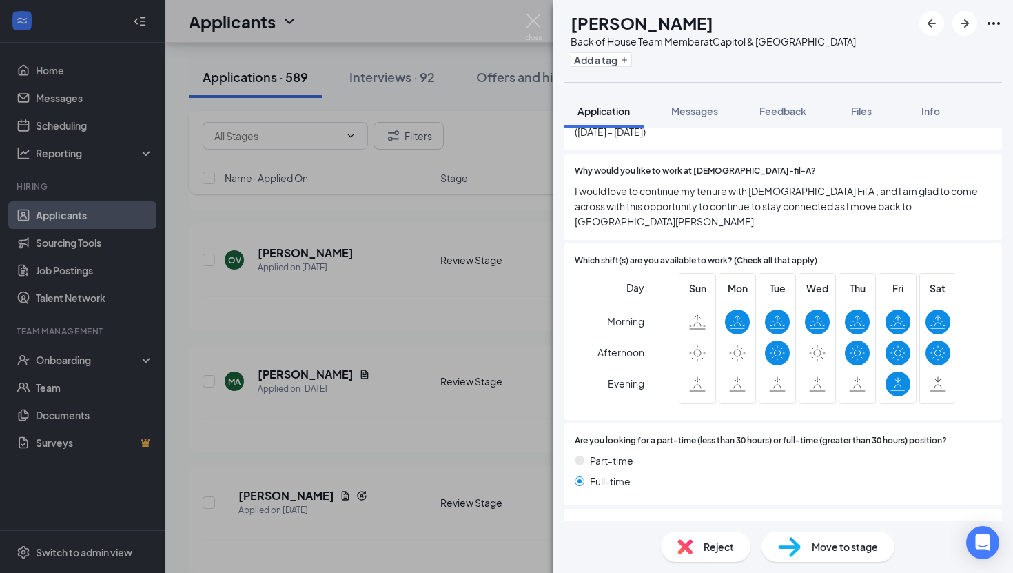
scroll to position [602, 0]
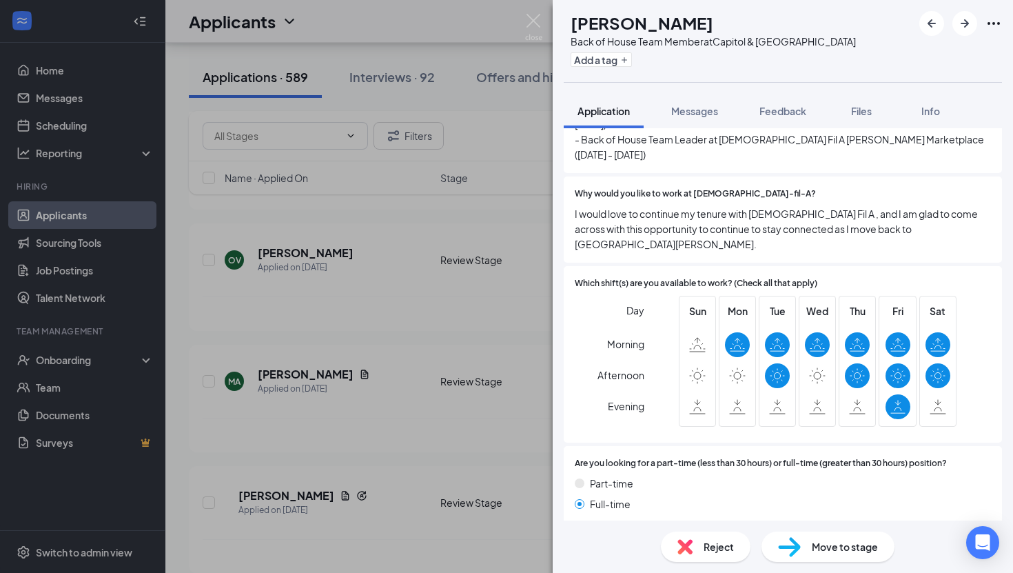
click at [801, 542] on div "Move to stage" at bounding box center [827, 546] width 133 height 30
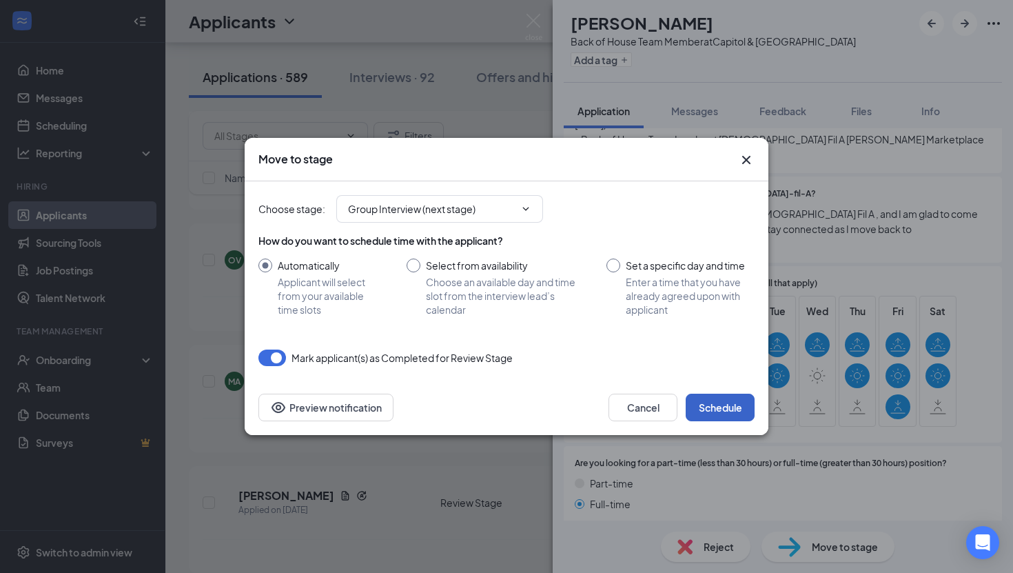
click at [695, 411] on button "Schedule" at bounding box center [720, 407] width 69 height 28
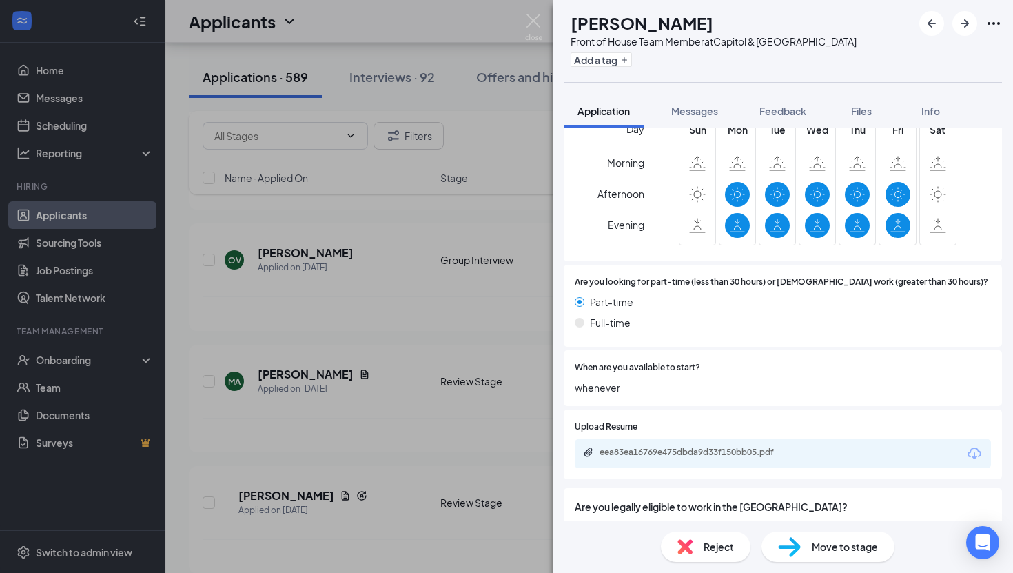
scroll to position [713, 0]
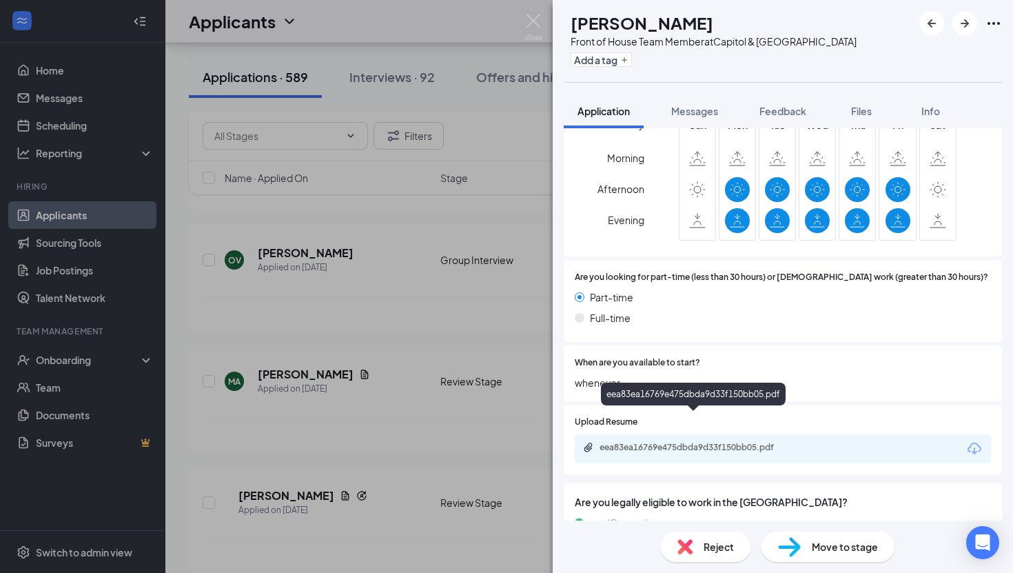
click at [714, 442] on div "eea83ea16769e475dbda9d33f150bb05.pdf" at bounding box center [696, 447] width 193 height 11
click at [840, 548] on span "Move to stage" at bounding box center [845, 546] width 66 height 15
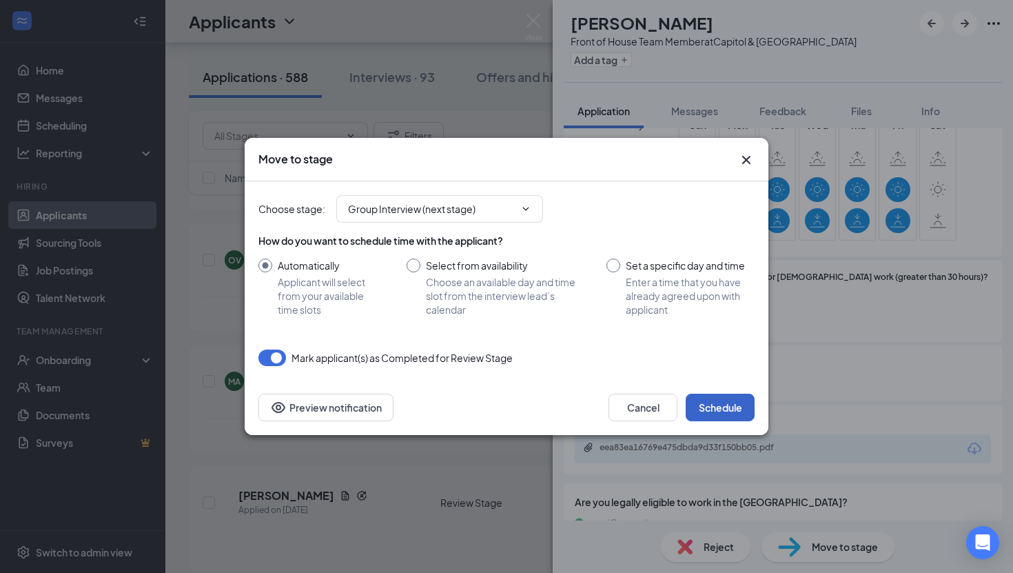
click at [726, 418] on button "Schedule" at bounding box center [720, 407] width 69 height 28
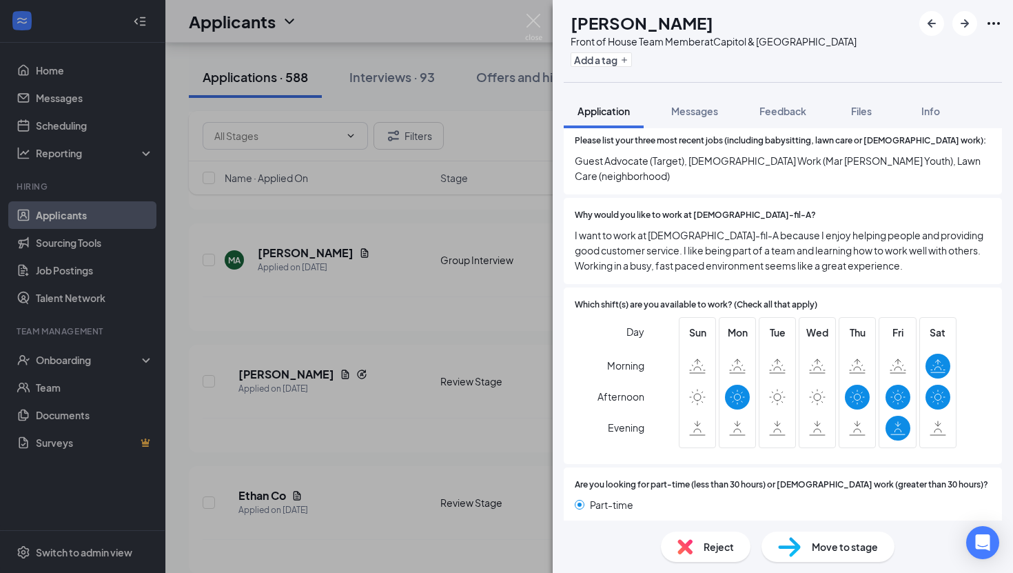
scroll to position [586, 0]
click at [533, 22] on img at bounding box center [533, 27] width 17 height 27
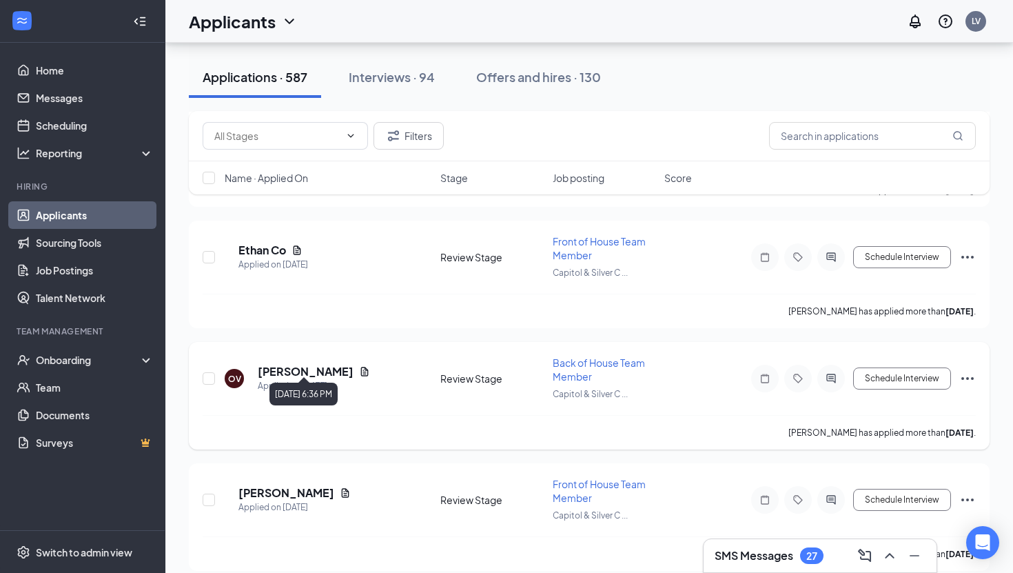
scroll to position [1984, 0]
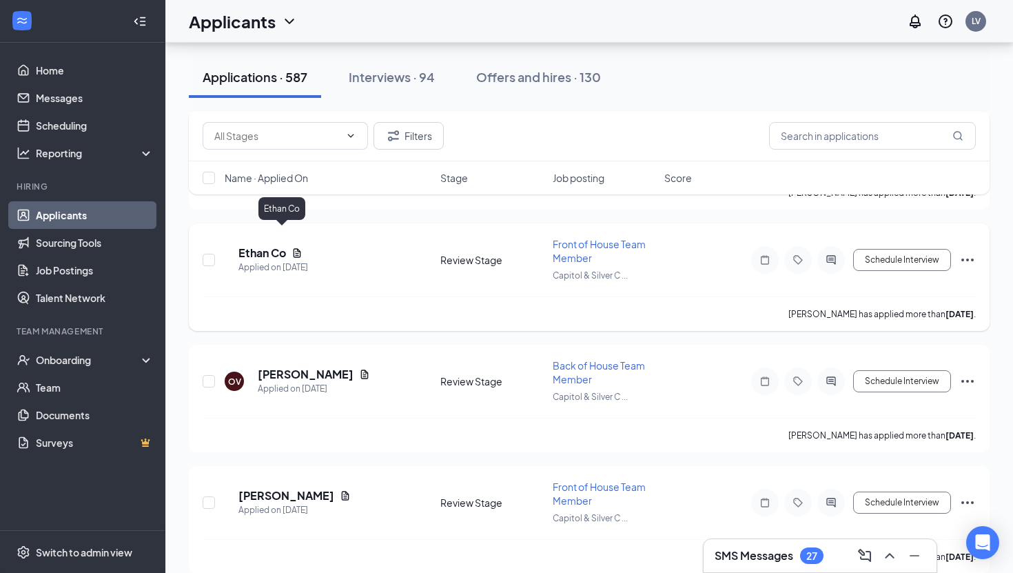
click at [277, 245] on h5 "Ethan Co" at bounding box center [262, 252] width 48 height 15
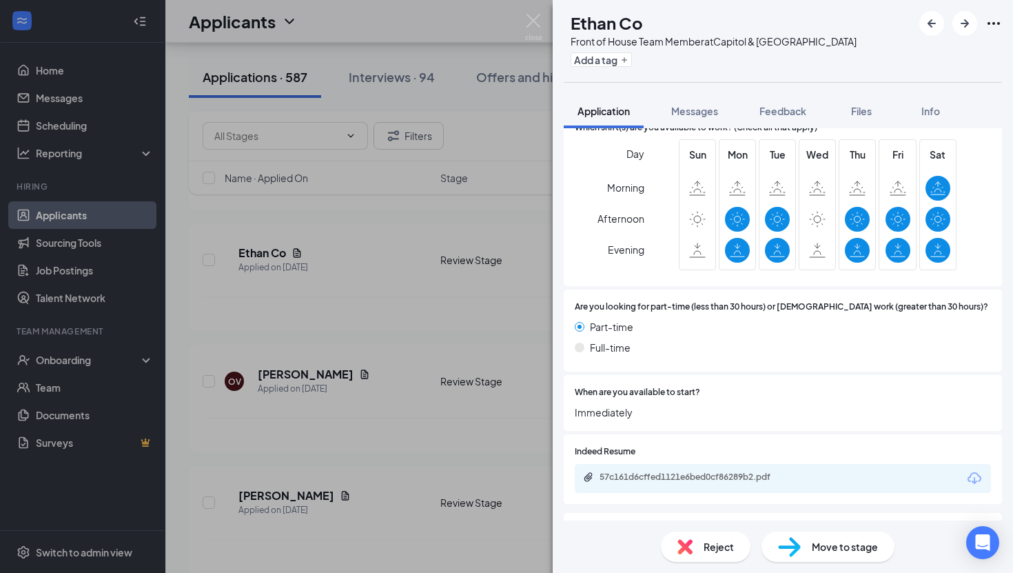
scroll to position [765, 0]
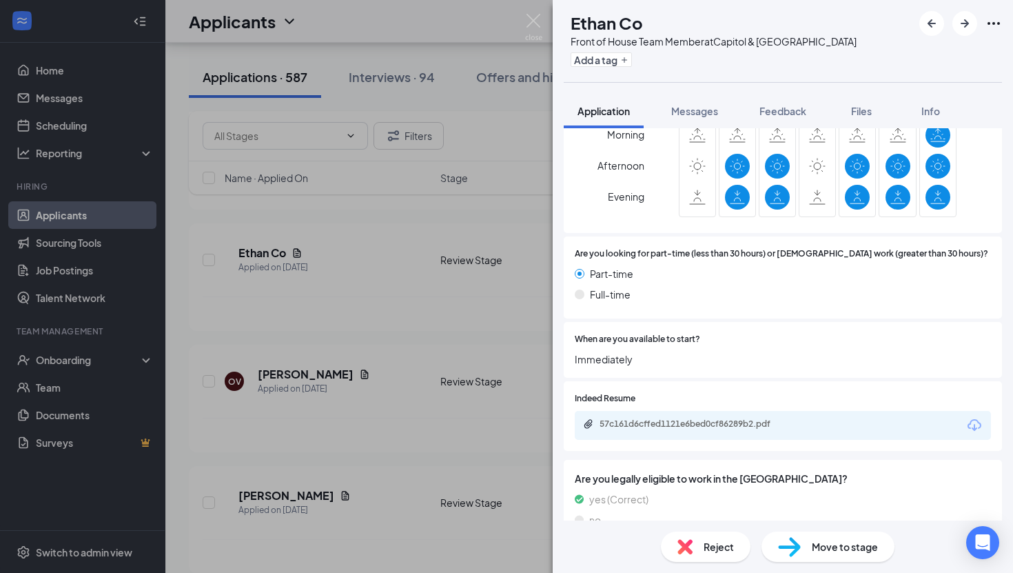
click at [722, 411] on div "57c161d6cffed1121e6bed0cf86289b2.pdf" at bounding box center [783, 425] width 416 height 29
click at [722, 418] on div "57c161d6cffed1121e6bed0cf86289b2.pdf" at bounding box center [696, 423] width 193 height 11
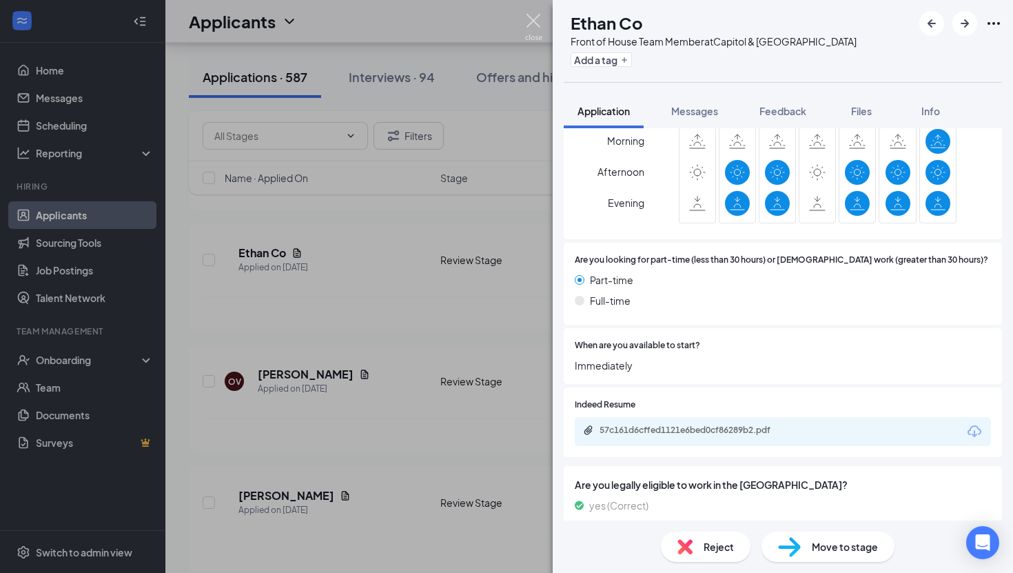
click at [534, 22] on img at bounding box center [533, 27] width 17 height 27
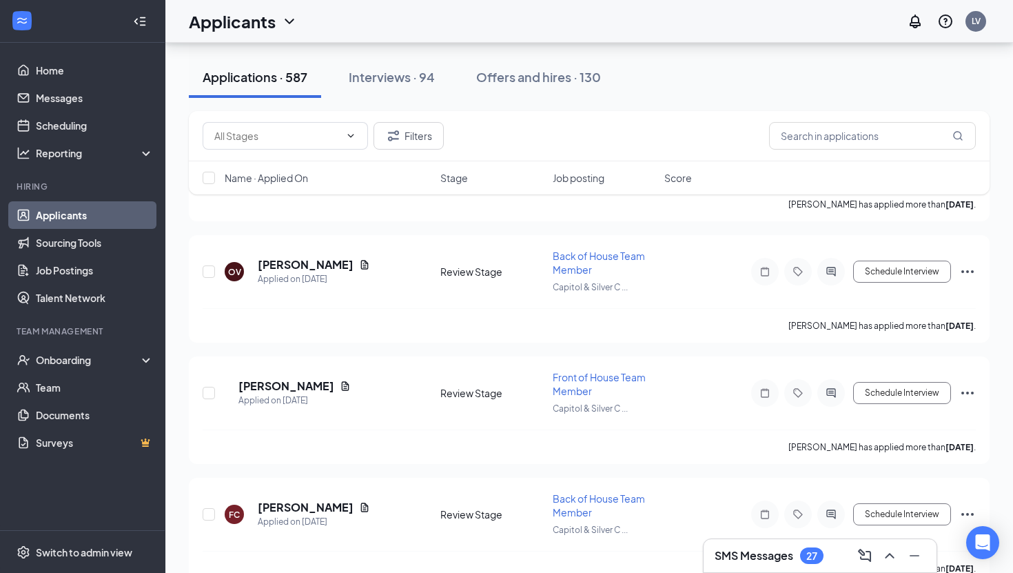
scroll to position [2103, 0]
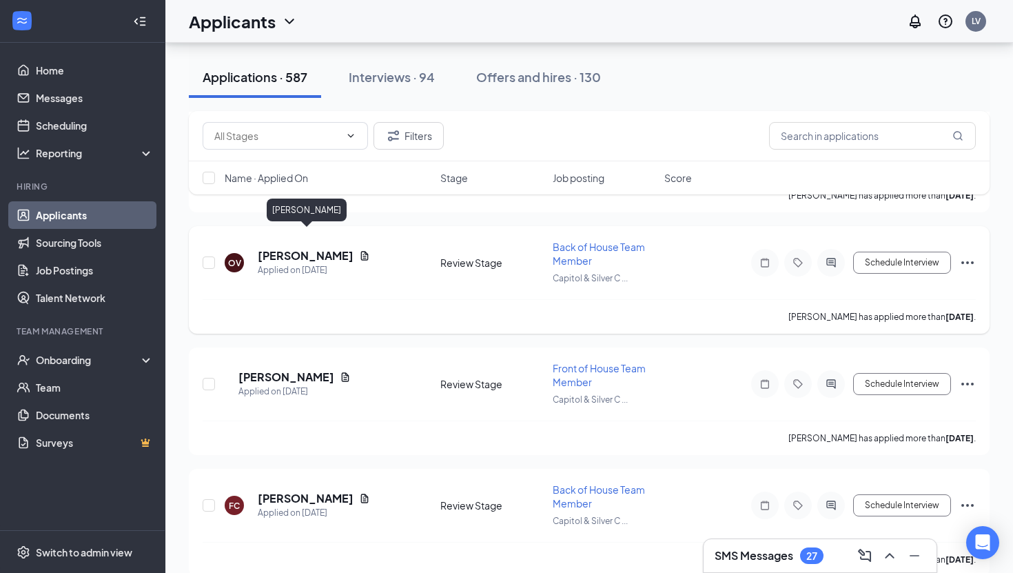
click at [334, 248] on h5 "[PERSON_NAME]" at bounding box center [306, 255] width 96 height 15
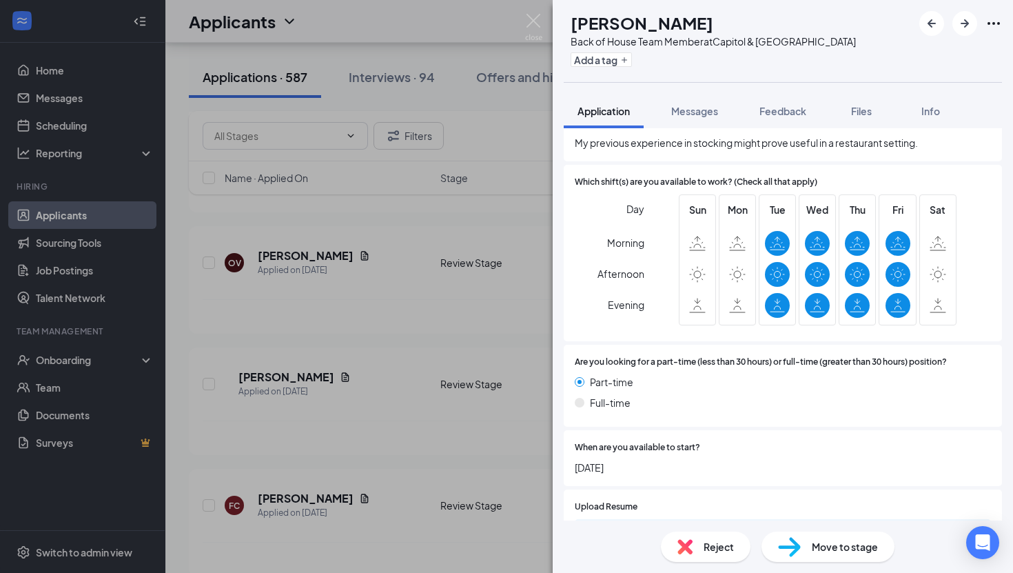
scroll to position [727, 0]
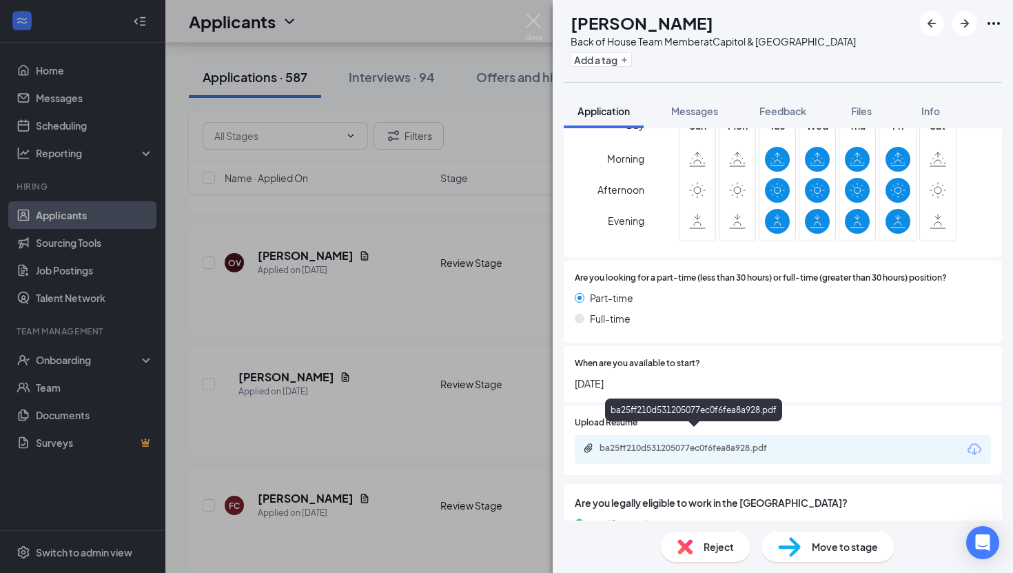
click at [726, 442] on div "ba25ff210d531205077ec0f6fea8a928.pdf" at bounding box center [696, 447] width 193 height 11
click at [817, 549] on span "Move to stage" at bounding box center [845, 546] width 66 height 15
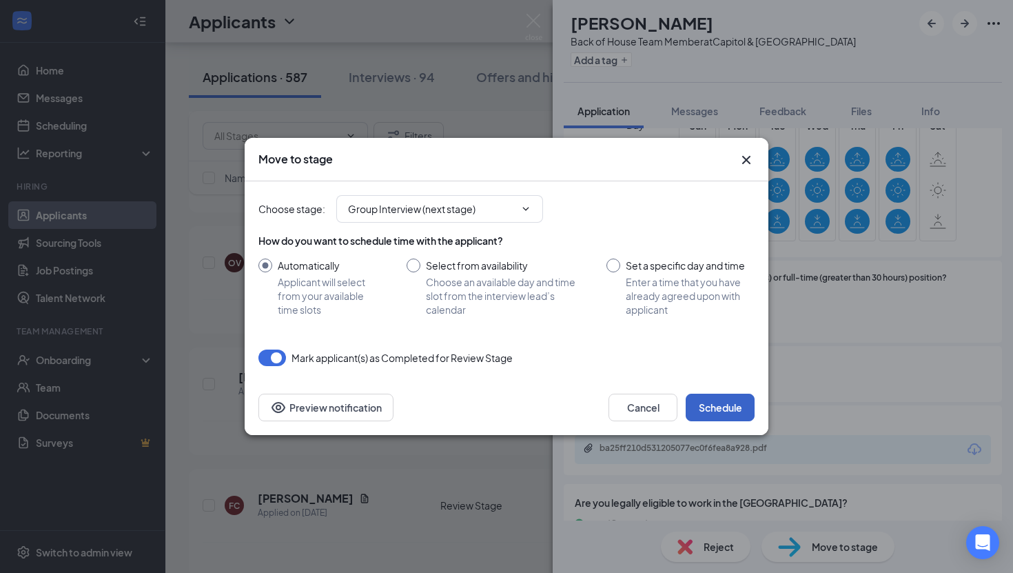
click at [709, 413] on button "Schedule" at bounding box center [720, 407] width 69 height 28
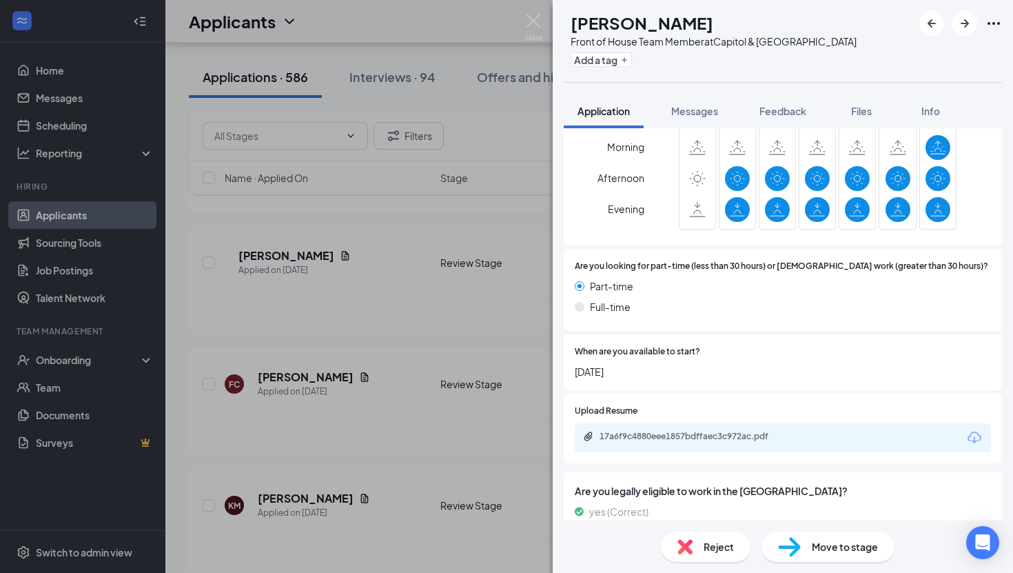
scroll to position [819, 0]
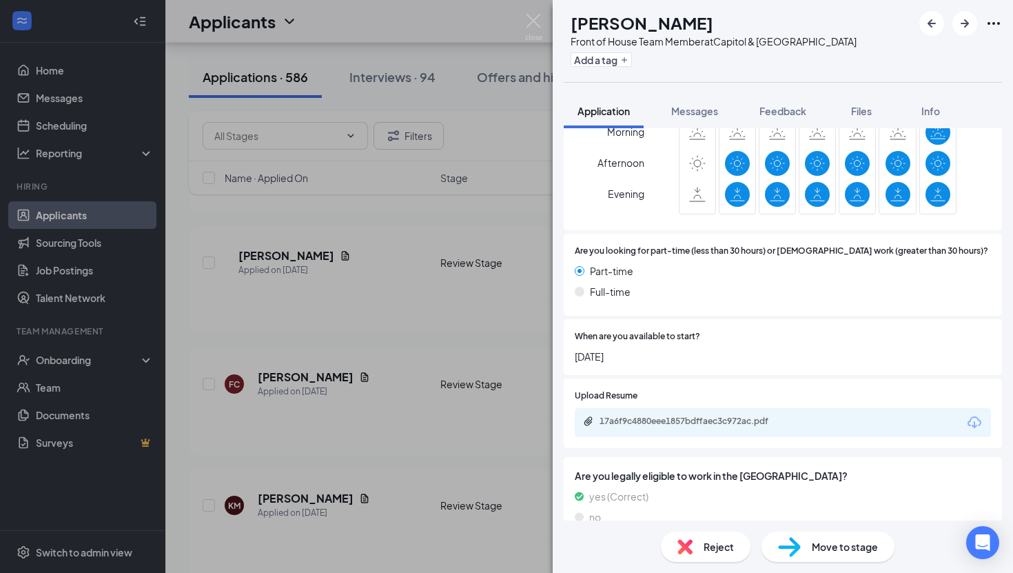
click at [692, 408] on div "17a6f9c4880eee1857bdffaec3c972ac.pdf" at bounding box center [783, 422] width 416 height 29
click at [689, 416] on div "17a6f9c4880eee1857bdffaec3c972ac.pdf" at bounding box center [696, 421] width 193 height 11
click at [523, 24] on div "FC [PERSON_NAME] Front of House Team Member at [GEOGRAPHIC_DATA] Add a tag Appl…" at bounding box center [506, 286] width 1013 height 573
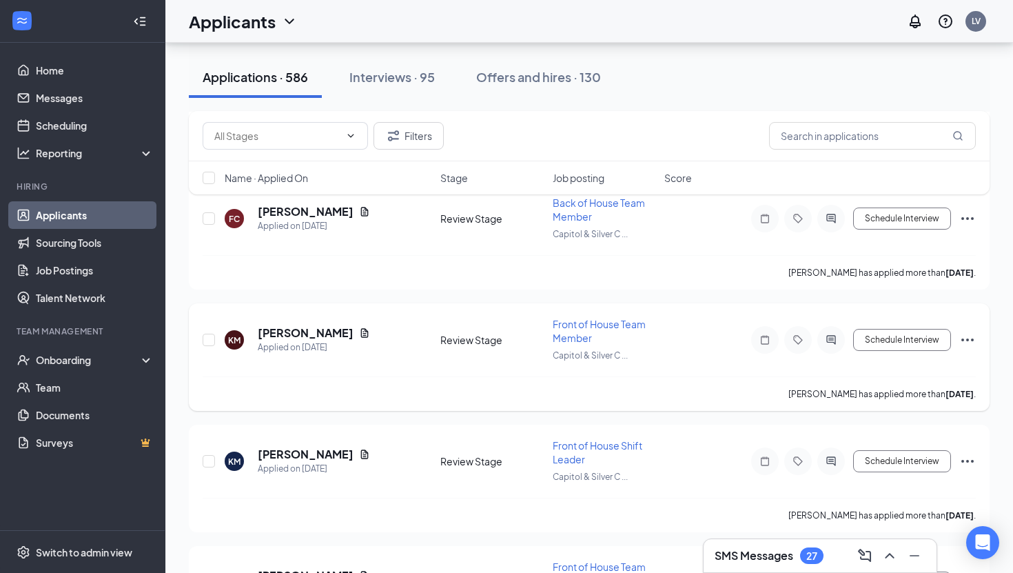
scroll to position [2287, 0]
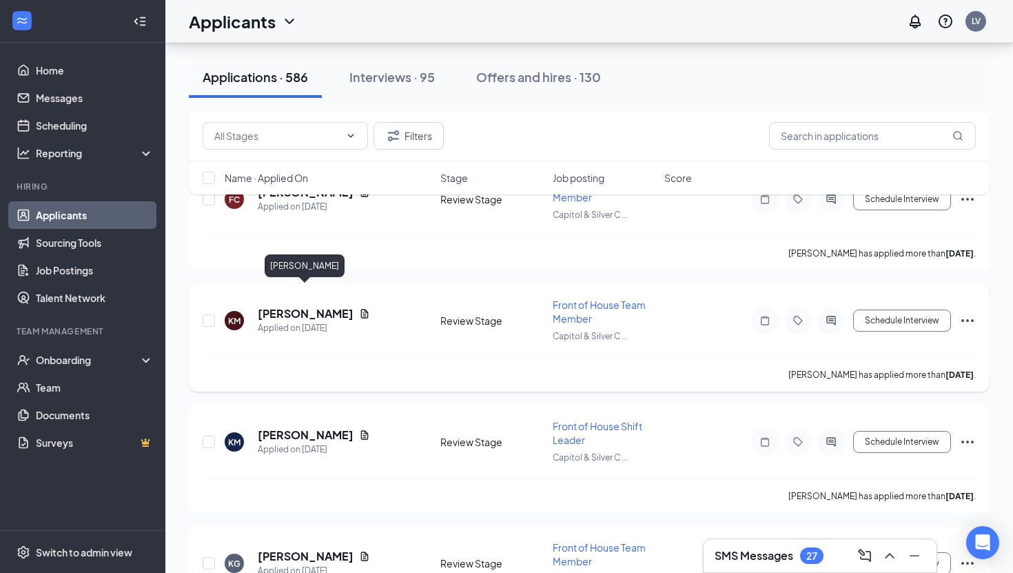
click at [338, 306] on h5 "[PERSON_NAME]" at bounding box center [306, 313] width 96 height 15
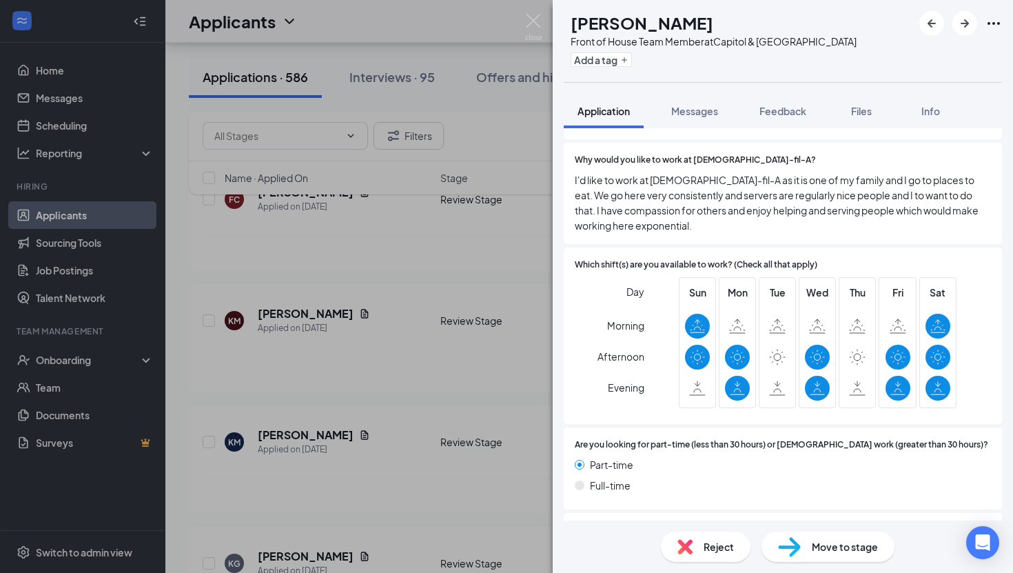
scroll to position [710, 0]
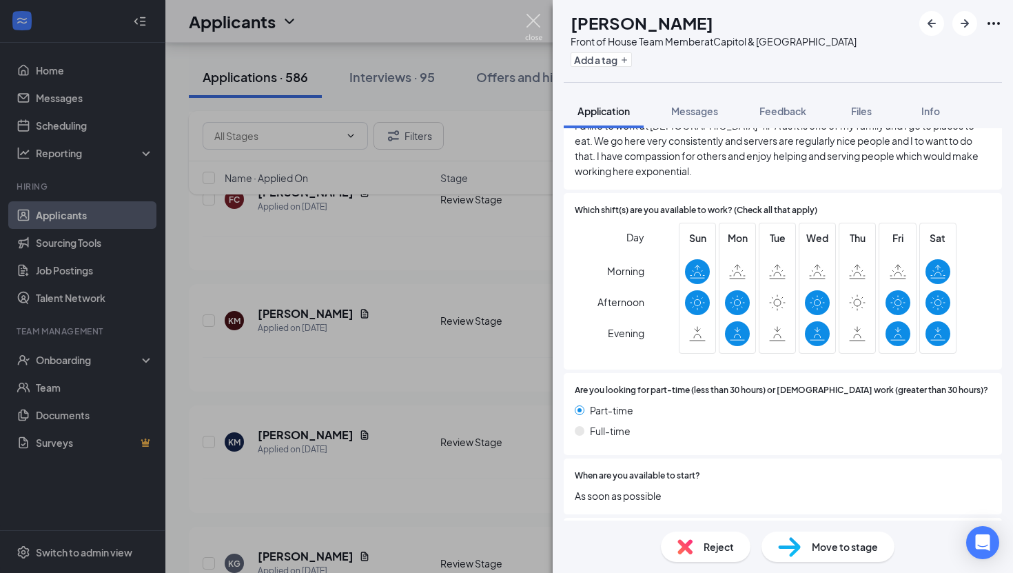
click at [531, 25] on img at bounding box center [533, 27] width 17 height 27
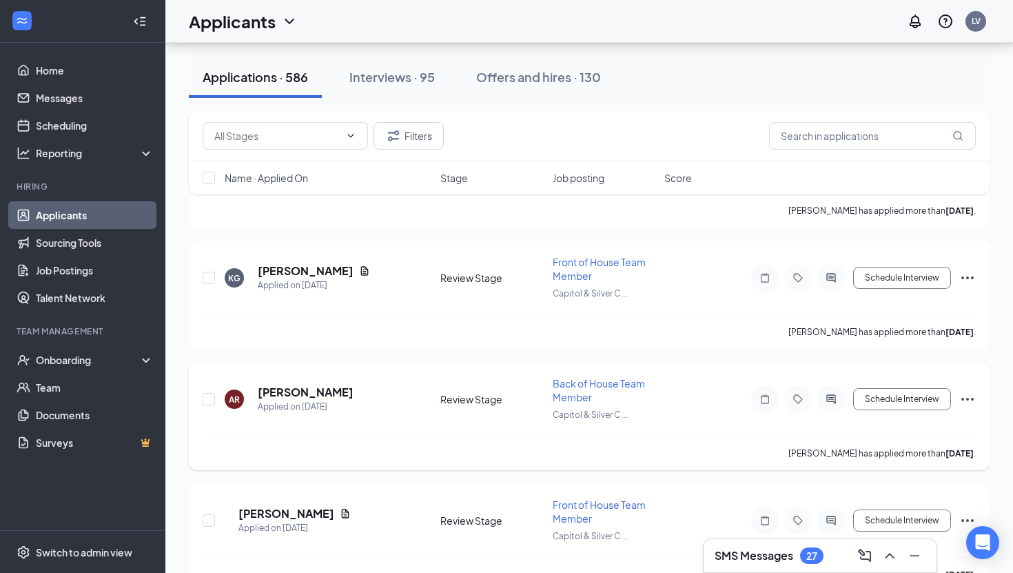
scroll to position [2582, 0]
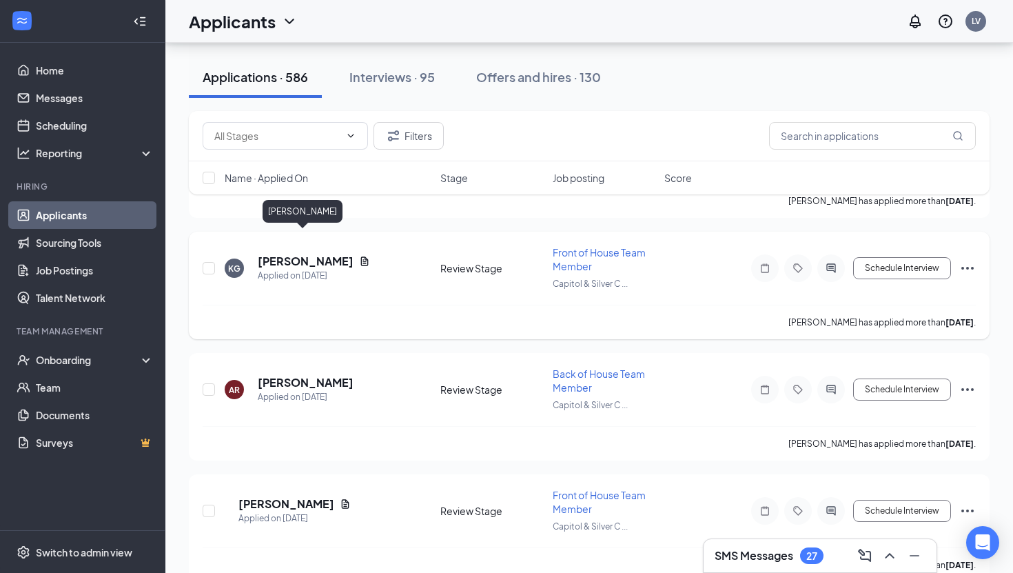
click at [320, 254] on h5 "[PERSON_NAME]" at bounding box center [306, 261] width 96 height 15
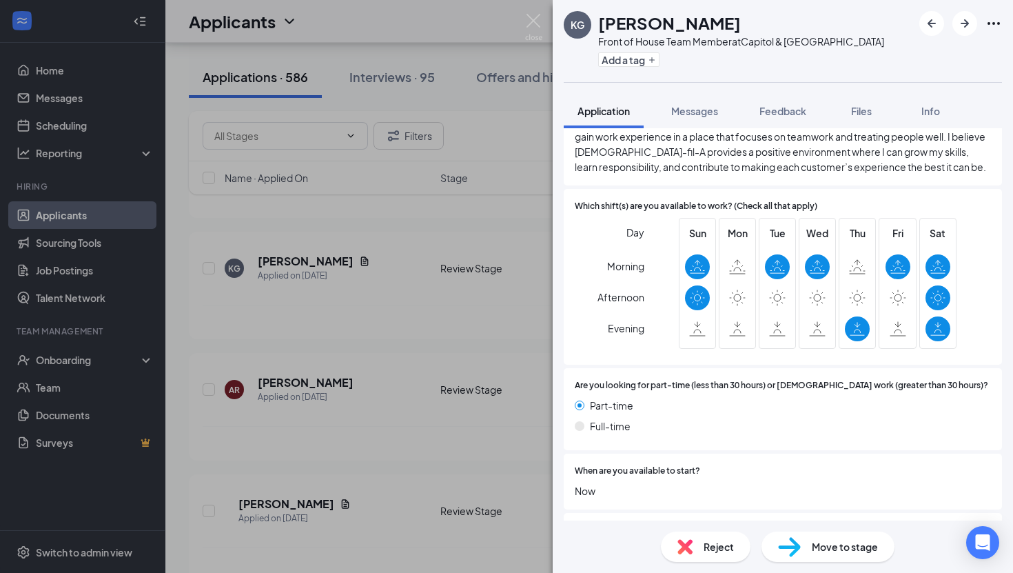
scroll to position [826, 0]
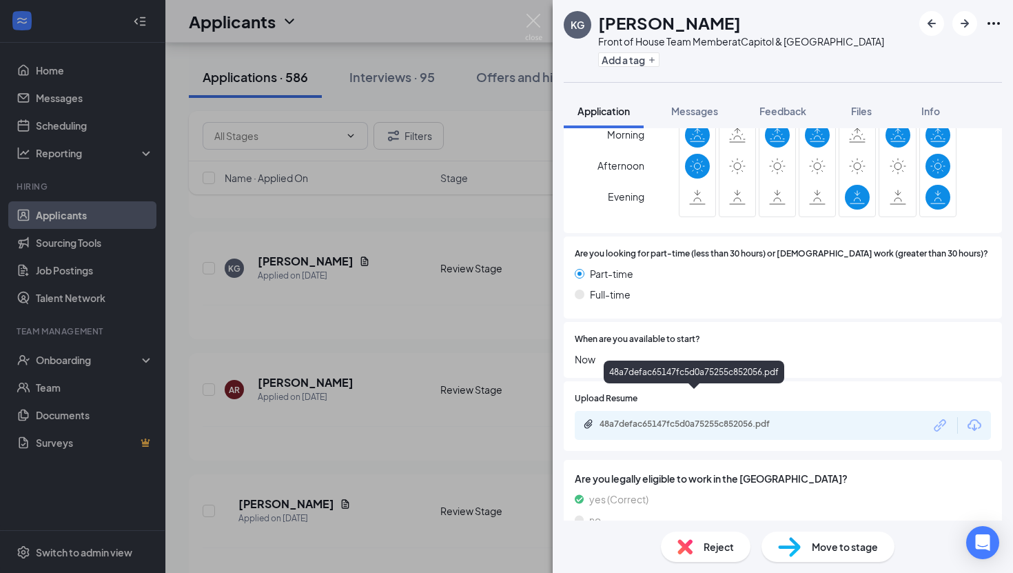
click at [775, 418] on div "48a7defac65147fc5d0a75255c852056.pdf" at bounding box center [696, 423] width 193 height 11
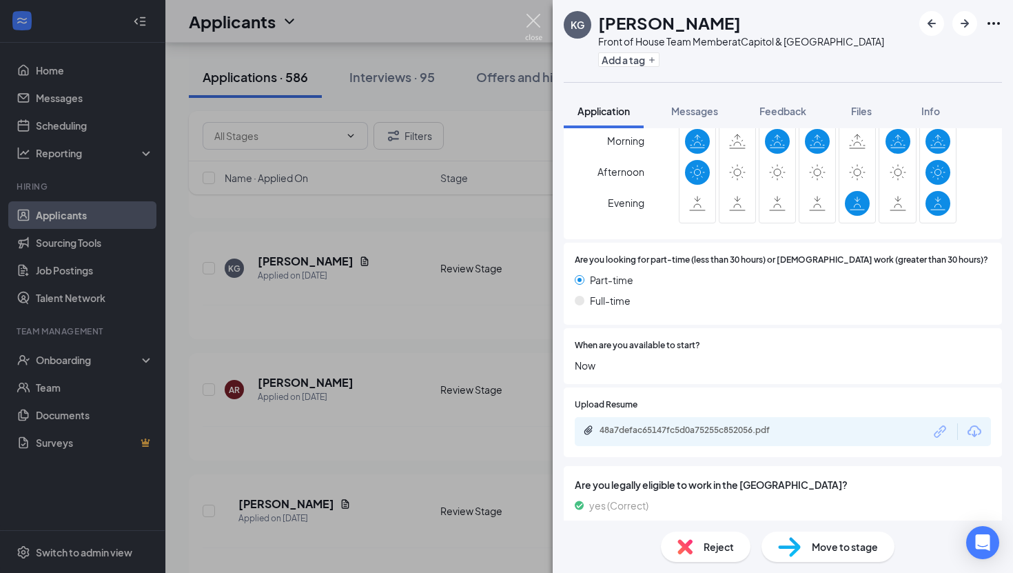
click at [529, 14] on img at bounding box center [533, 27] width 17 height 27
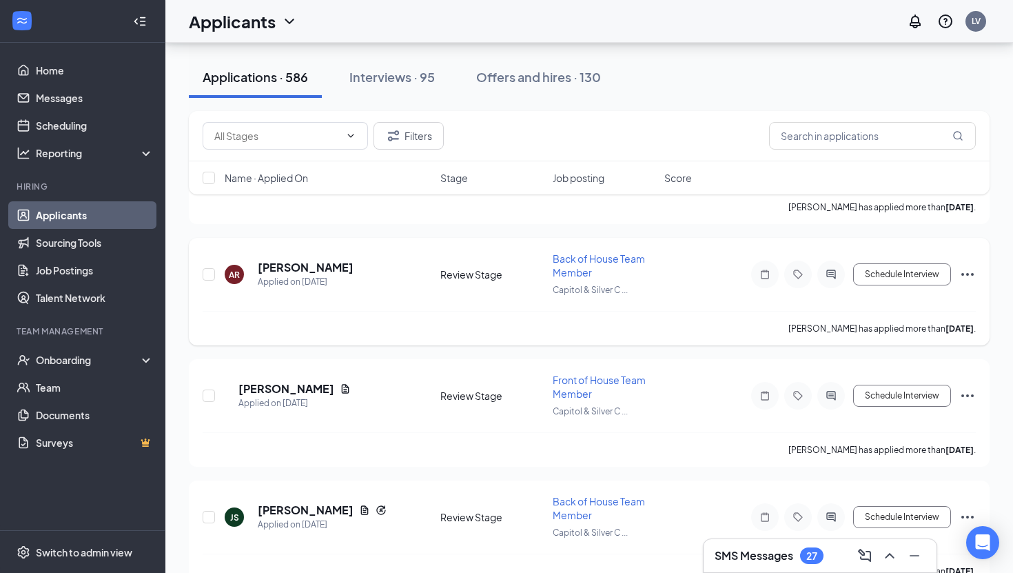
scroll to position [2701, 0]
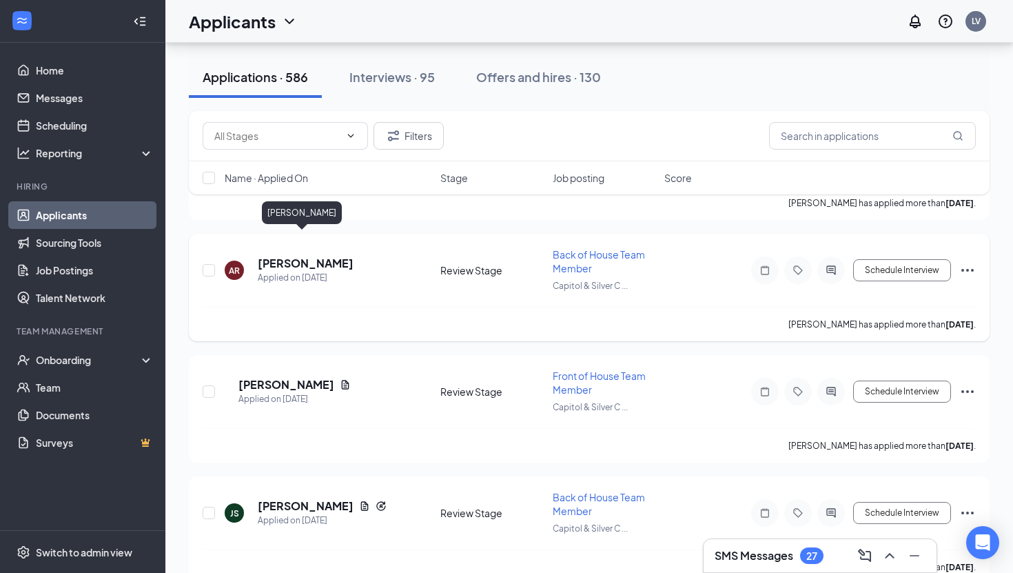
click at [288, 256] on h5 "[PERSON_NAME]" at bounding box center [306, 263] width 96 height 15
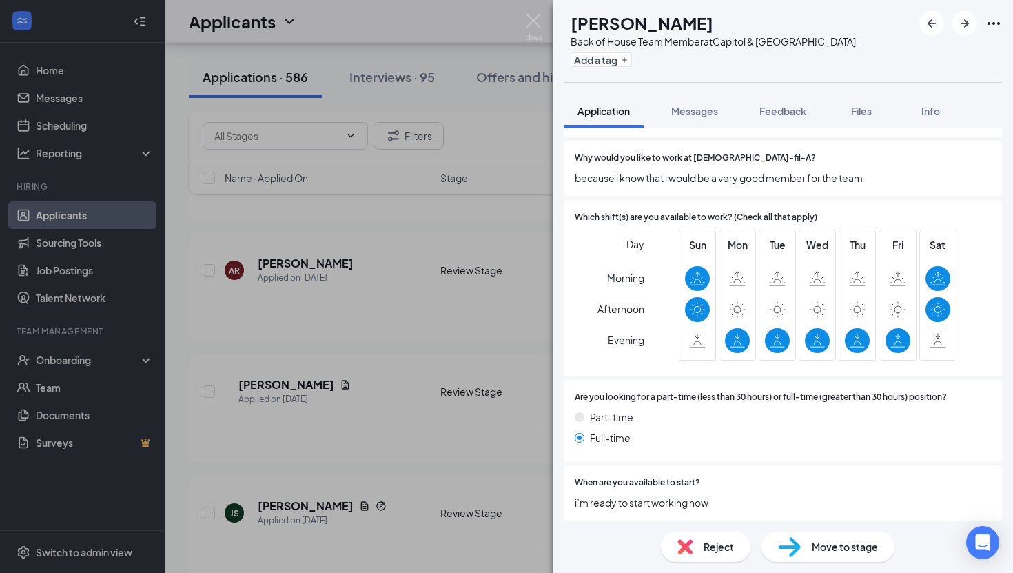
scroll to position [713, 0]
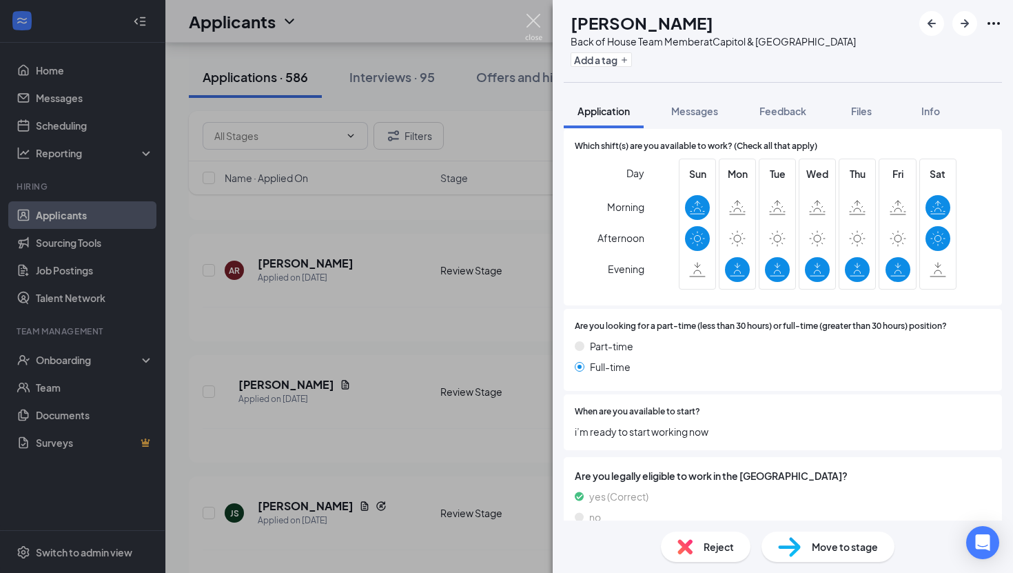
click at [538, 30] on img at bounding box center [533, 27] width 17 height 27
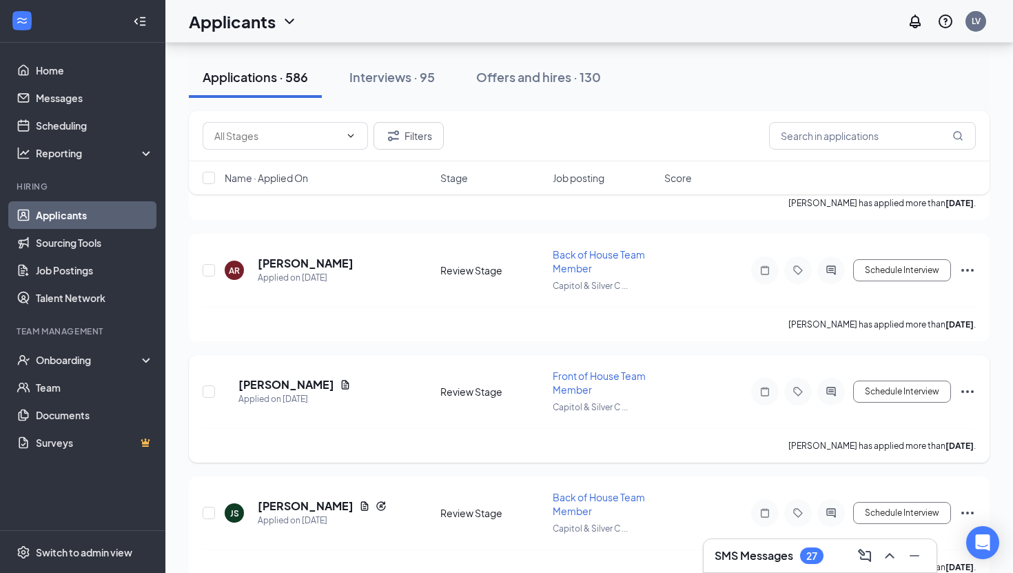
scroll to position [2757, 0]
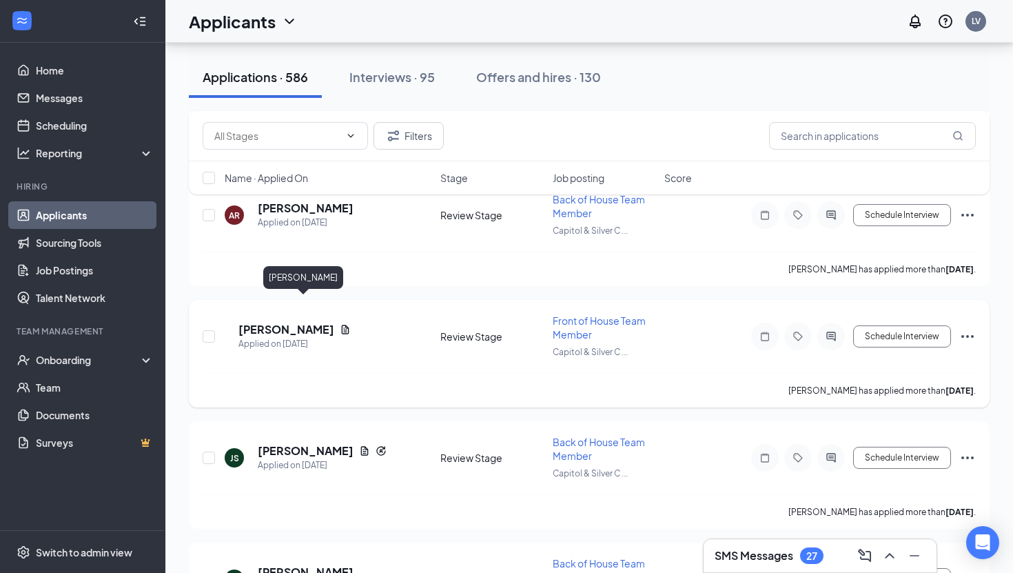
click at [316, 322] on h5 "[PERSON_NAME]" at bounding box center [286, 329] width 96 height 15
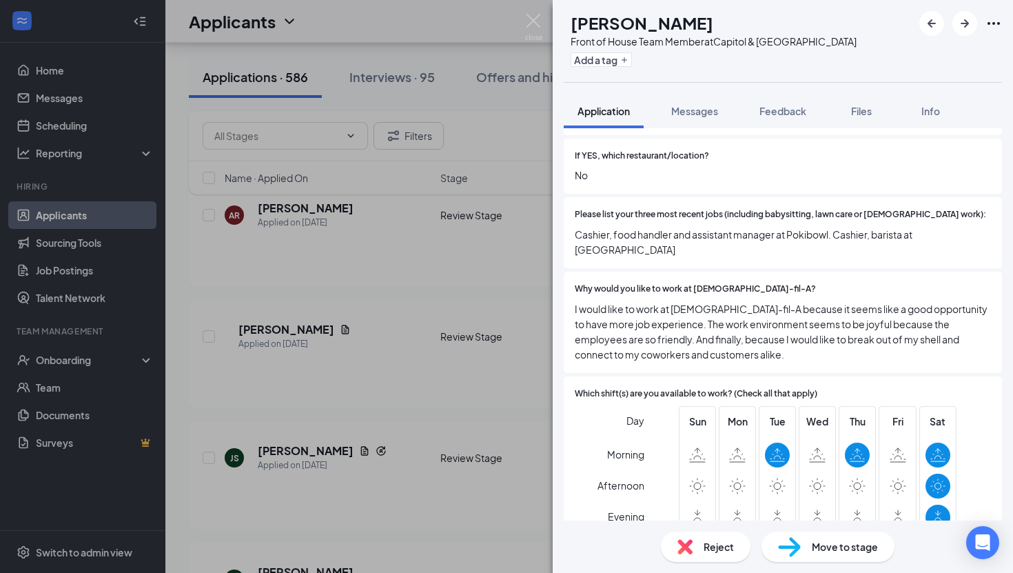
scroll to position [463, 0]
click at [538, 21] on img at bounding box center [533, 27] width 17 height 27
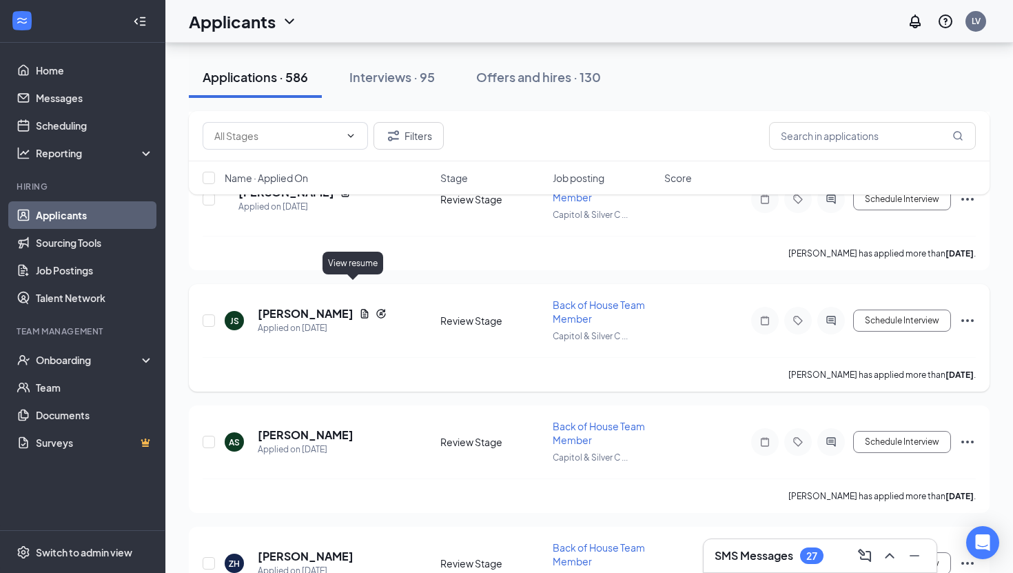
scroll to position [2901, 0]
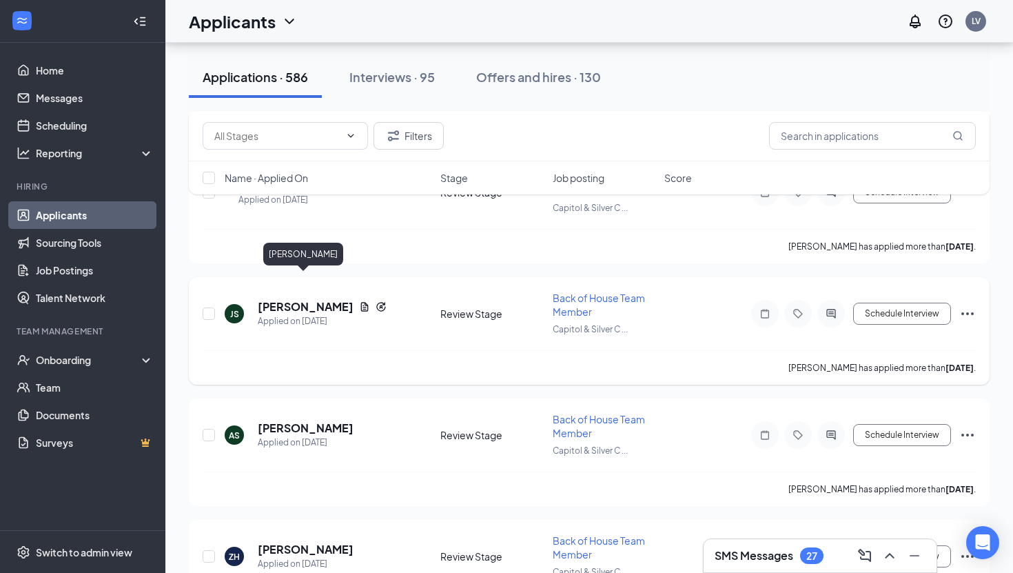
click at [319, 299] on h5 "[PERSON_NAME]" at bounding box center [306, 306] width 96 height 15
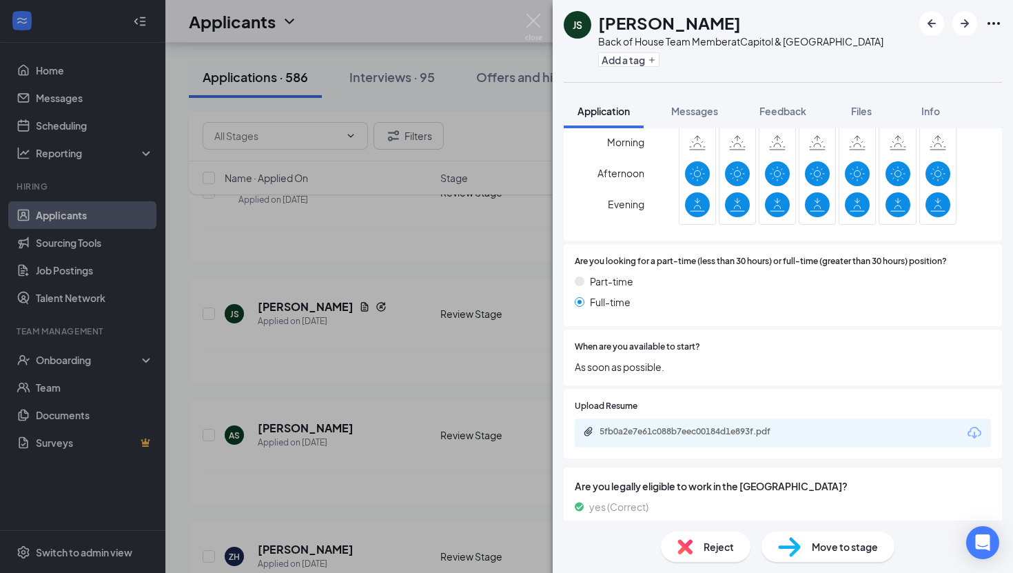
scroll to position [804, 0]
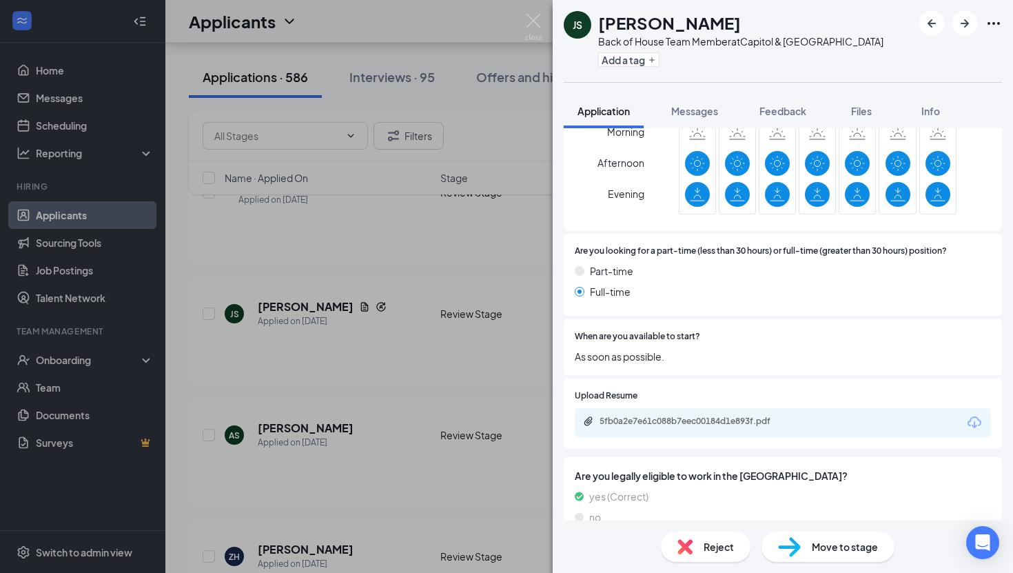
click at [835, 408] on div "5fb0a2e7e61c088b7eec00184d1e893f.pdf" at bounding box center [783, 422] width 416 height 29
click at [827, 408] on div "5fb0a2e7e61c088b7eec00184d1e893f.pdf" at bounding box center [783, 422] width 416 height 29
click at [713, 416] on div "5fb0a2e7e61c088b7eec00184d1e893f.pdf" at bounding box center [696, 421] width 193 height 11
